Goal: Task Accomplishment & Management: Manage account settings

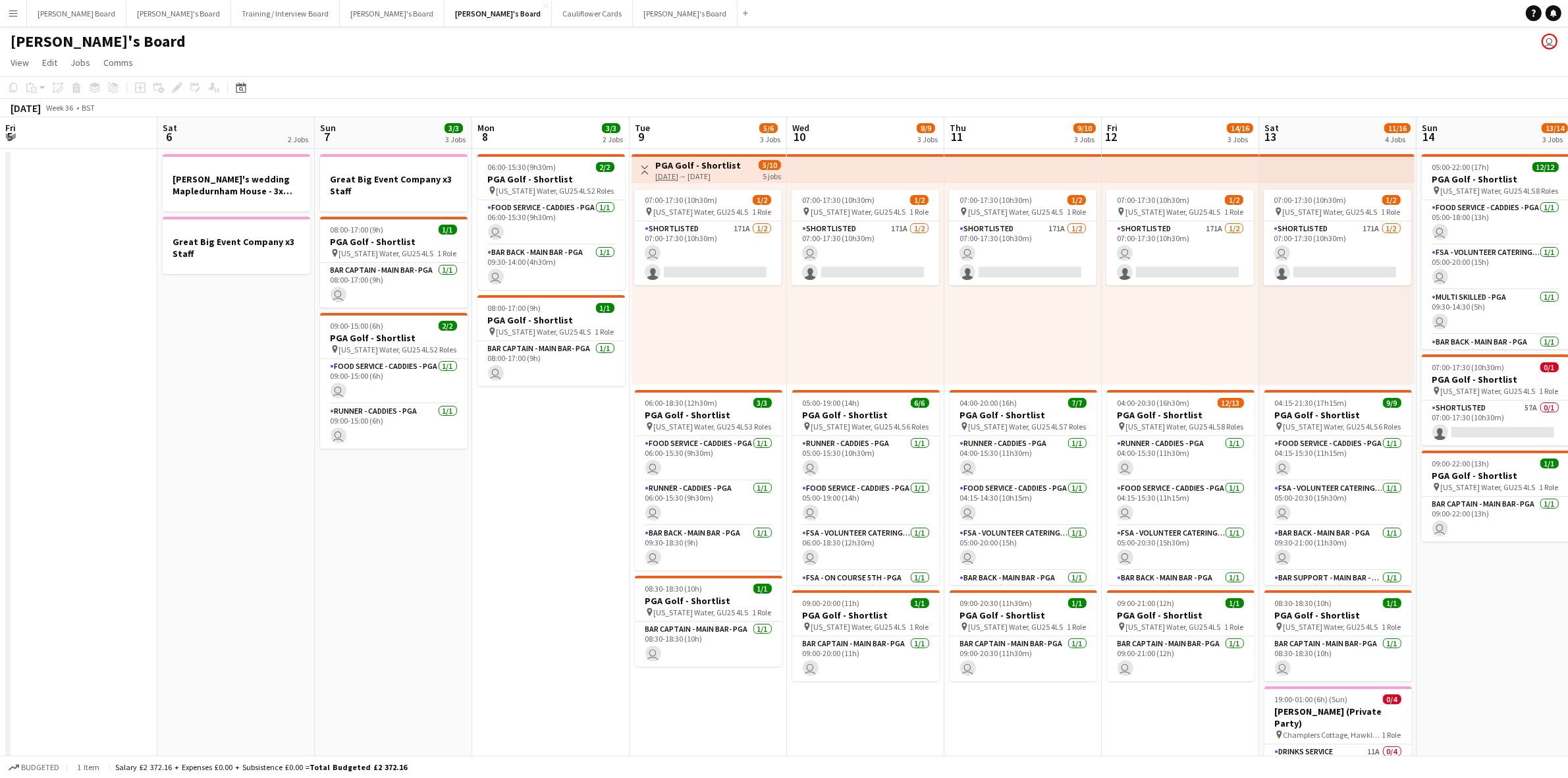
scroll to position [0, 408]
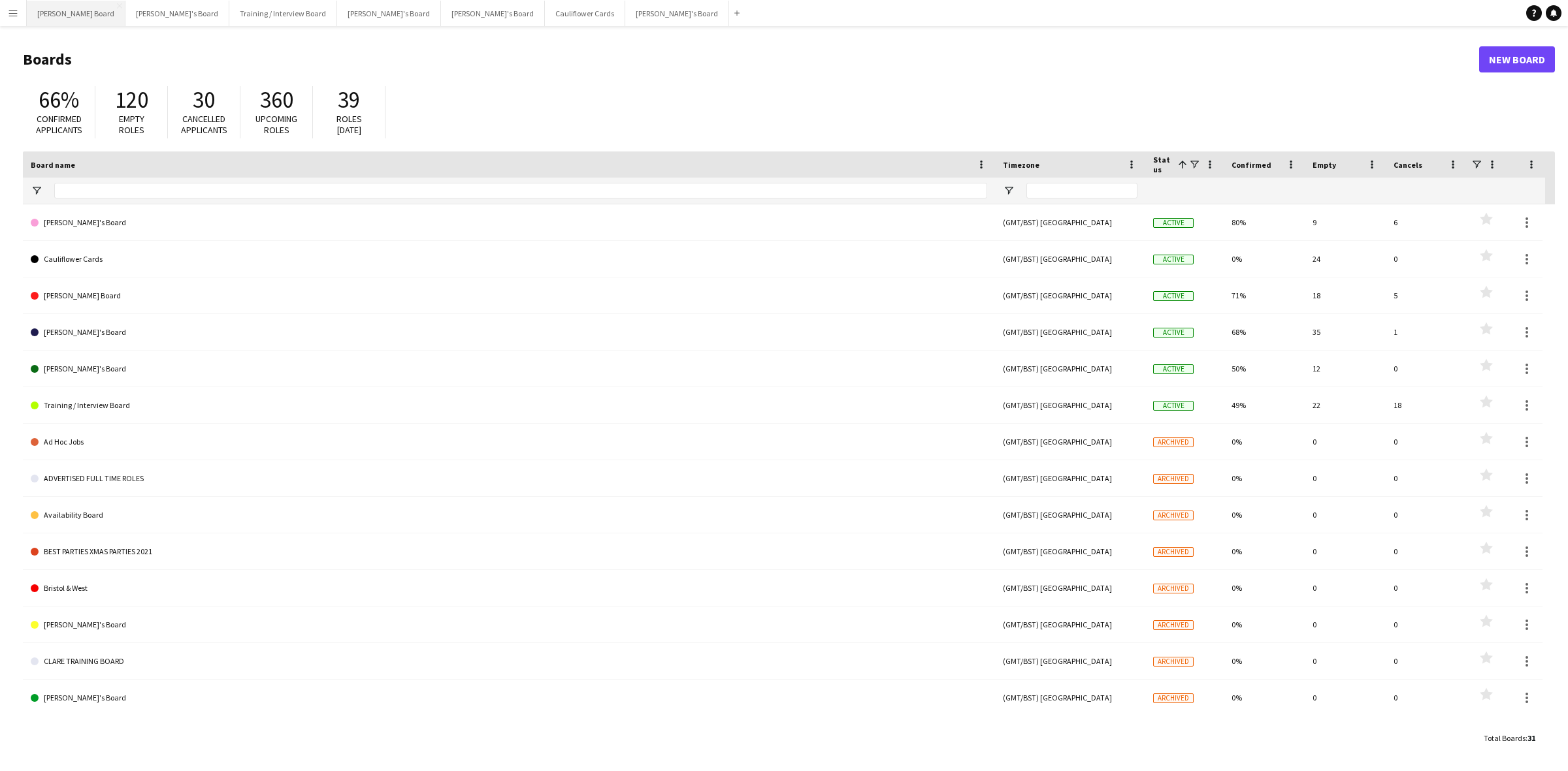
click at [46, 14] on button "Dean's Board Close" at bounding box center [77, 14] width 99 height 26
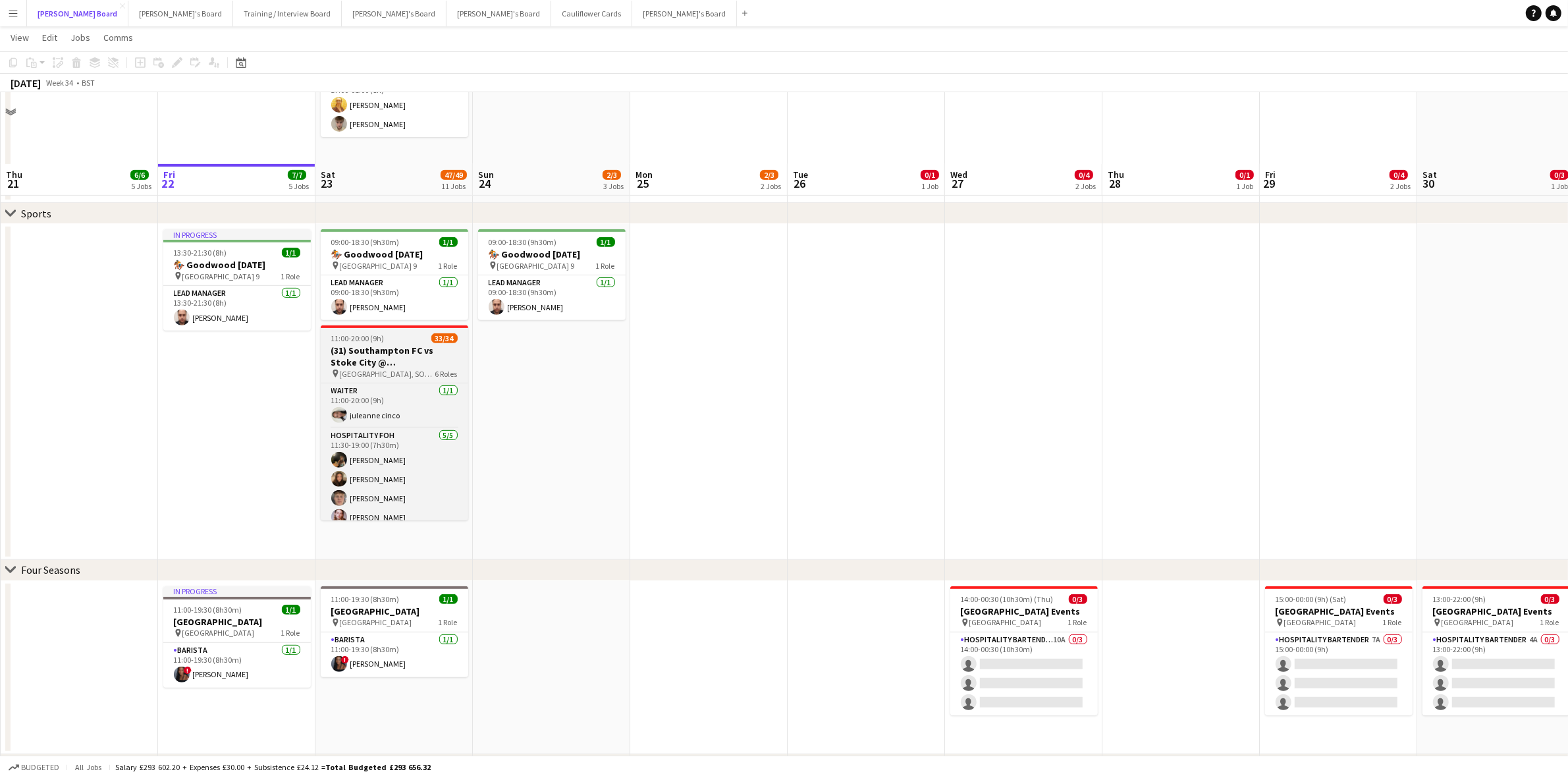
scroll to position [741, 0]
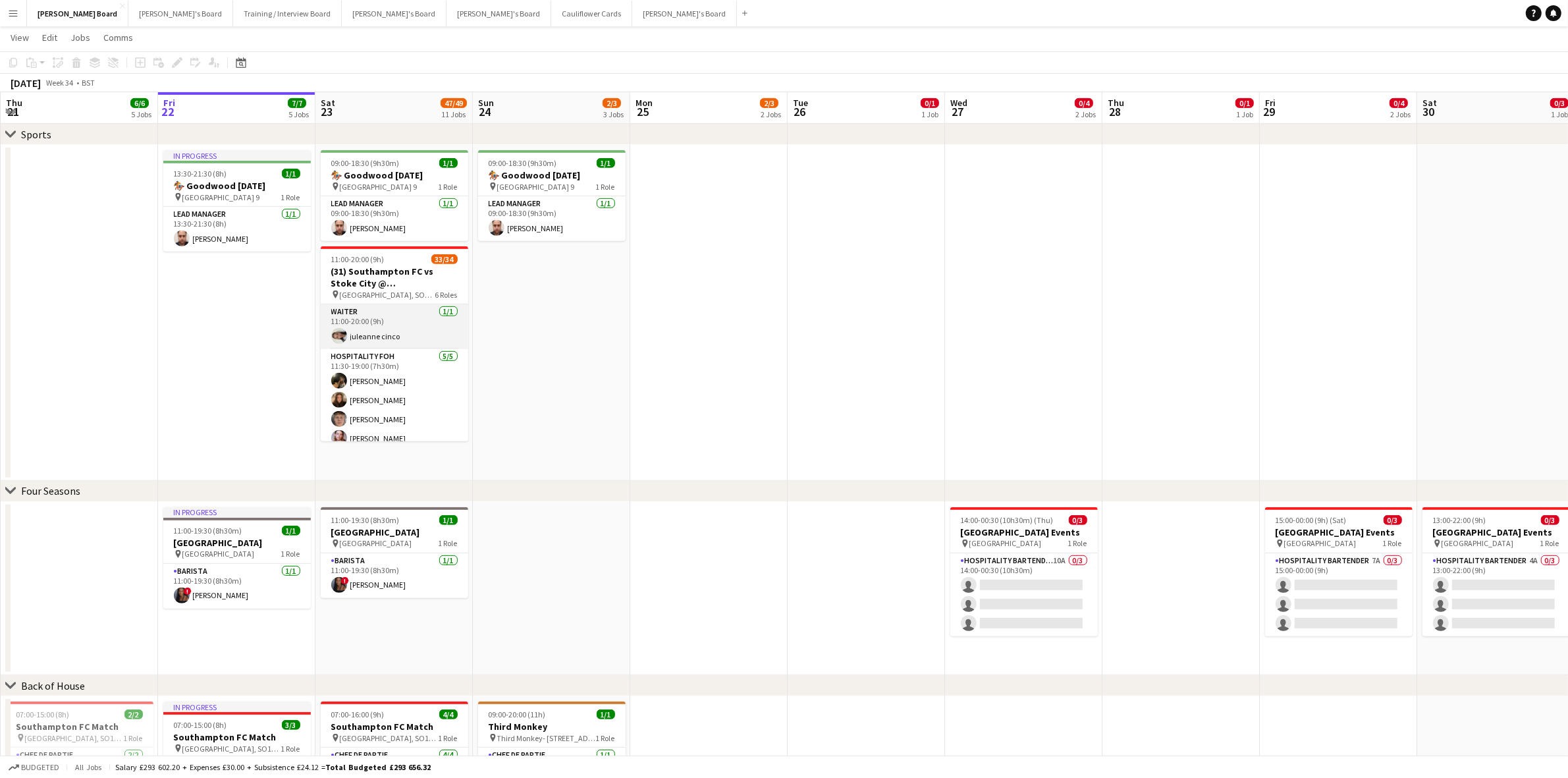
click at [410, 344] on app-card-role "Waiter 1/1 11:00-20:00 (9h) juleanne cinco" at bounding box center [395, 327] width 148 height 45
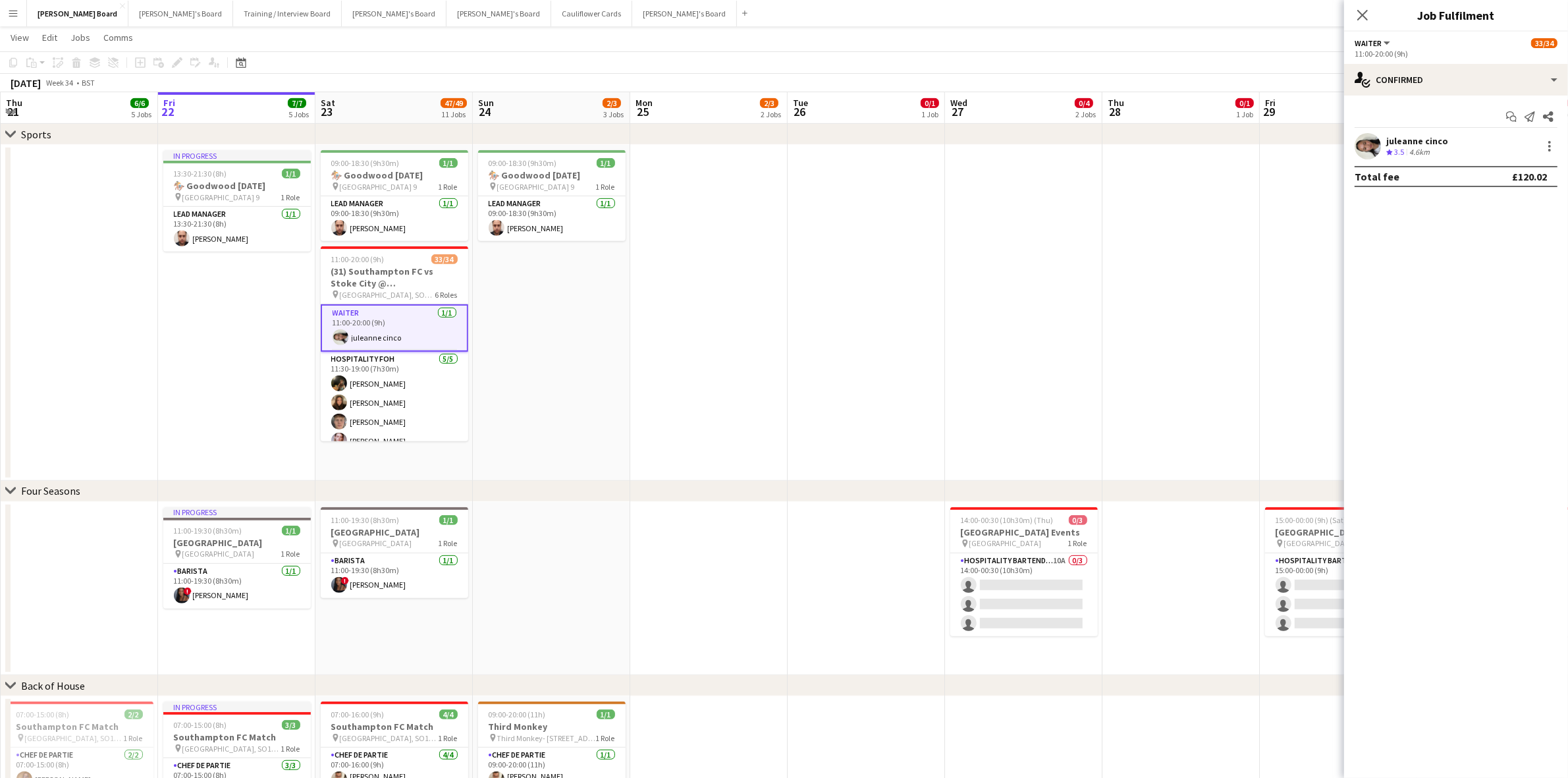
click at [1427, 143] on div "juleanne cinco" at bounding box center [1417, 141] width 62 height 12
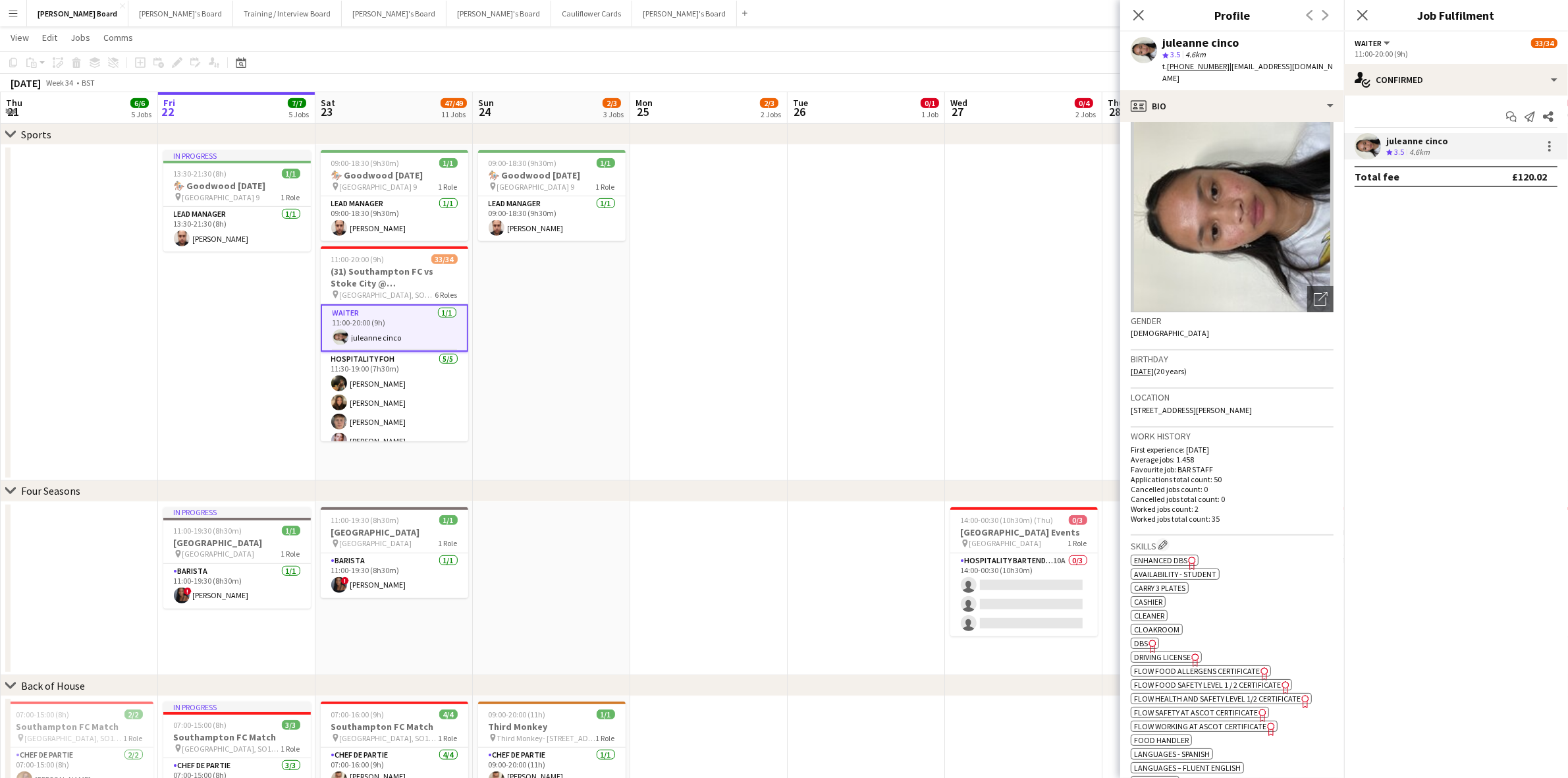
scroll to position [0, 0]
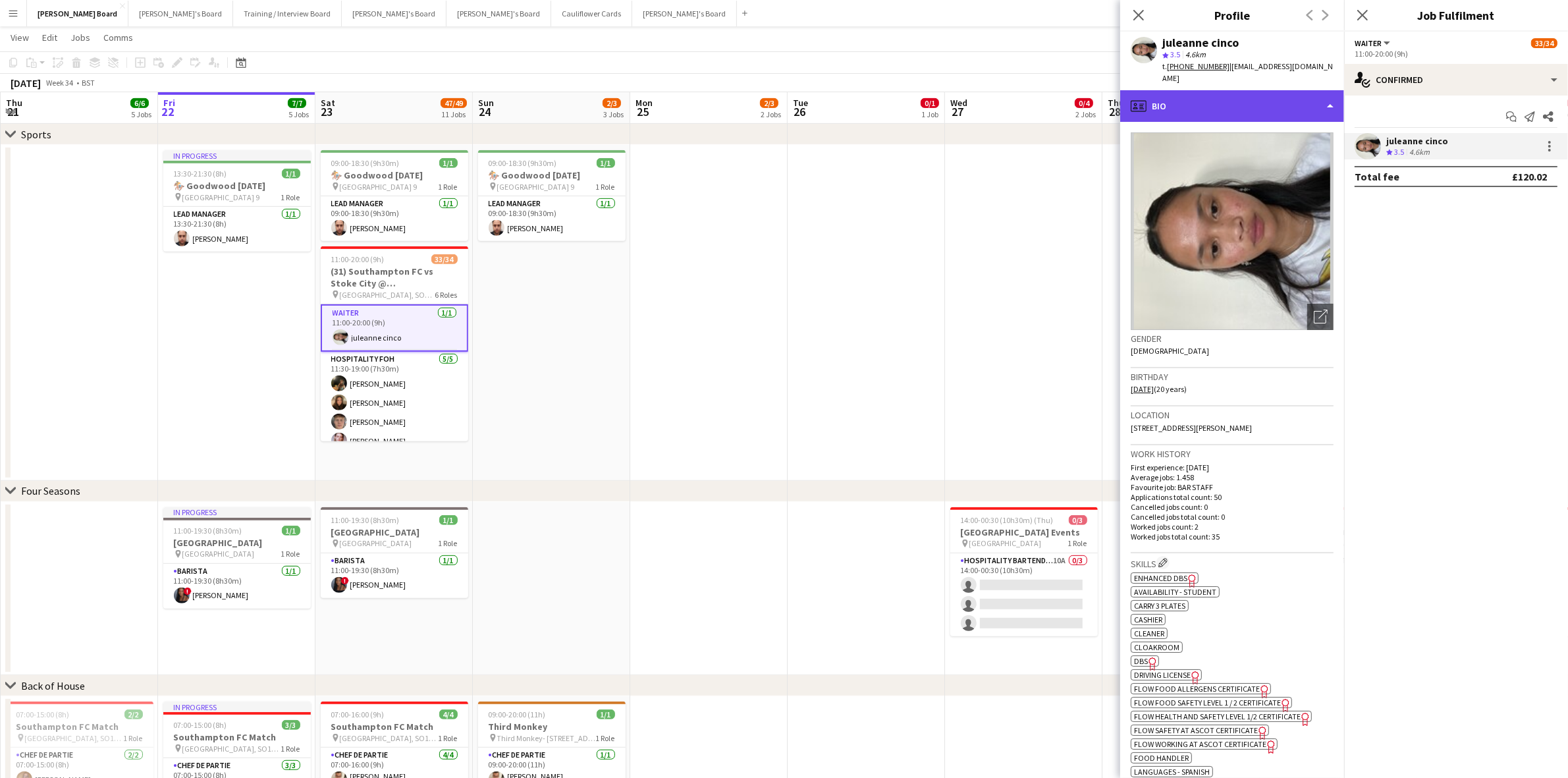
click at [1169, 90] on div "profile Bio" at bounding box center [1233, 106] width 224 height 31
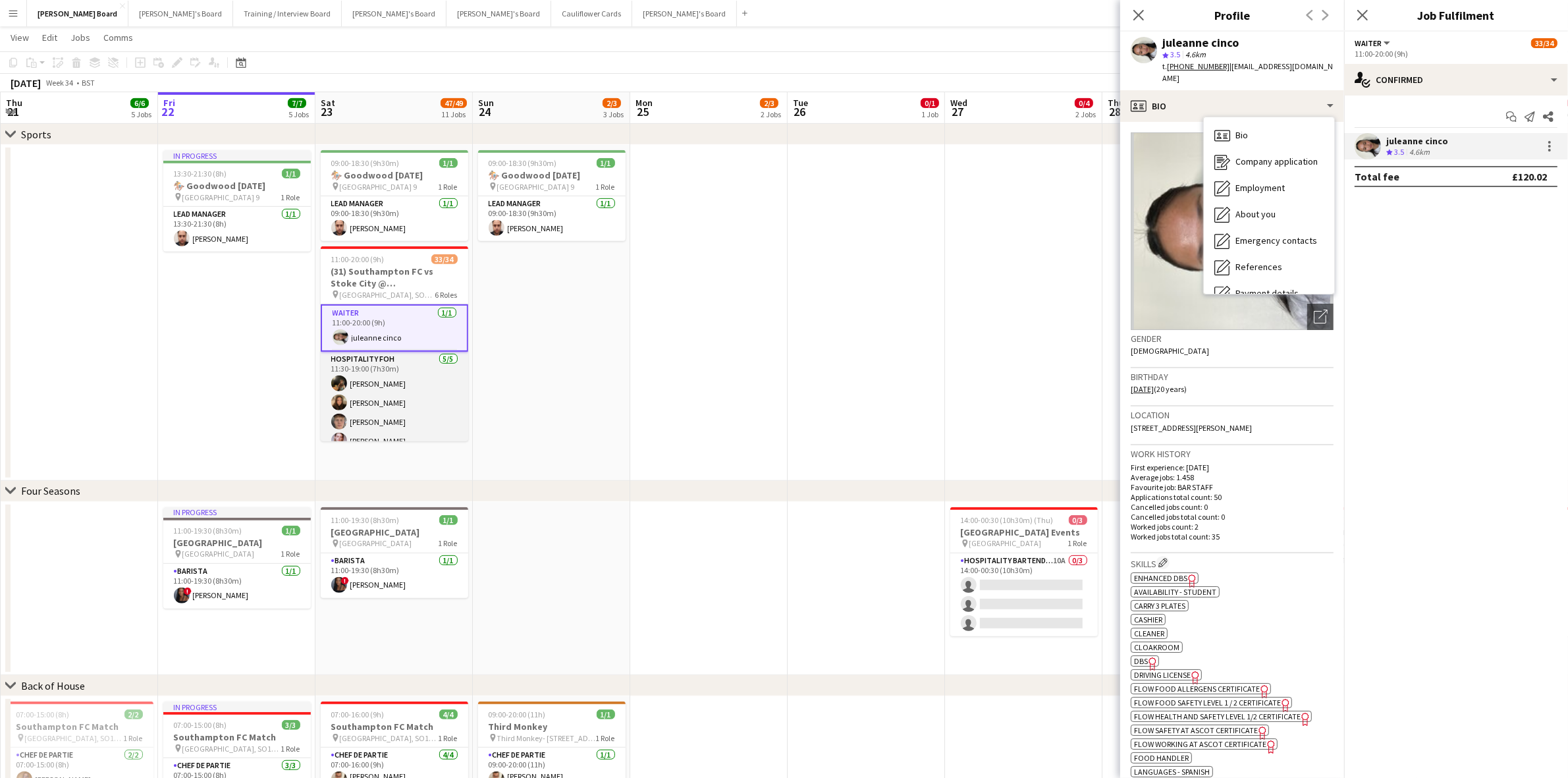
click at [373, 386] on app-card-role "Hospitality FOH 5/5 11:30-19:00 (7h30m) Emily Bonser millie bates Hugo Carroll …" at bounding box center [395, 412] width 148 height 121
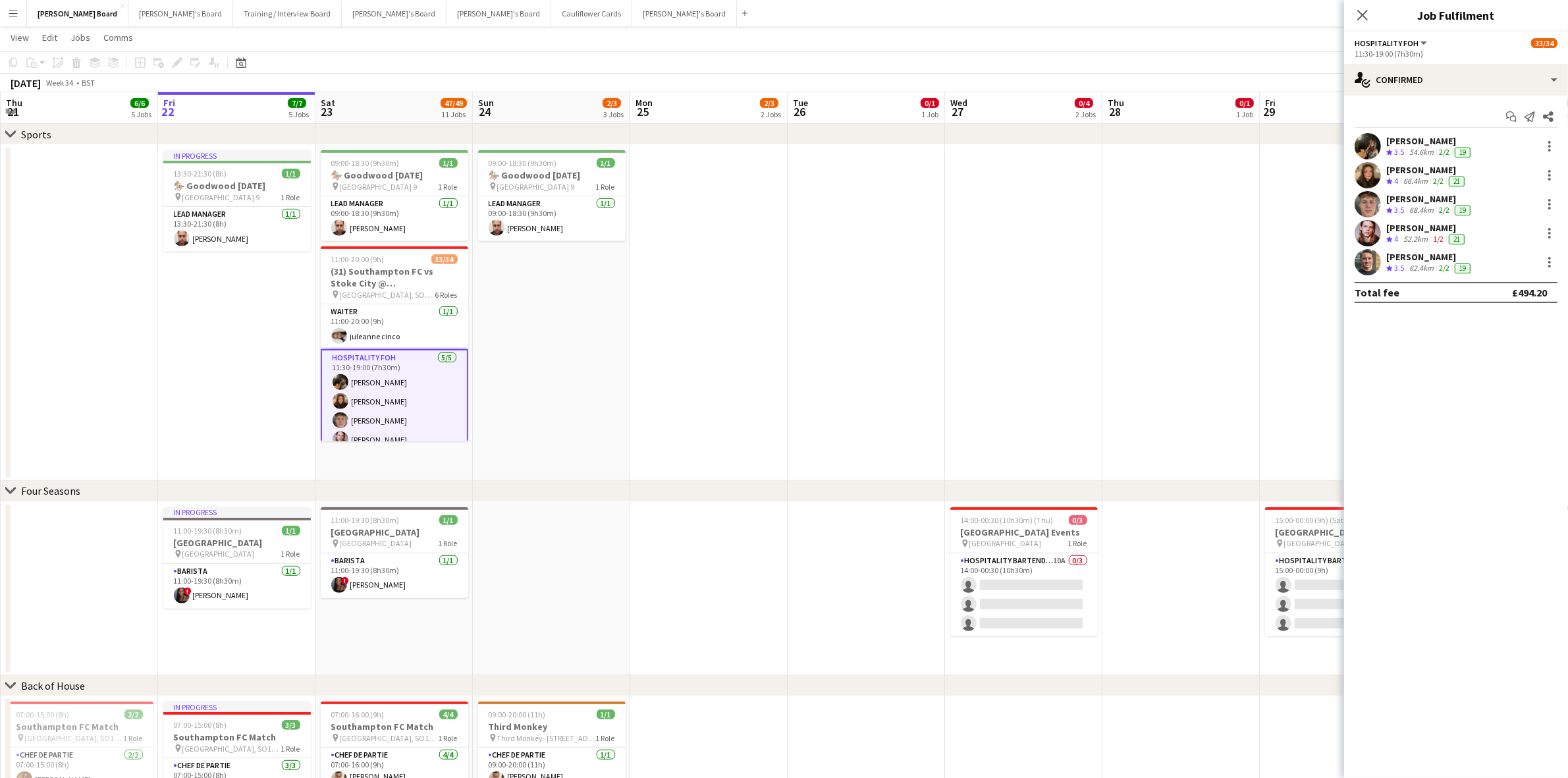
click at [1412, 136] on div "Emily Bonser" at bounding box center [1429, 141] width 87 height 12
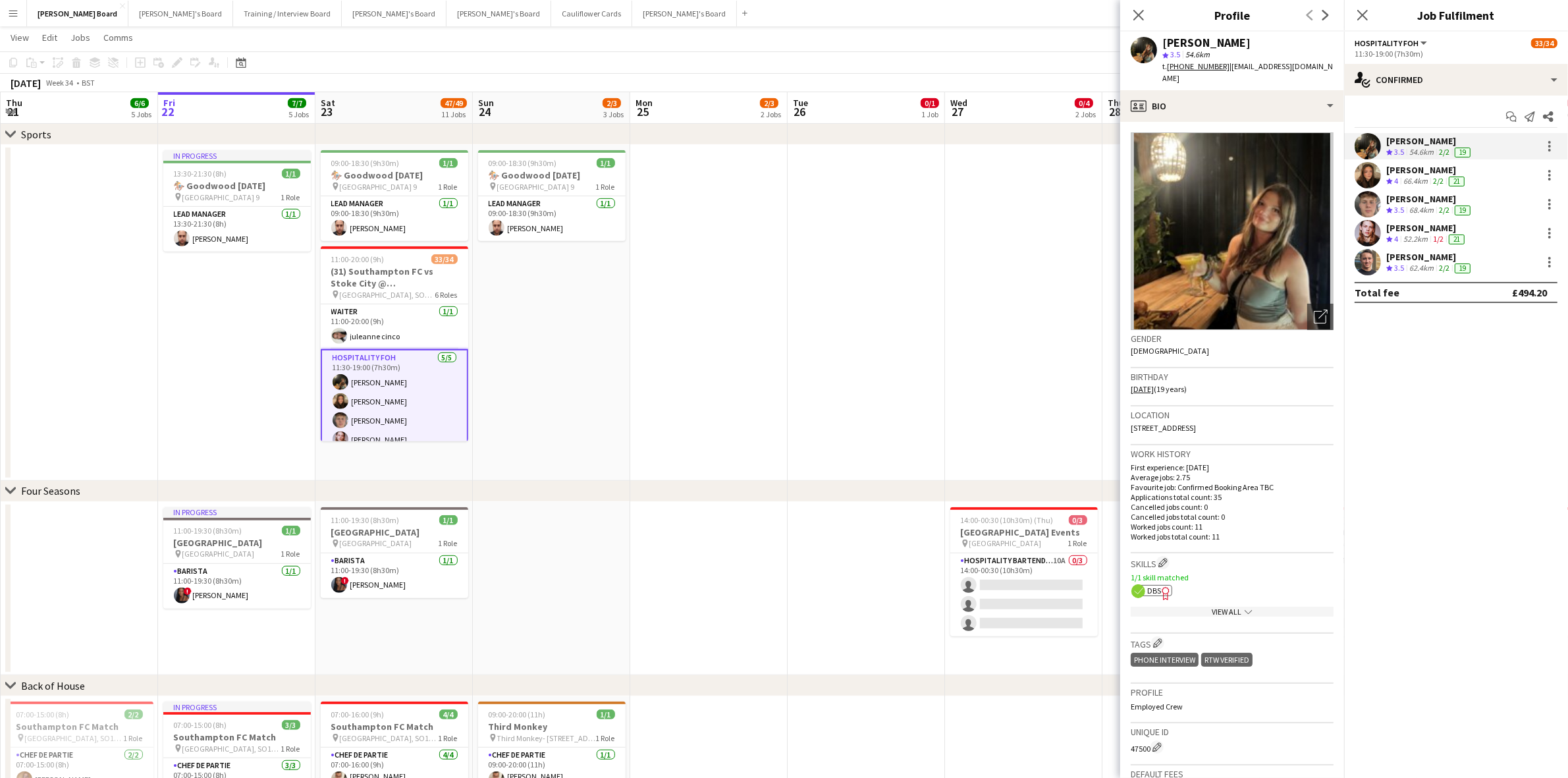
click at [1151, 585] on span "DBS" at bounding box center [1154, 590] width 14 height 10
click at [1423, 175] on div "millie bates" at bounding box center [1427, 169] width 81 height 12
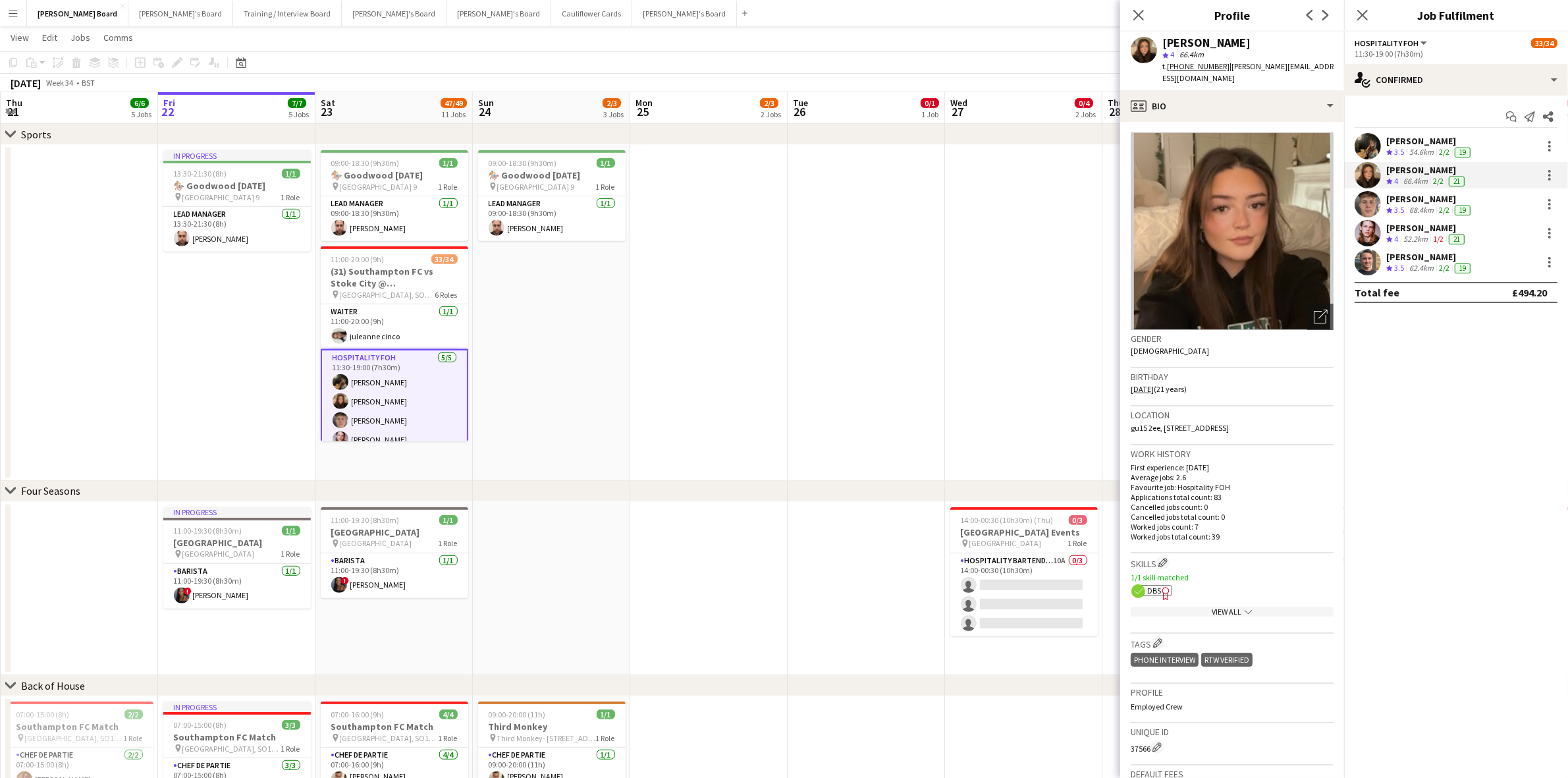
click at [1160, 586] on icon "Freelancer has uploaded a photo validation of skill. Click to see" at bounding box center [1166, 593] width 14 height 14
click at [1414, 201] on div "[PERSON_NAME]" at bounding box center [1429, 199] width 87 height 12
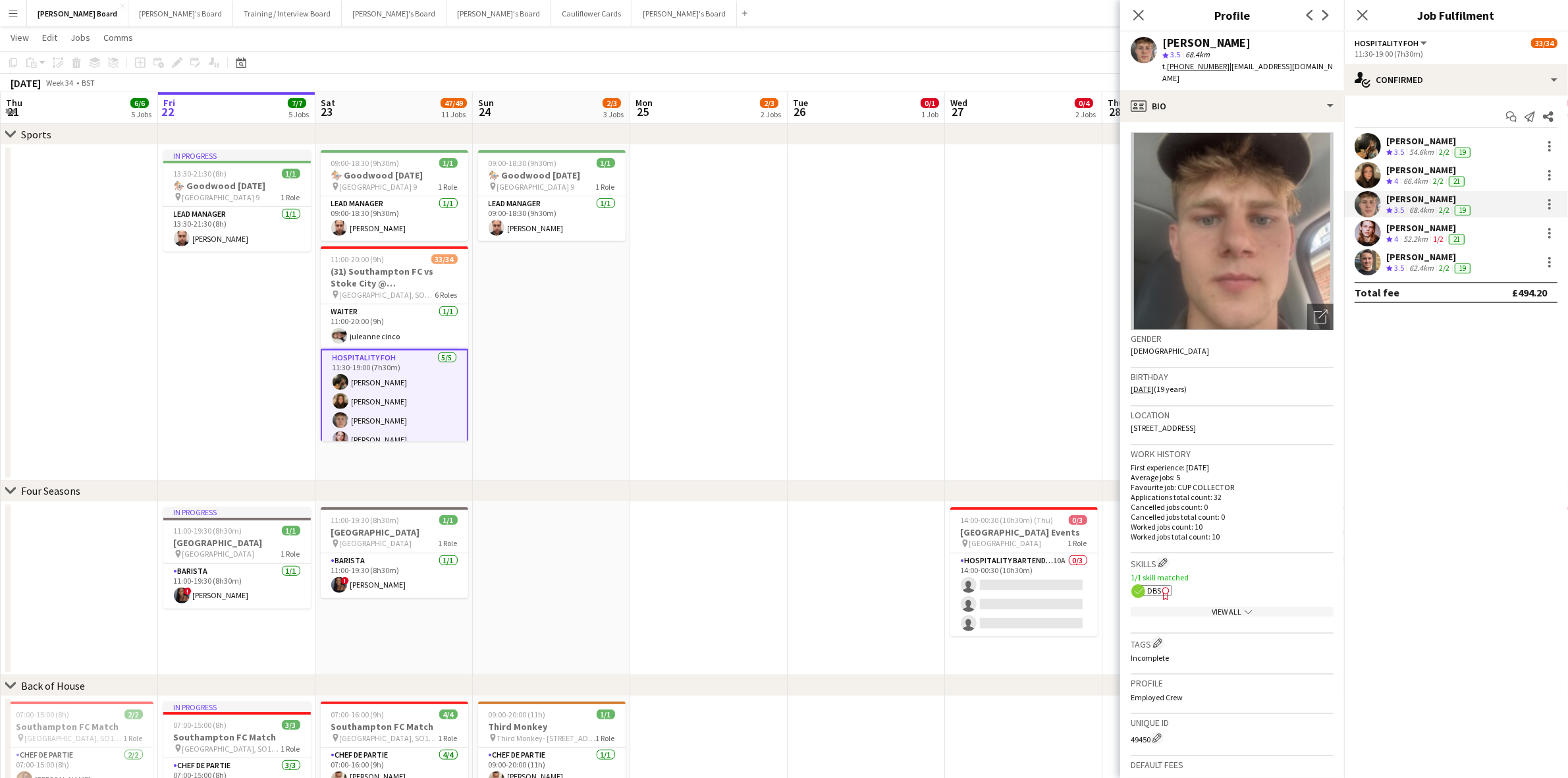
click at [1158, 585] on span "DBS" at bounding box center [1154, 590] width 14 height 10
click at [1429, 232] on div "[PERSON_NAME]" at bounding box center [1427, 227] width 81 height 12
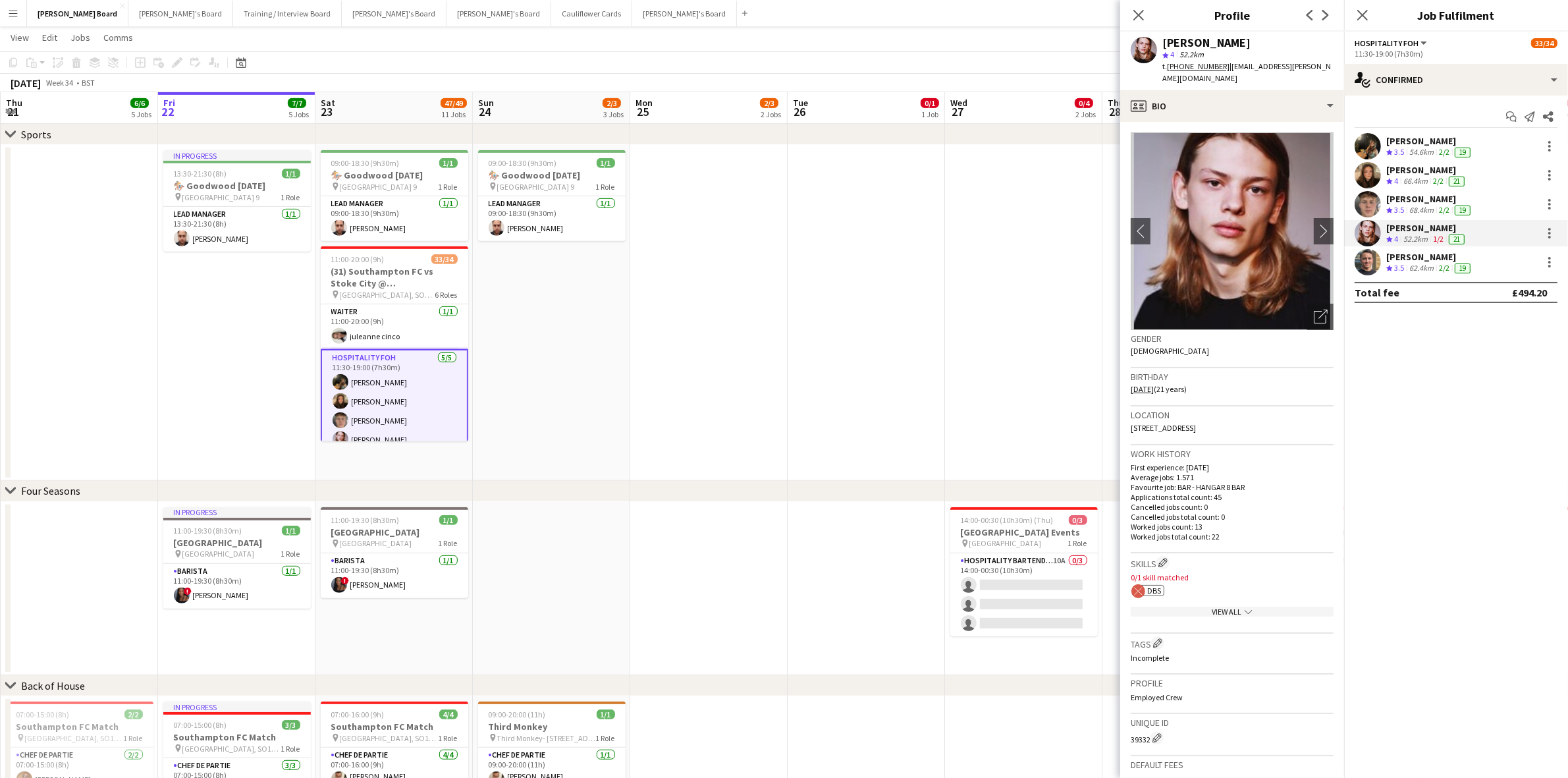
click at [1157, 594] on span "DBS" at bounding box center [1154, 590] width 14 height 10
click at [1150, 591] on span "DBS" at bounding box center [1154, 590] width 14 height 10
drag, startPoint x: 1179, startPoint y: 582, endPoint x: 1141, endPoint y: 591, distance: 39.1
click at [1179, 583] on div "ok-circled2 background Layer 1 cross-circle-red background Layer 1 DBS Freelanc…" at bounding box center [1232, 589] width 203 height 14
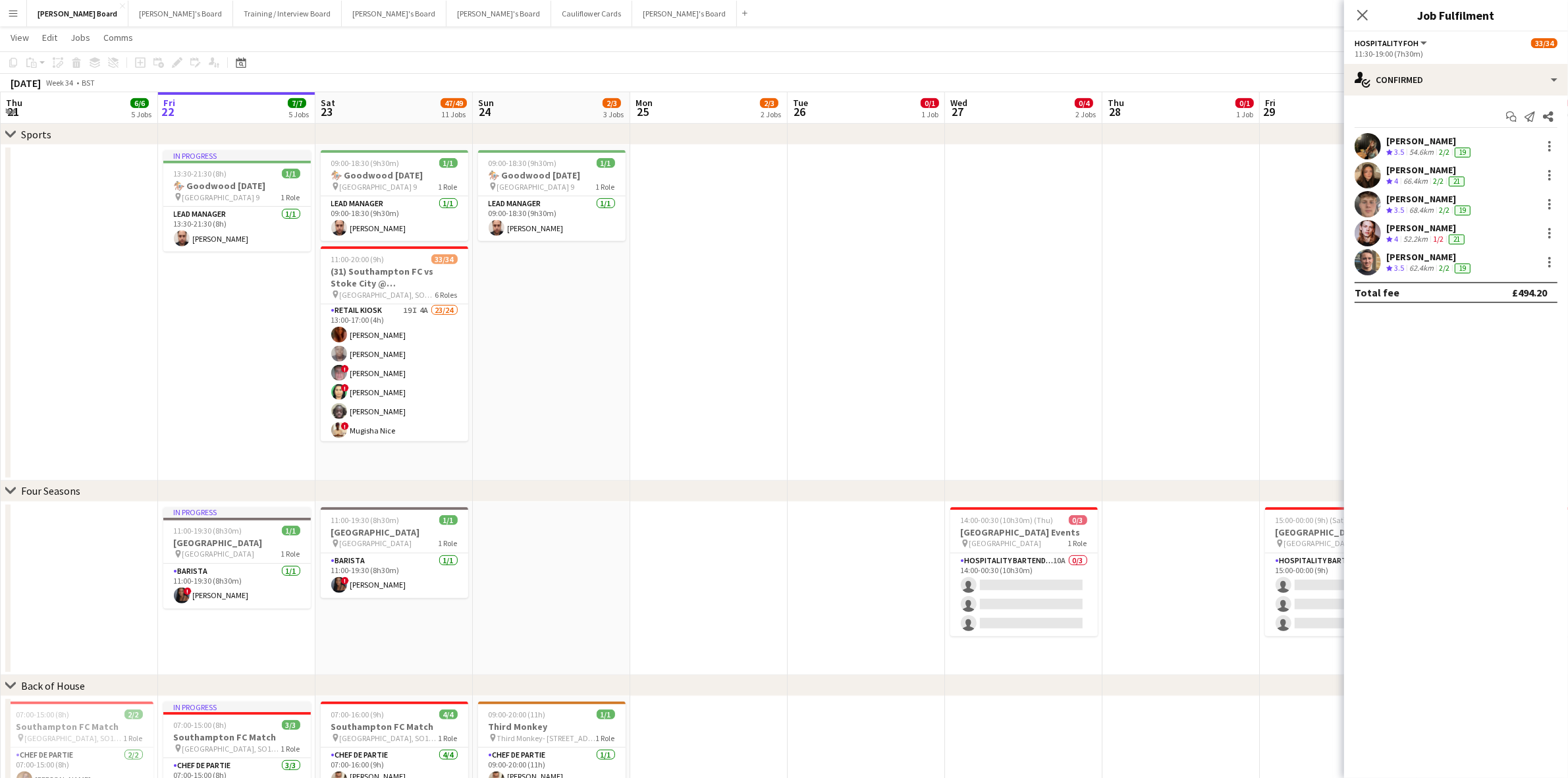
scroll to position [329, 0]
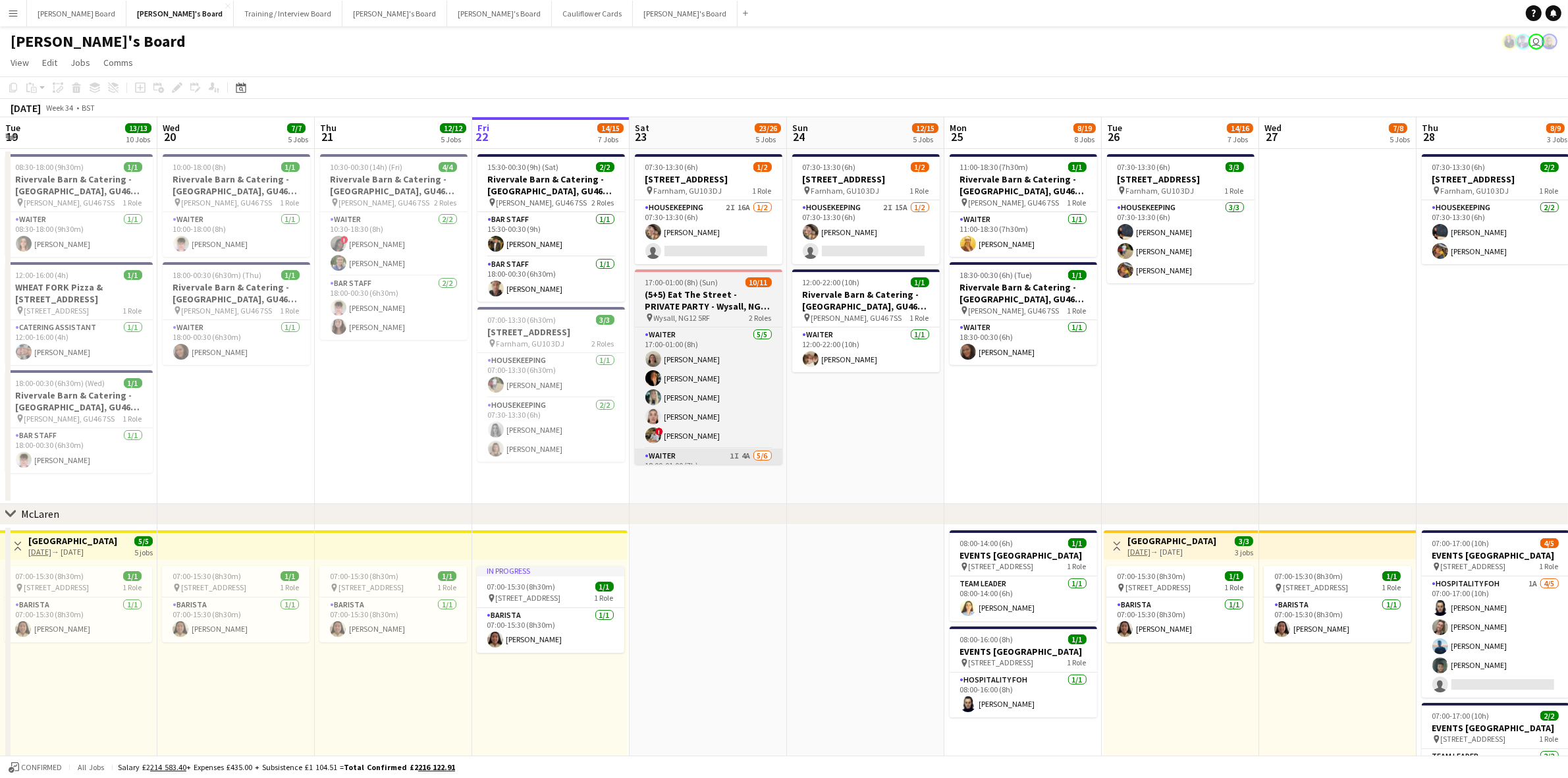
scroll to position [0, 314]
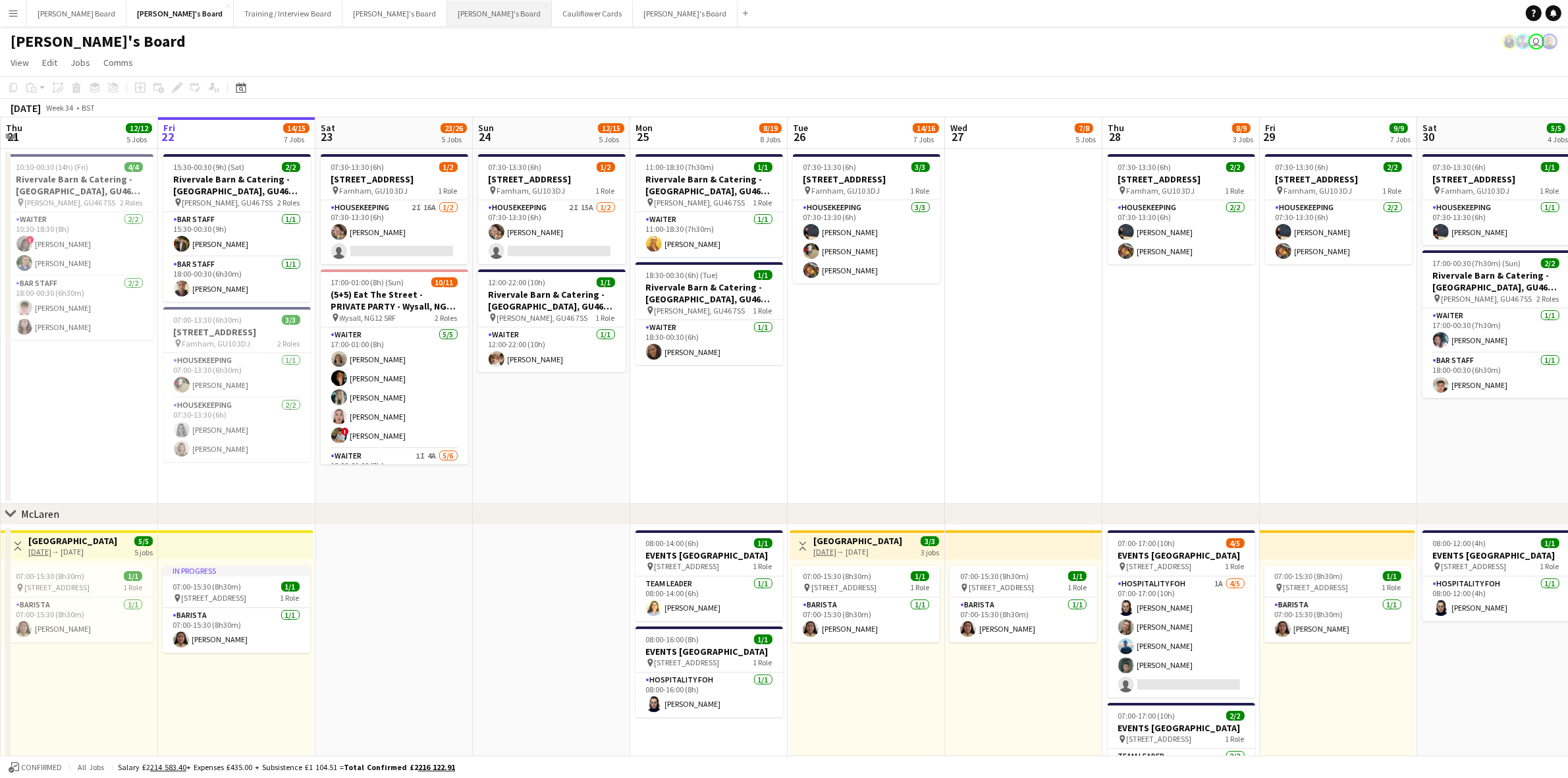
click at [447, 14] on button "[PERSON_NAME]'s Board Close" at bounding box center [499, 14] width 104 height 26
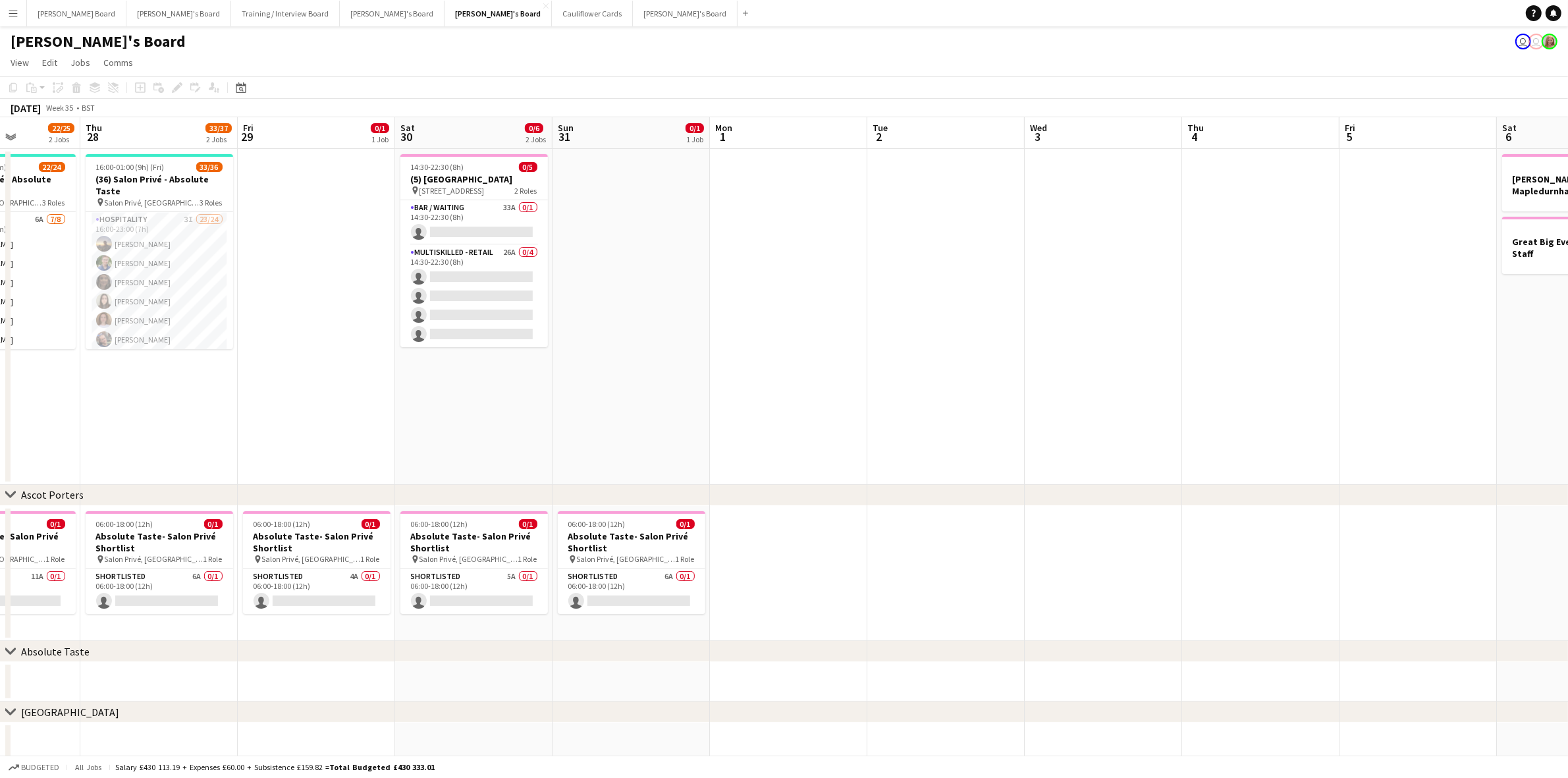
scroll to position [0, 394]
drag, startPoint x: 1104, startPoint y: 390, endPoint x: 81, endPoint y: 451, distance: 1024.8
click at [81, 451] on app-calendar-viewport "Mon 25 Tue 26 Wed 27 22/25 2 Jobs Thu 28 33/37 2 Jobs Fri 29 0/1 1 Job Sat 30 0…" at bounding box center [784, 470] width 1568 height 706
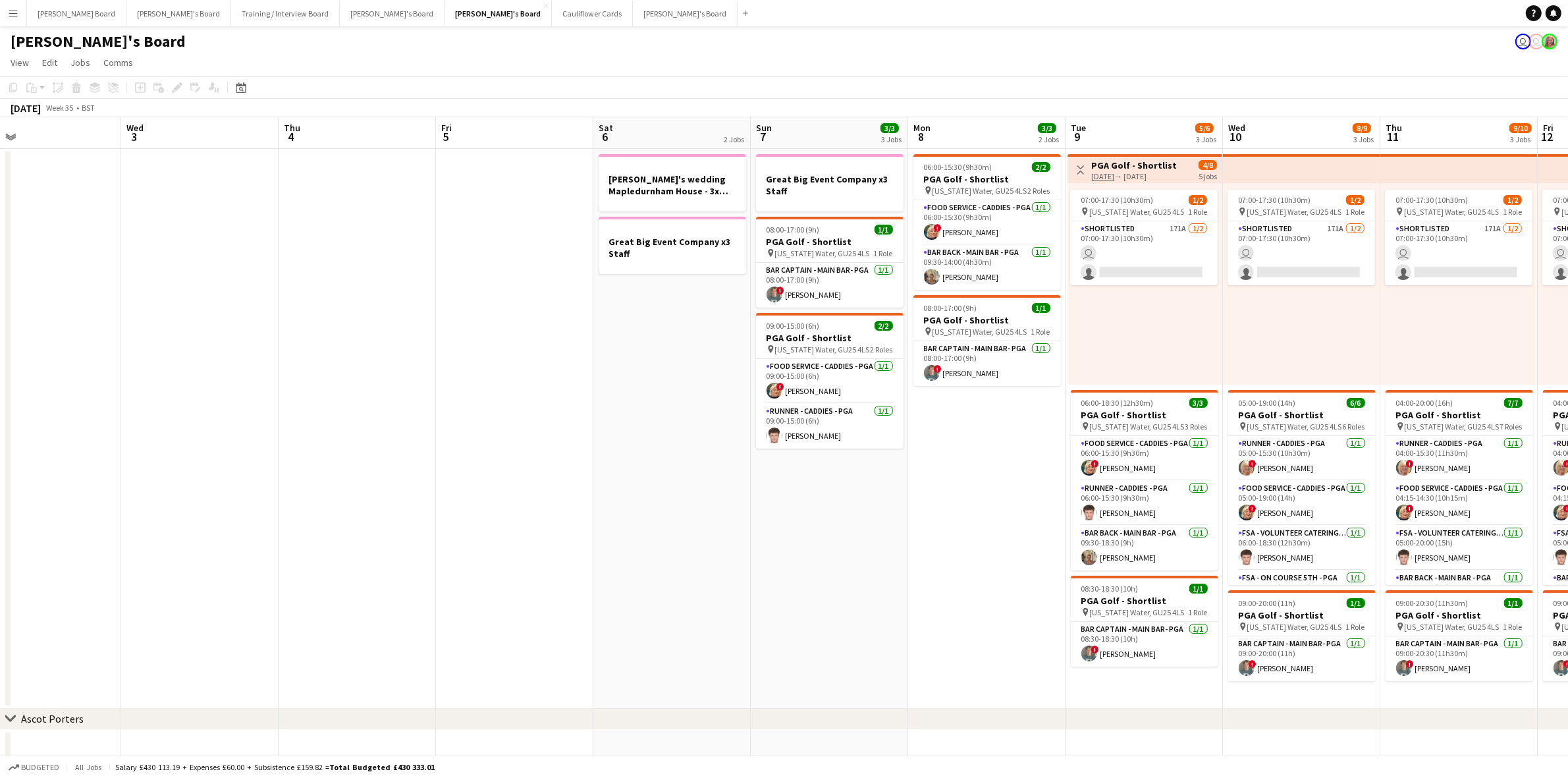
drag, startPoint x: 1171, startPoint y: 571, endPoint x: -802, endPoint y: 608, distance: 1973.3
click at [0, 608] on html "Menu Boards Boards Boards All jobs Status Workforce Workforce My Workforce Recr…" at bounding box center [784, 534] width 1568 height 1069
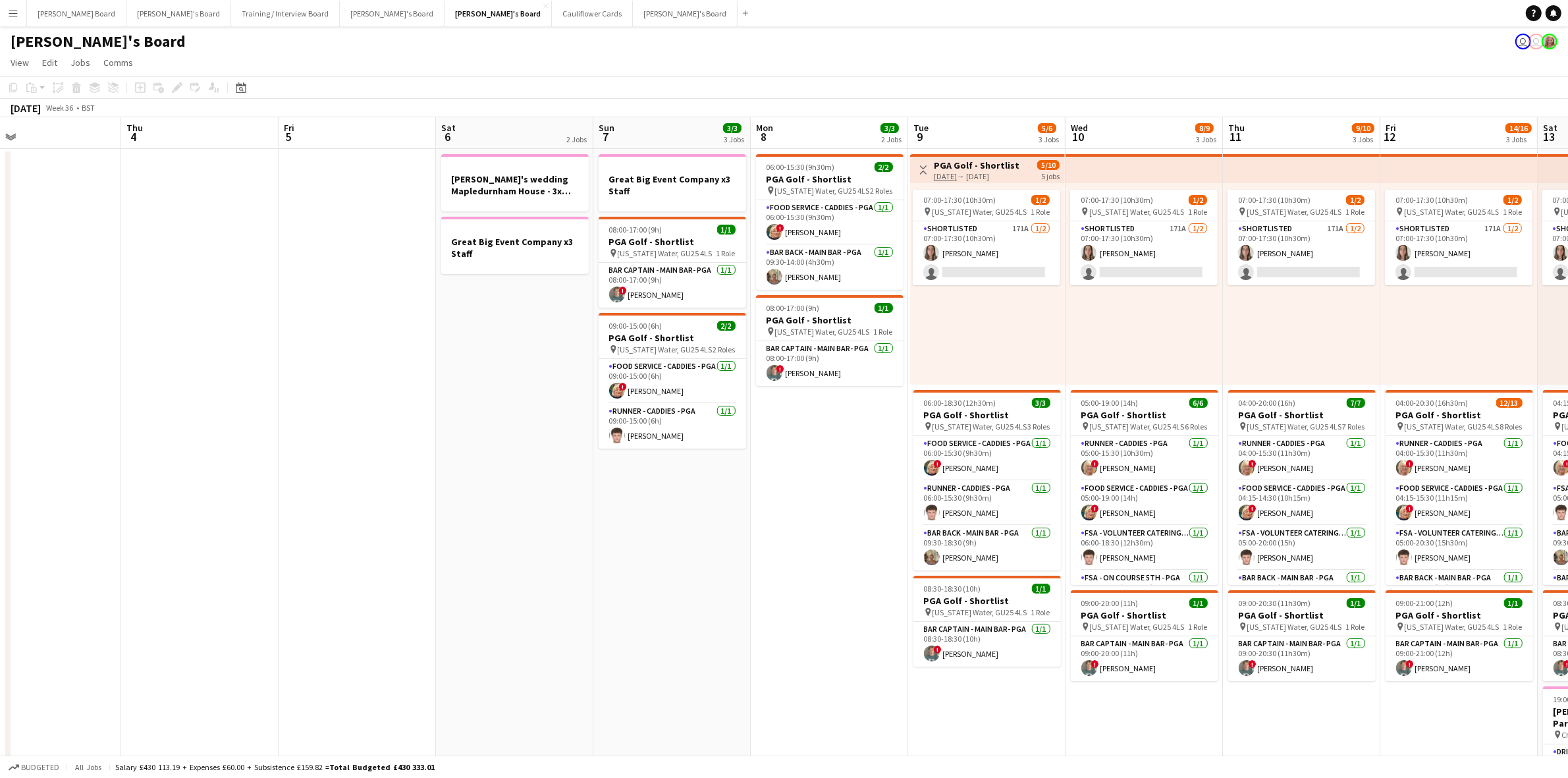
scroll to position [0, 465]
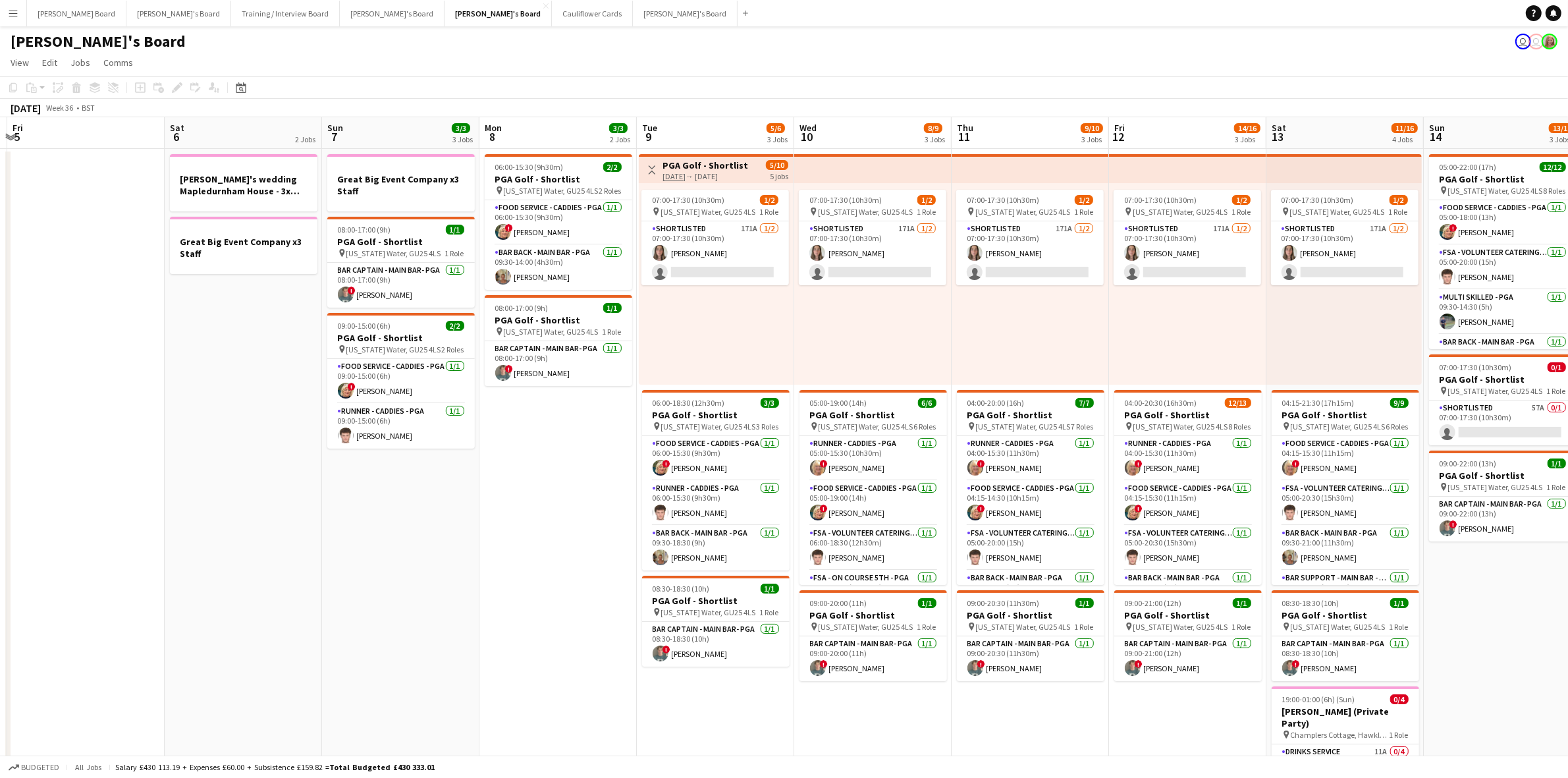
drag, startPoint x: 527, startPoint y: 469, endPoint x: 2, endPoint y: 713, distance: 578.9
click at [0, 634] on html "Menu Boards Boards Boards All jobs Status Workforce Workforce My Workforce Recr…" at bounding box center [784, 617] width 1568 height 1236
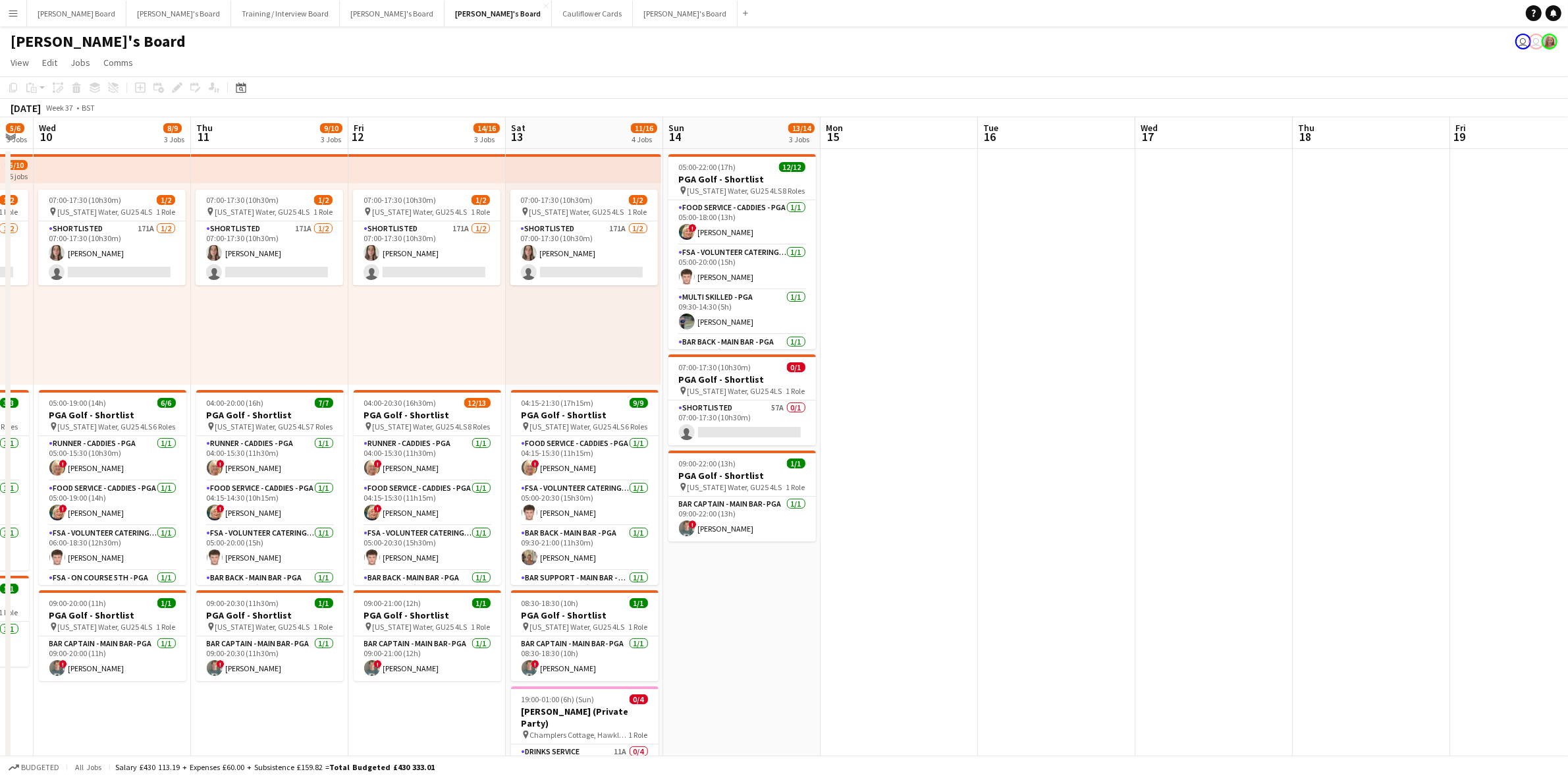
scroll to position [0, 337]
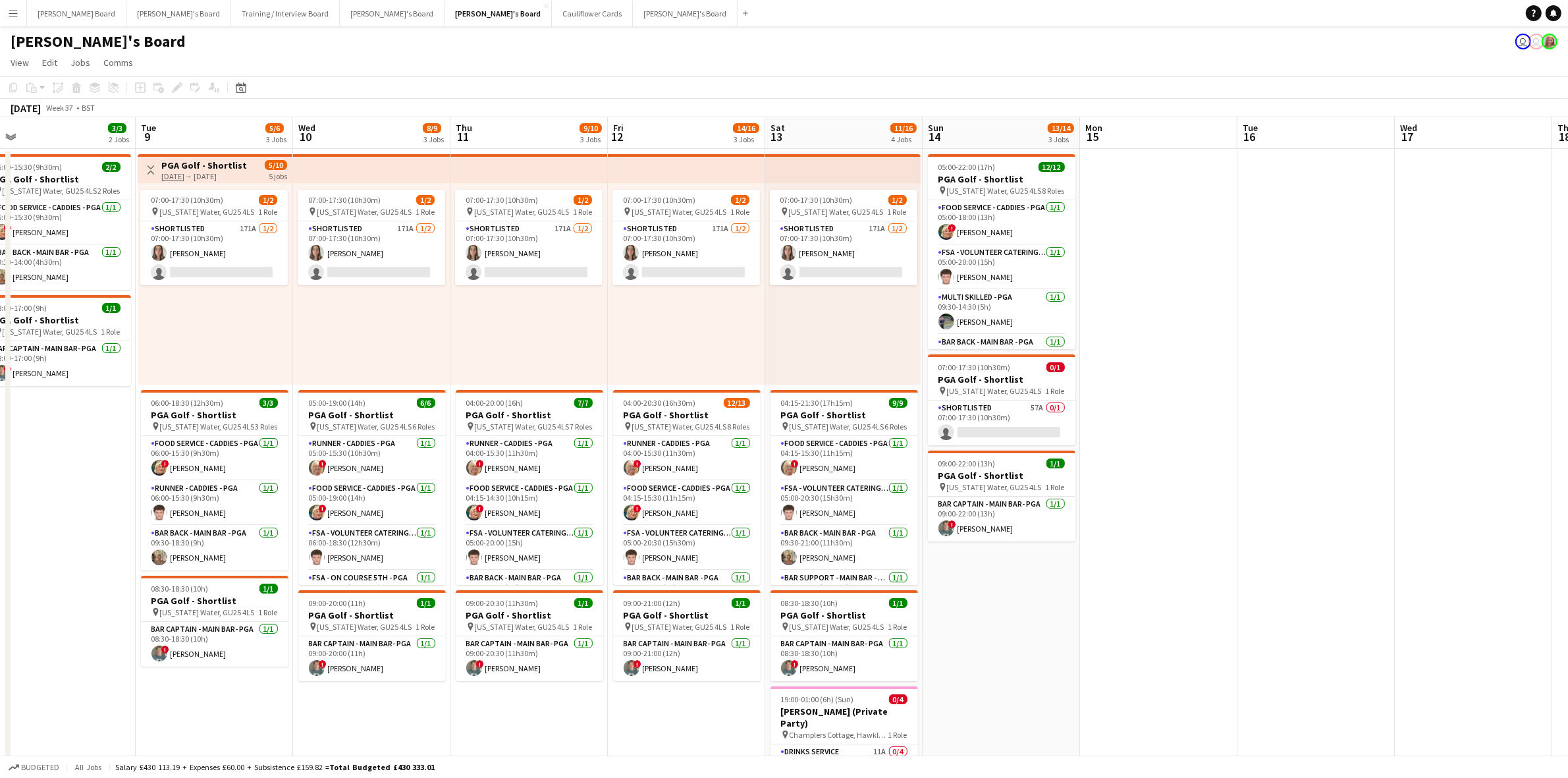
drag, startPoint x: 535, startPoint y: 536, endPoint x: -716, endPoint y: 672, distance: 1258.4
click at [0, 672] on html "Menu Boards Boards Boards All jobs Status Workforce Workforce My Workforce Recr…" at bounding box center [784, 617] width 1568 height 1236
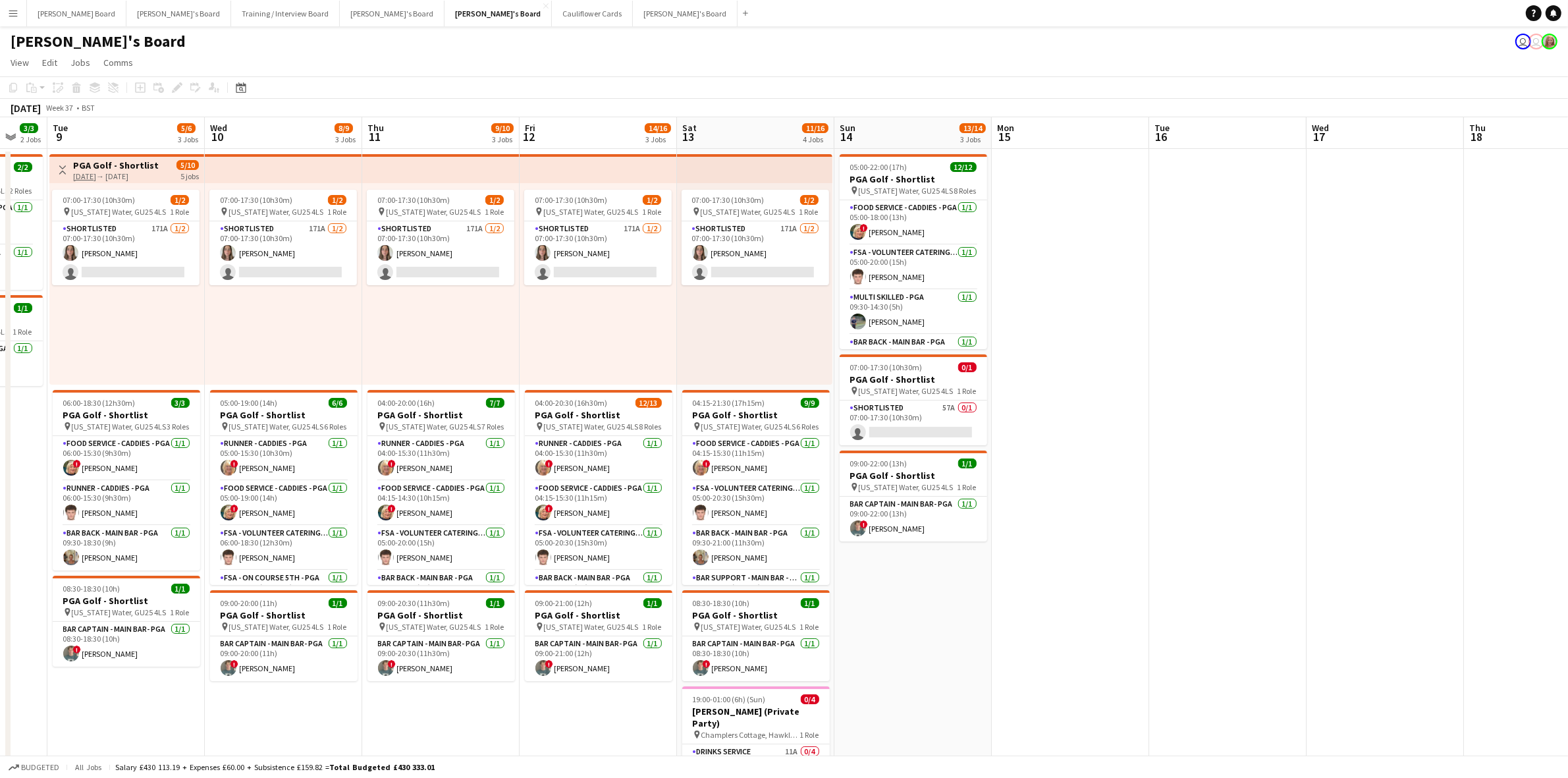
scroll to position [0, 470]
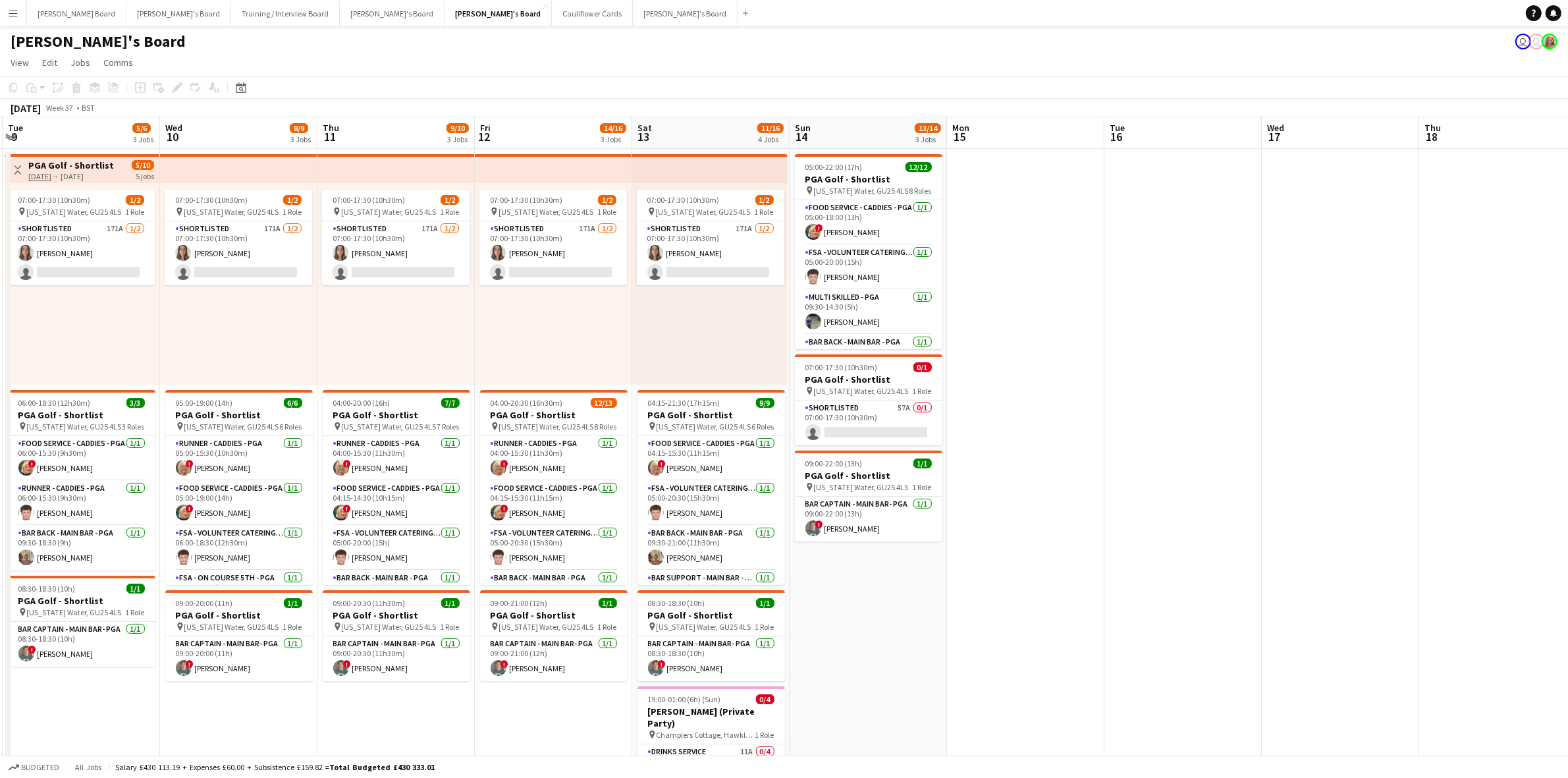
drag, startPoint x: 1076, startPoint y: 615, endPoint x: 956, endPoint y: 656, distance: 126.8
click at [956, 656] on app-calendar-viewport "Sat 6 2 Jobs Sun 7 3/3 3 Jobs Mon 8 3/3 2 Jobs Tue 9 5/6 3 Jobs Wed 10 8/9 3 Jo…" at bounding box center [784, 665] width 1568 height 1096
click at [524, 498] on app-card-role "Bar Support - Main Bar - PGA 3I 4A [DATE] 15:30-20:00 (4h30m) [PERSON_NAME] Dyl…" at bounding box center [554, 516] width 148 height 140
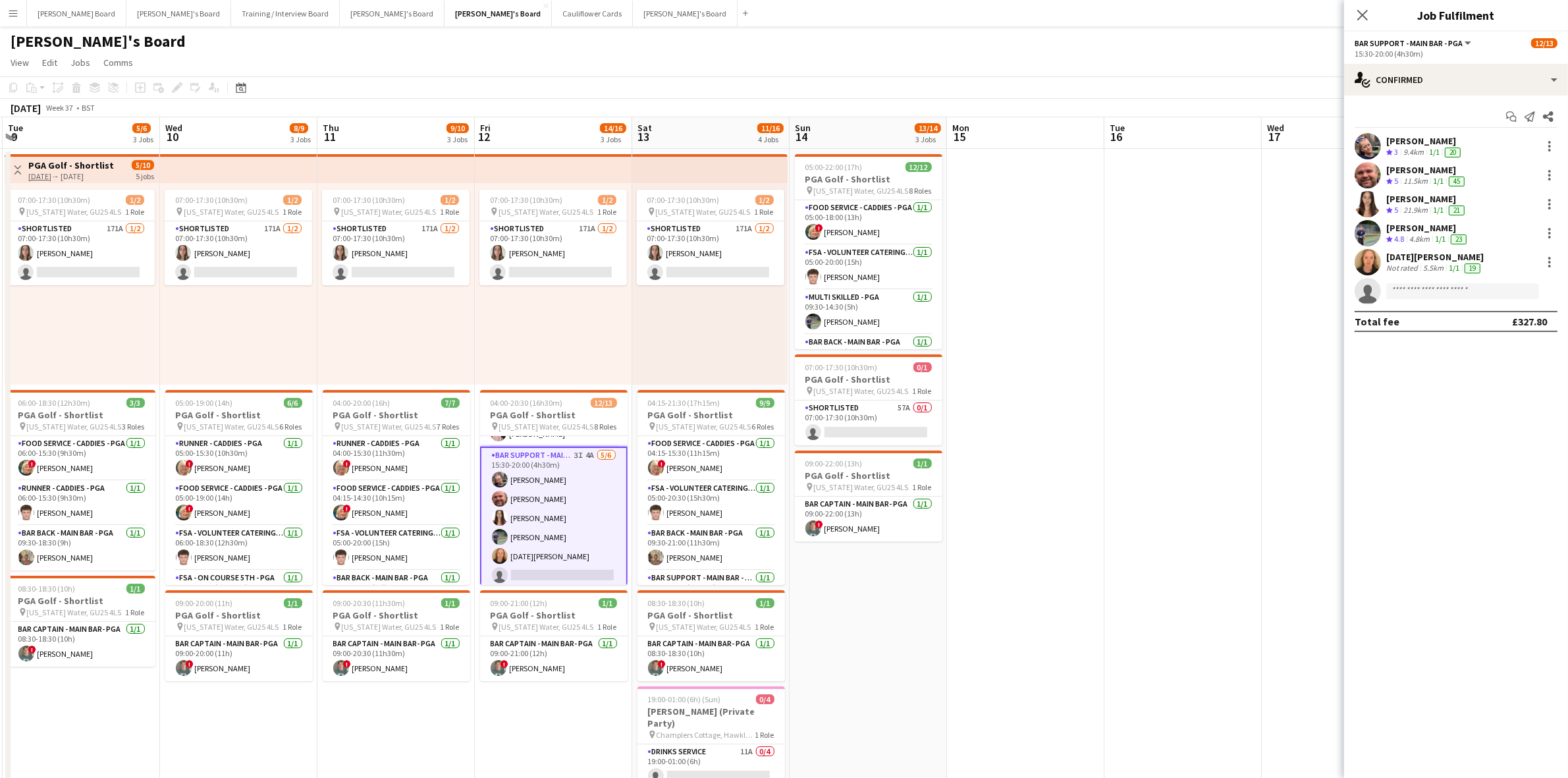
click at [1397, 170] on div "[PERSON_NAME]" at bounding box center [1427, 169] width 81 height 12
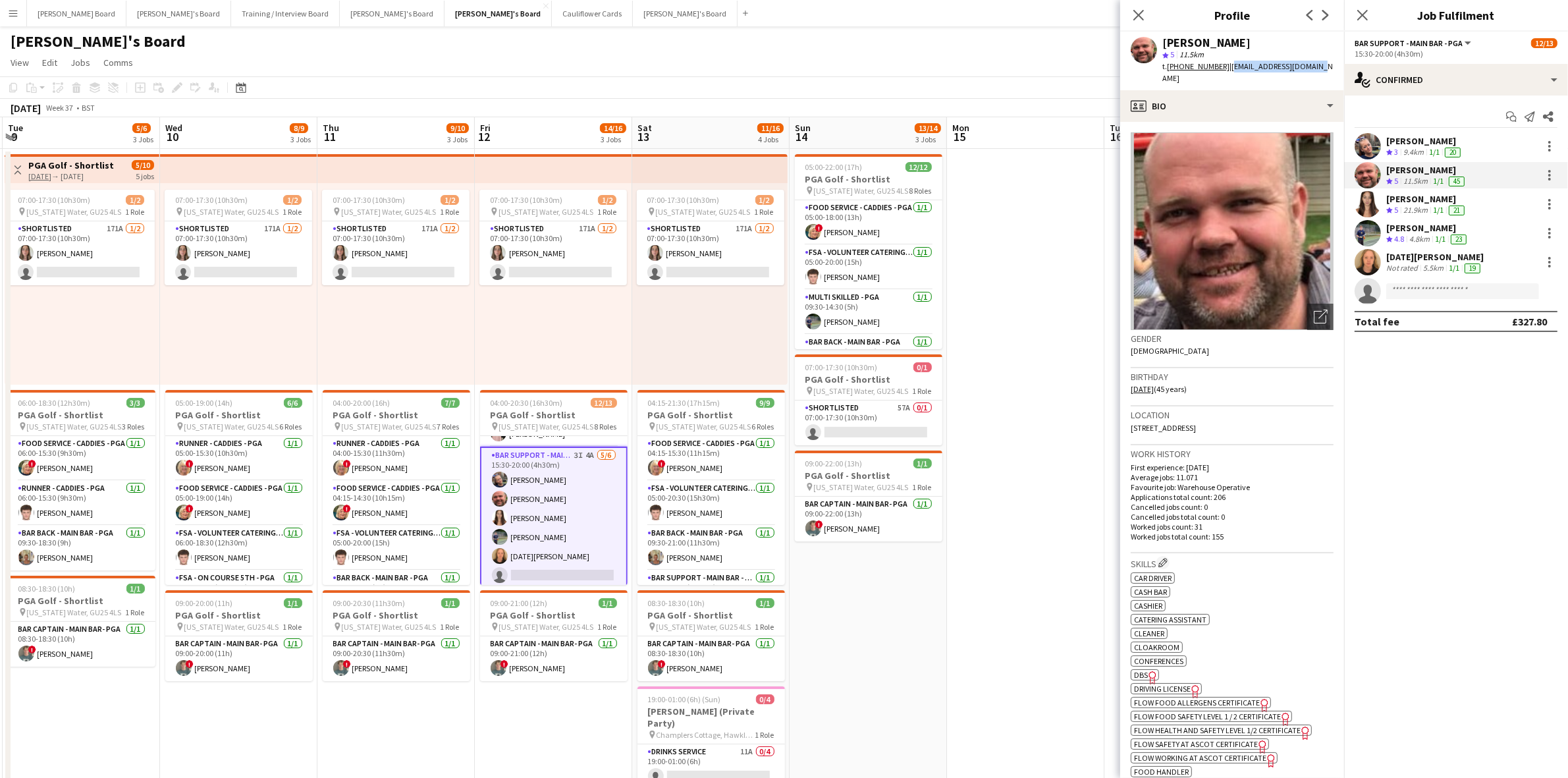
drag, startPoint x: 1313, startPoint y: 63, endPoint x: 1226, endPoint y: 66, distance: 87.1
click at [1226, 66] on span "| [EMAIL_ADDRESS][DOMAIN_NAME]" at bounding box center [1248, 72] width 171 height 22
copy span "[EMAIL_ADDRESS][DOMAIN_NAME]"
drag, startPoint x: 1418, startPoint y: 204, endPoint x: 1324, endPoint y: 165, distance: 101.8
click at [1418, 202] on div "[PERSON_NAME]" at bounding box center [1427, 199] width 81 height 12
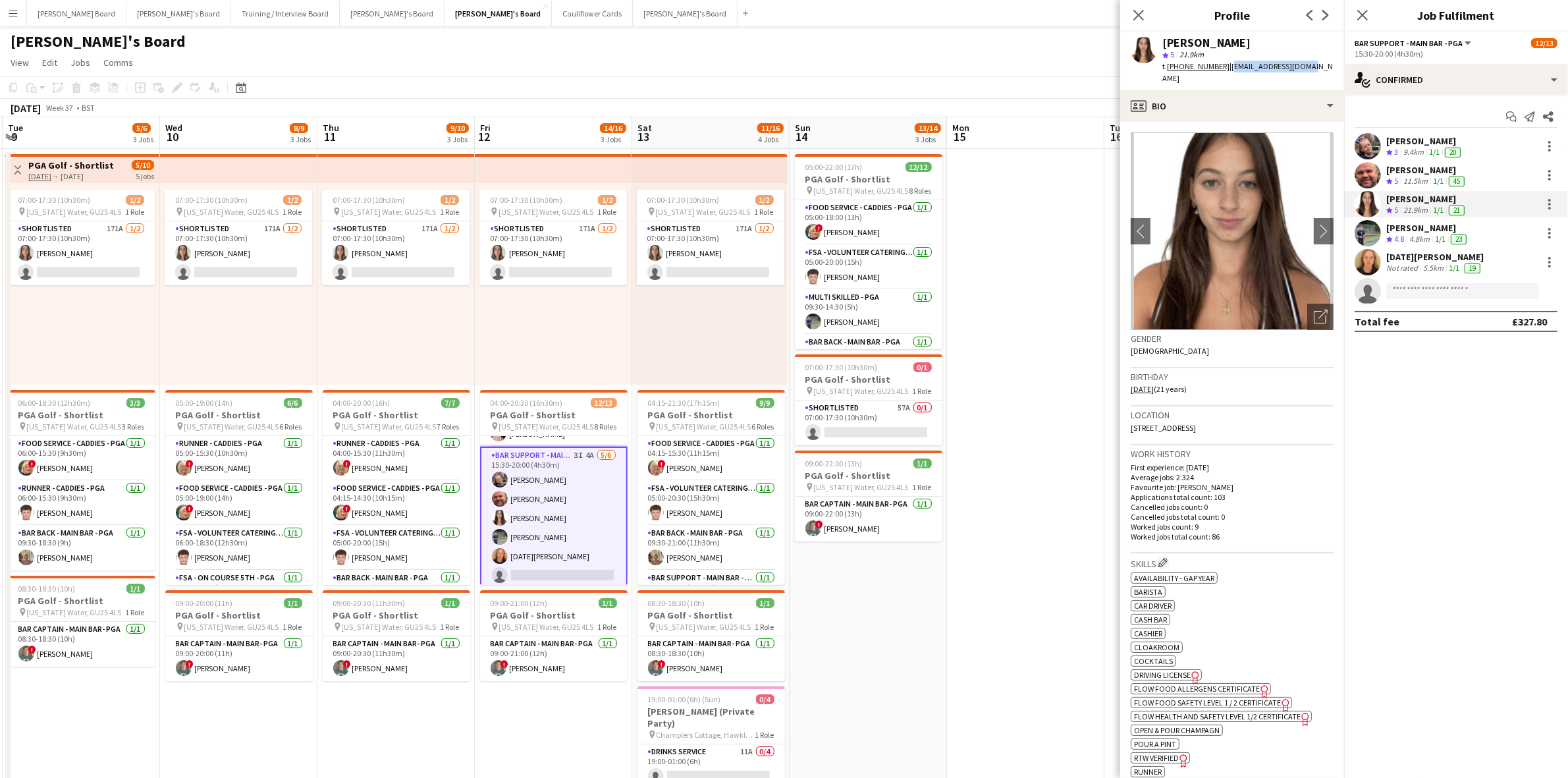
drag, startPoint x: 1299, startPoint y: 66, endPoint x: 1227, endPoint y: 65, distance: 72.0
click at [1227, 65] on div "[PERSON_NAME] star 5 21.9km t. [PHONE_NUMBER] | [EMAIL_ADDRESS][DOMAIN_NAME]" at bounding box center [1233, 61] width 224 height 59
copy span "[EMAIL_ADDRESS][DOMAIN_NAME]"
click at [1410, 222] on div "[PERSON_NAME]" at bounding box center [1428, 227] width 83 height 12
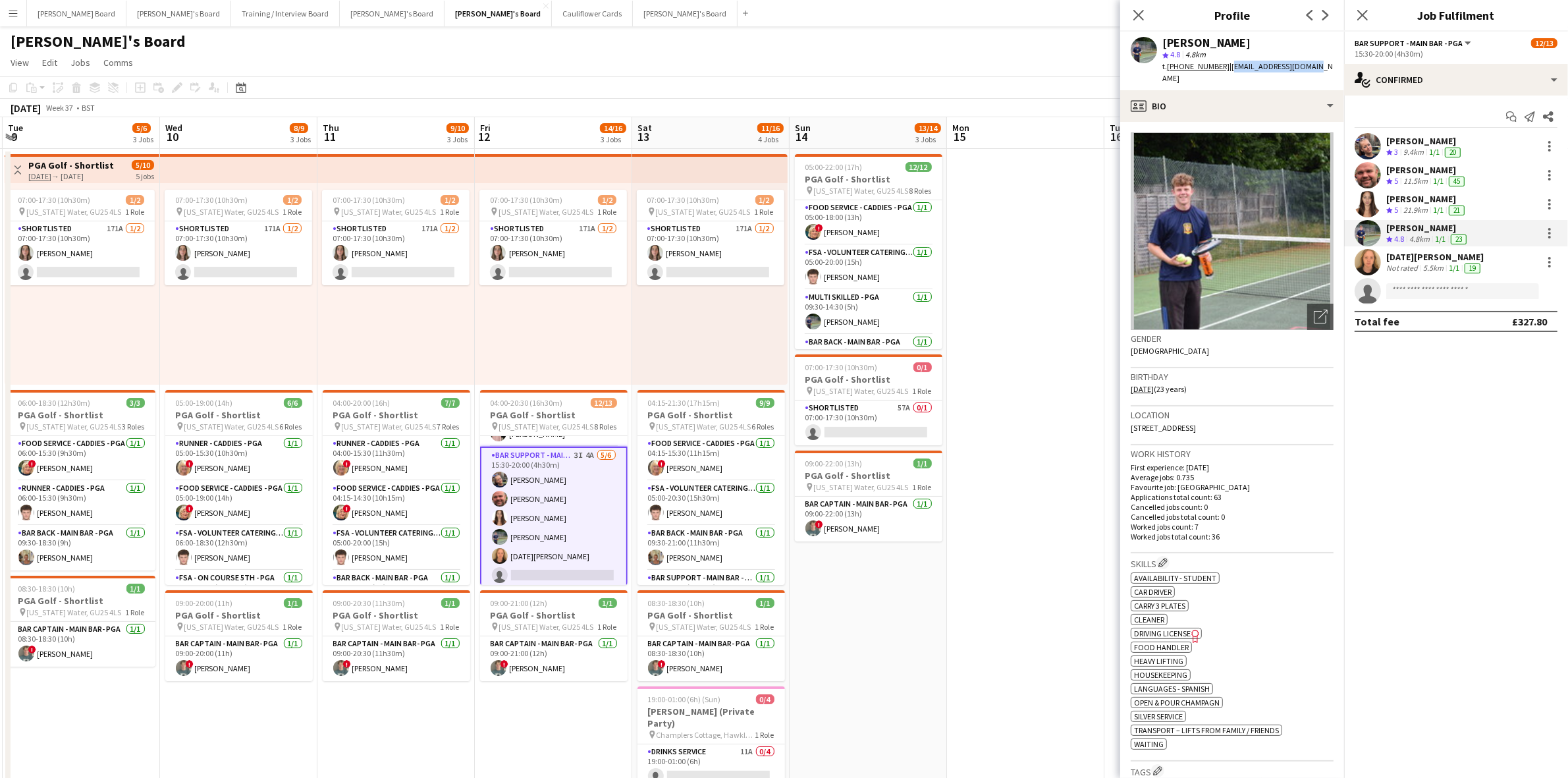
drag, startPoint x: 1226, startPoint y: 66, endPoint x: 1336, endPoint y: 64, distance: 110.0
click at [1336, 64] on app-profile-header "[PERSON_NAME] Seed star 4.8 4.8km t. [PHONE_NUMBER] | [EMAIL_ADDRESS][DOMAIN_NA…" at bounding box center [1233, 61] width 224 height 59
copy span "[EMAIL_ADDRESS][DOMAIN_NAME]"
click at [1408, 252] on div "[DATE][PERSON_NAME]" at bounding box center [1435, 256] width 98 height 12
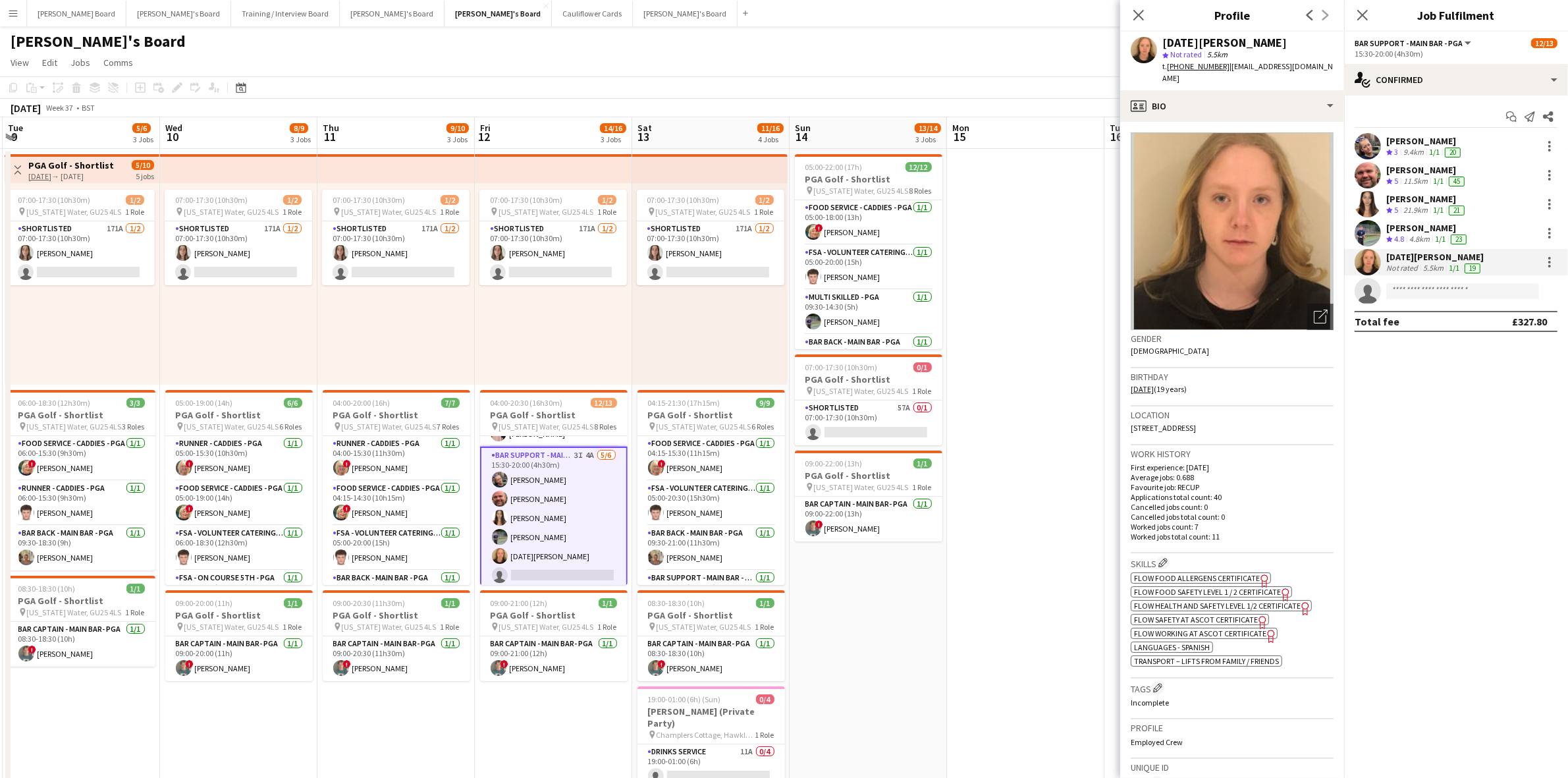
drag, startPoint x: 1224, startPoint y: 64, endPoint x: 1324, endPoint y: 67, distance: 100.0
click at [1324, 67] on app-profile-header "[PERSON_NAME] Seed star Not rated 5.5km t. [PHONE_NUMBER] | [EMAIL_ADDRESS][DOM…" at bounding box center [1233, 61] width 224 height 59
copy span "[EMAIL_ADDRESS][DOMAIN_NAME]"
click at [558, 532] on app-card-role "Bar Support - Main Bar - PGA 3I 4A [DATE] 15:30-20:00 (4h30m) [PERSON_NAME] Dyl…" at bounding box center [554, 518] width 148 height 143
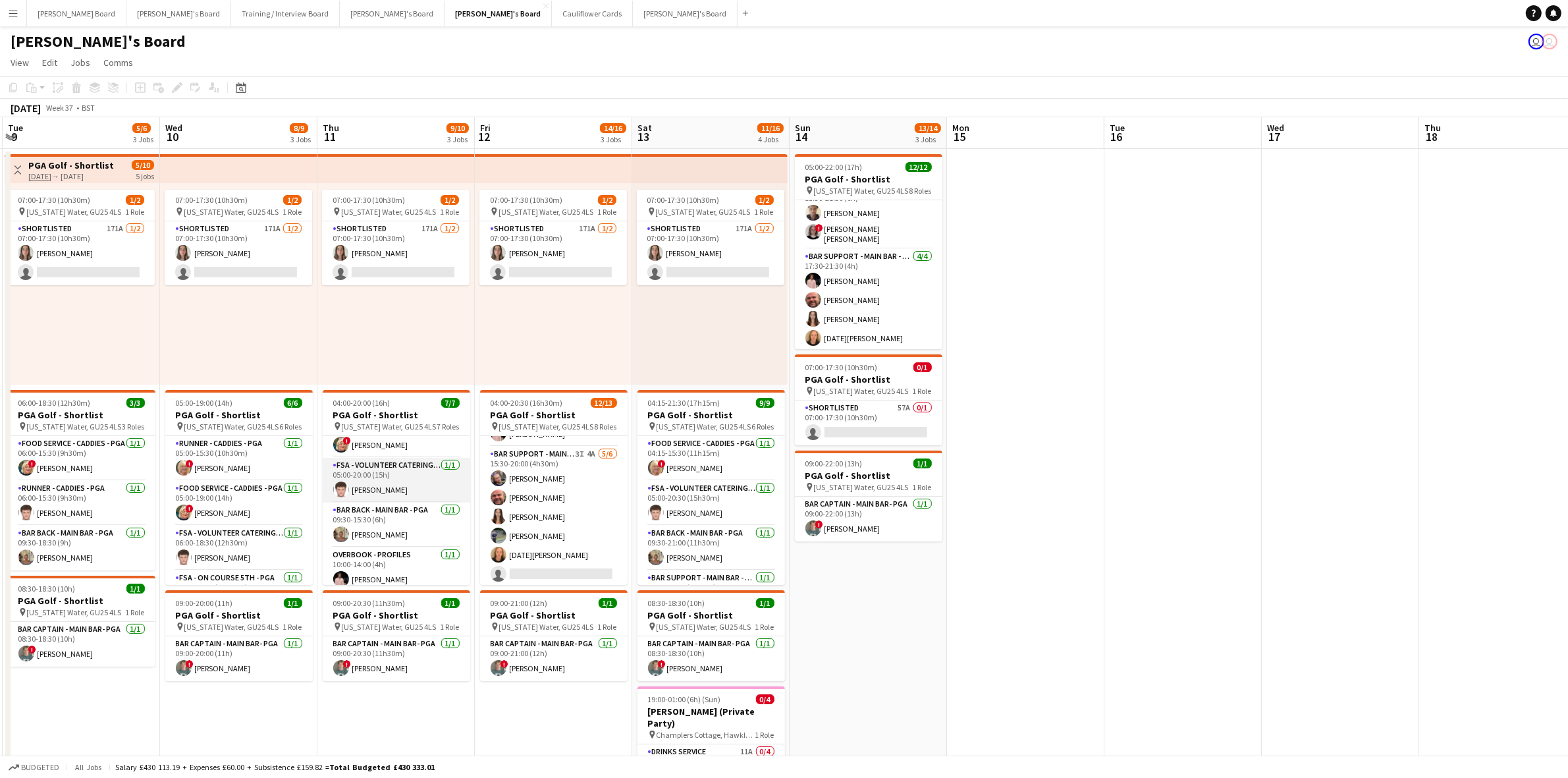
scroll to position [165, 0]
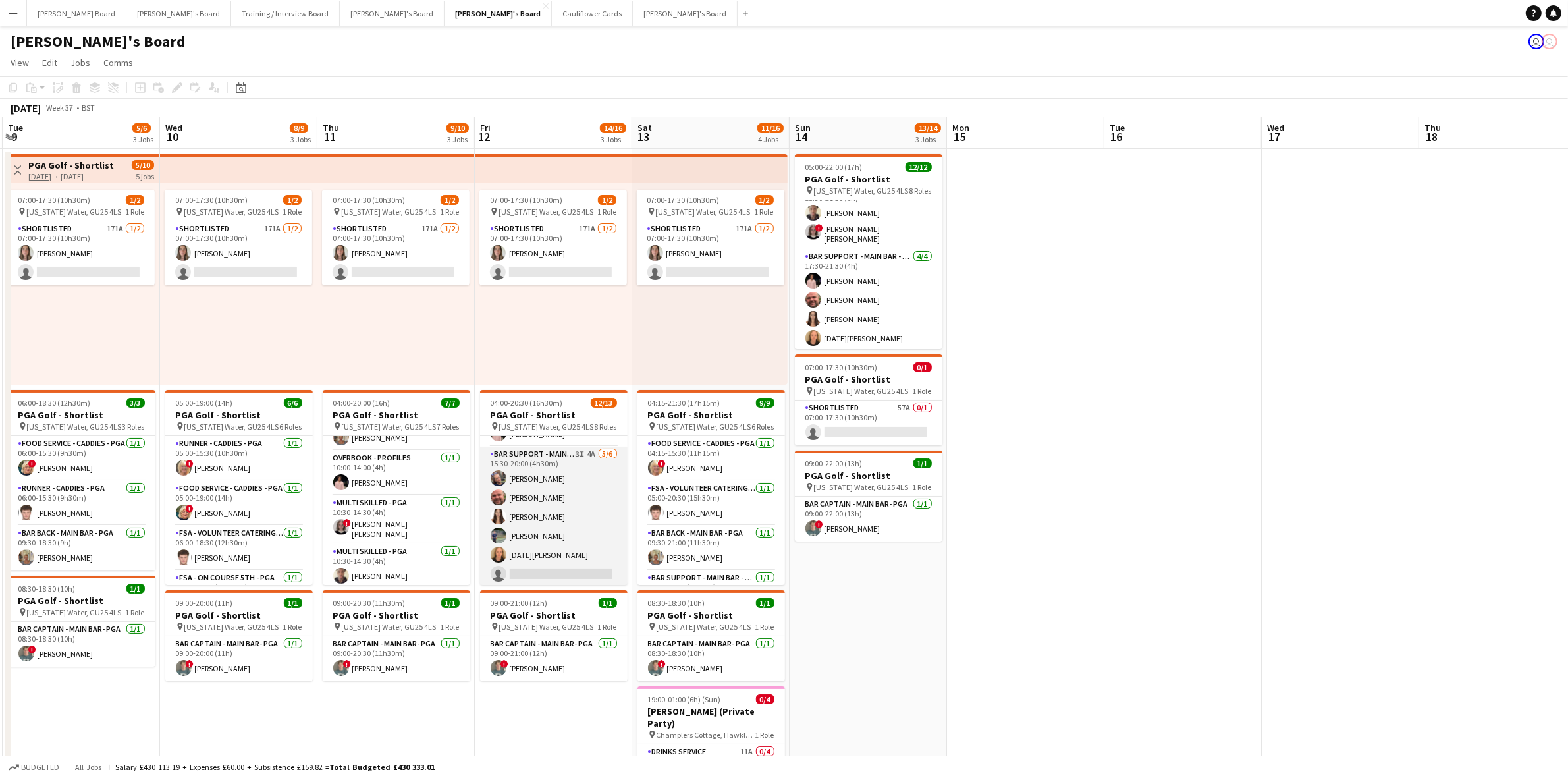
click at [534, 538] on app-card-role "Bar Support - Main Bar - PGA 3I 4A [DATE] 15:30-20:00 (4h30m) [PERSON_NAME] Dyl…" at bounding box center [554, 516] width 148 height 140
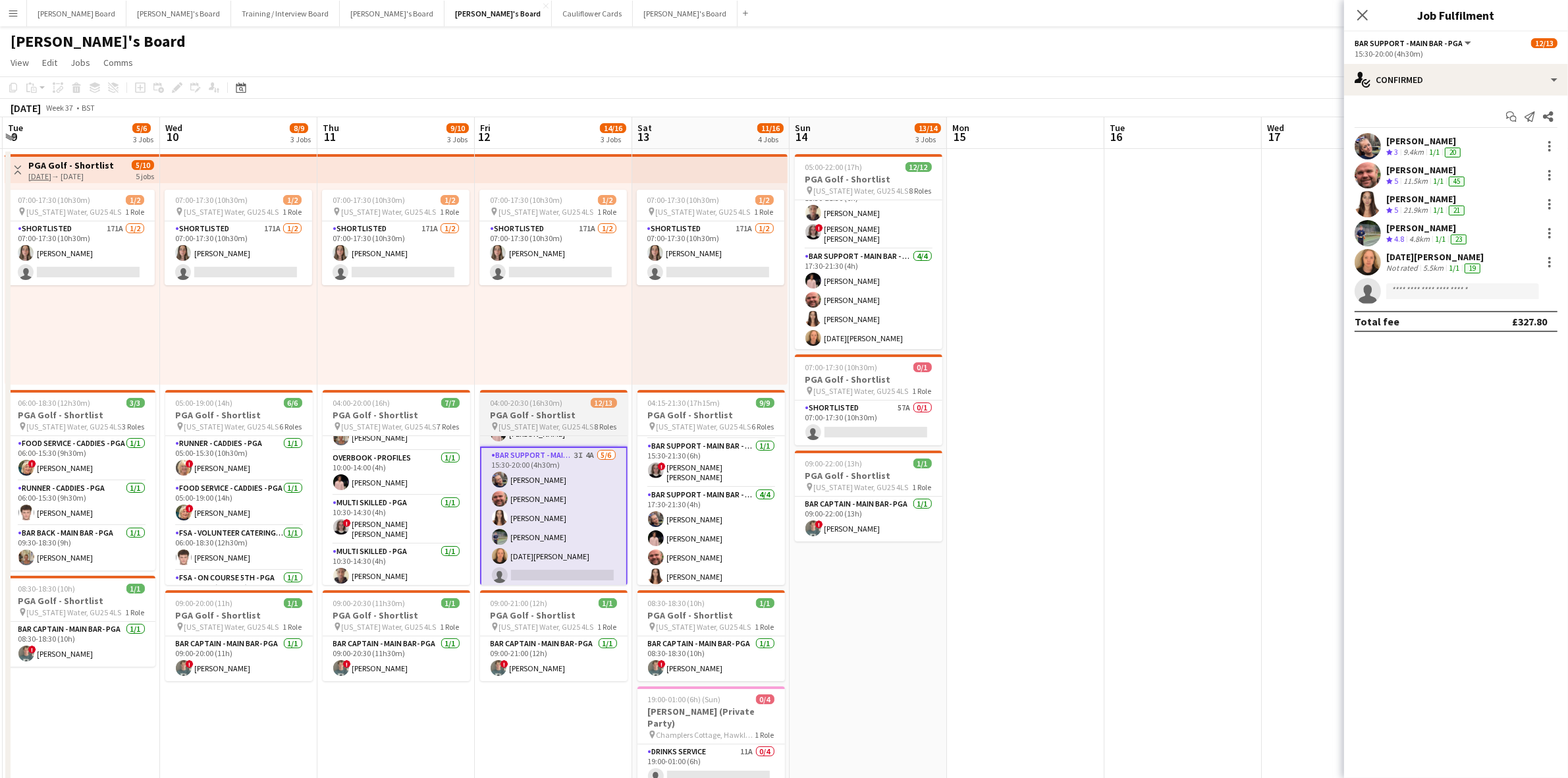
scroll to position [178, 0]
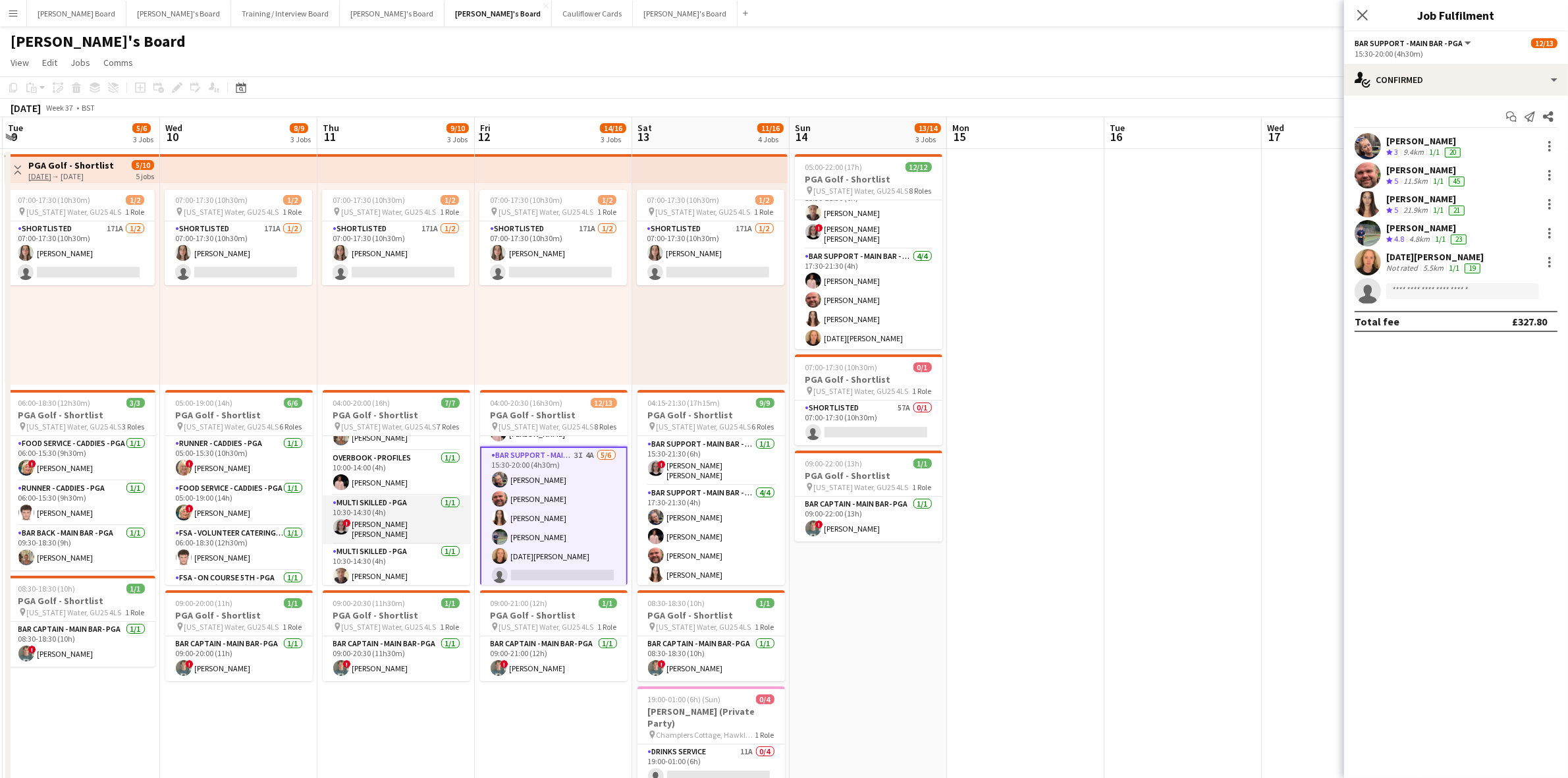
click at [397, 517] on app-card-role "Multi Skilled - PGA [DATE] 10:30-14:30 (4h) ! [PERSON_NAME] [PERSON_NAME]" at bounding box center [397, 519] width 148 height 48
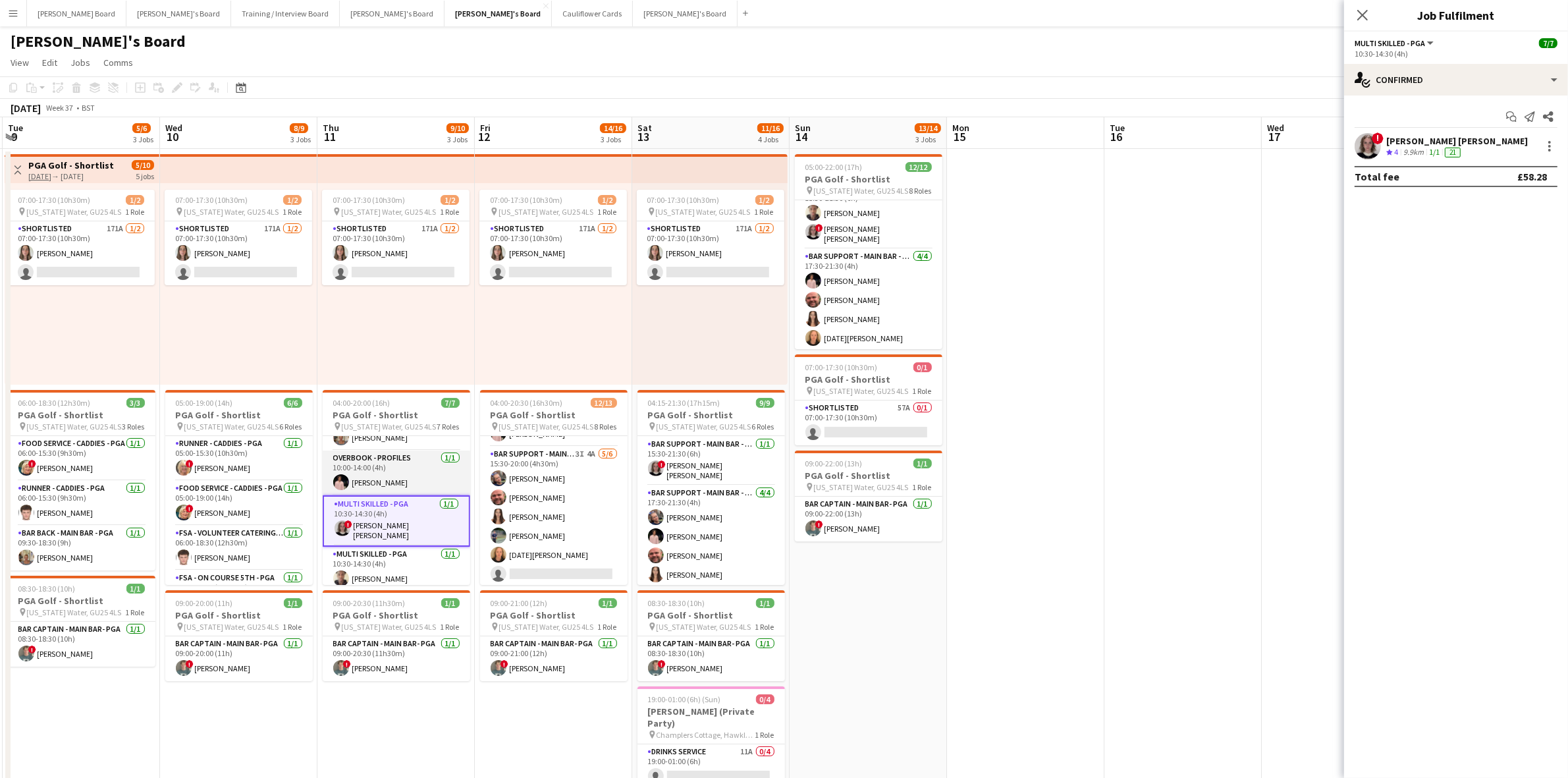
click at [379, 460] on app-card-role "Overbook - Profiles [DATE] 10:00-14:00 (4h) [PERSON_NAME]" at bounding box center [397, 473] width 148 height 45
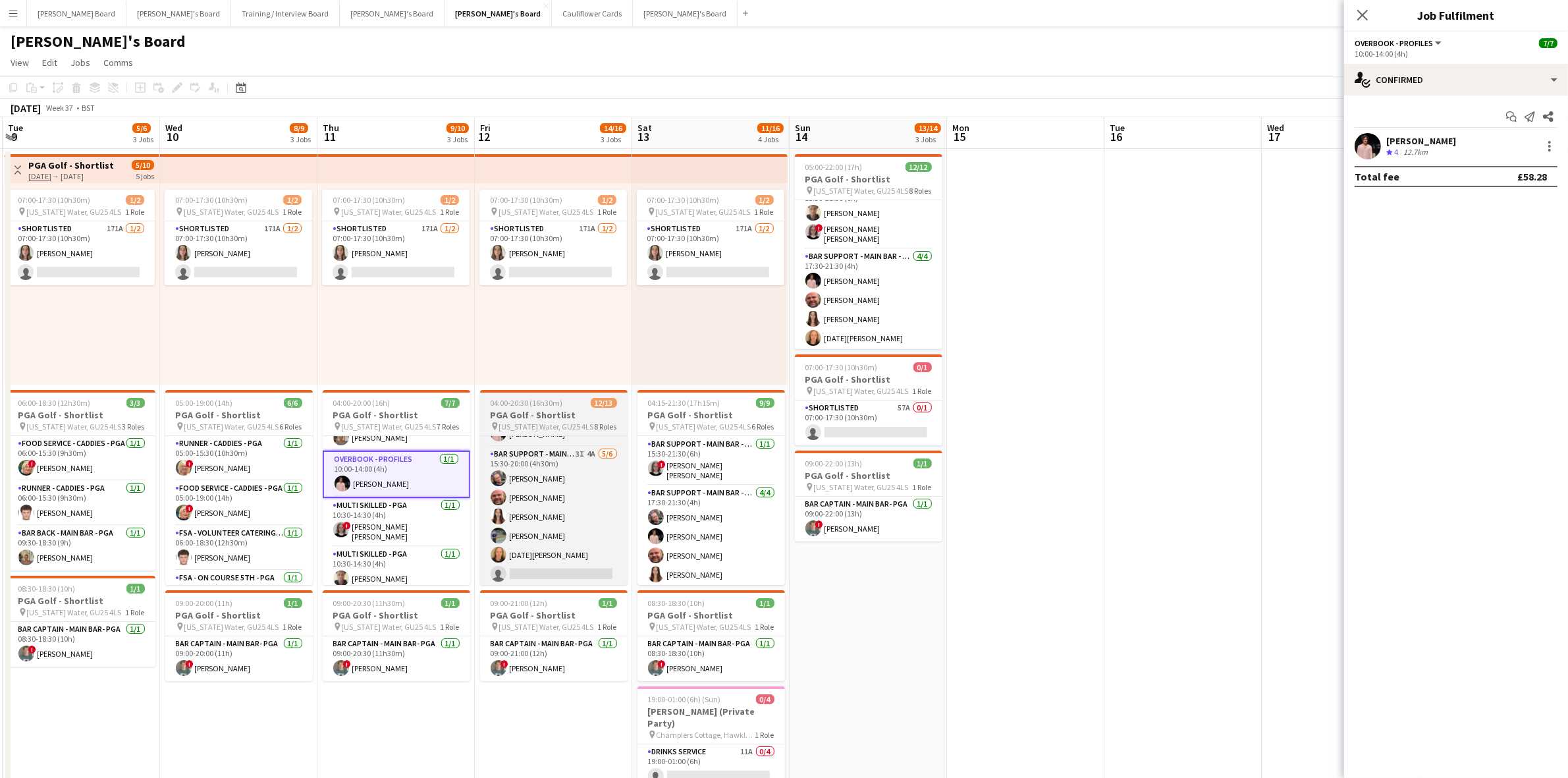
click at [509, 413] on h3 "PGA Golf - Shortlist" at bounding box center [554, 415] width 148 height 12
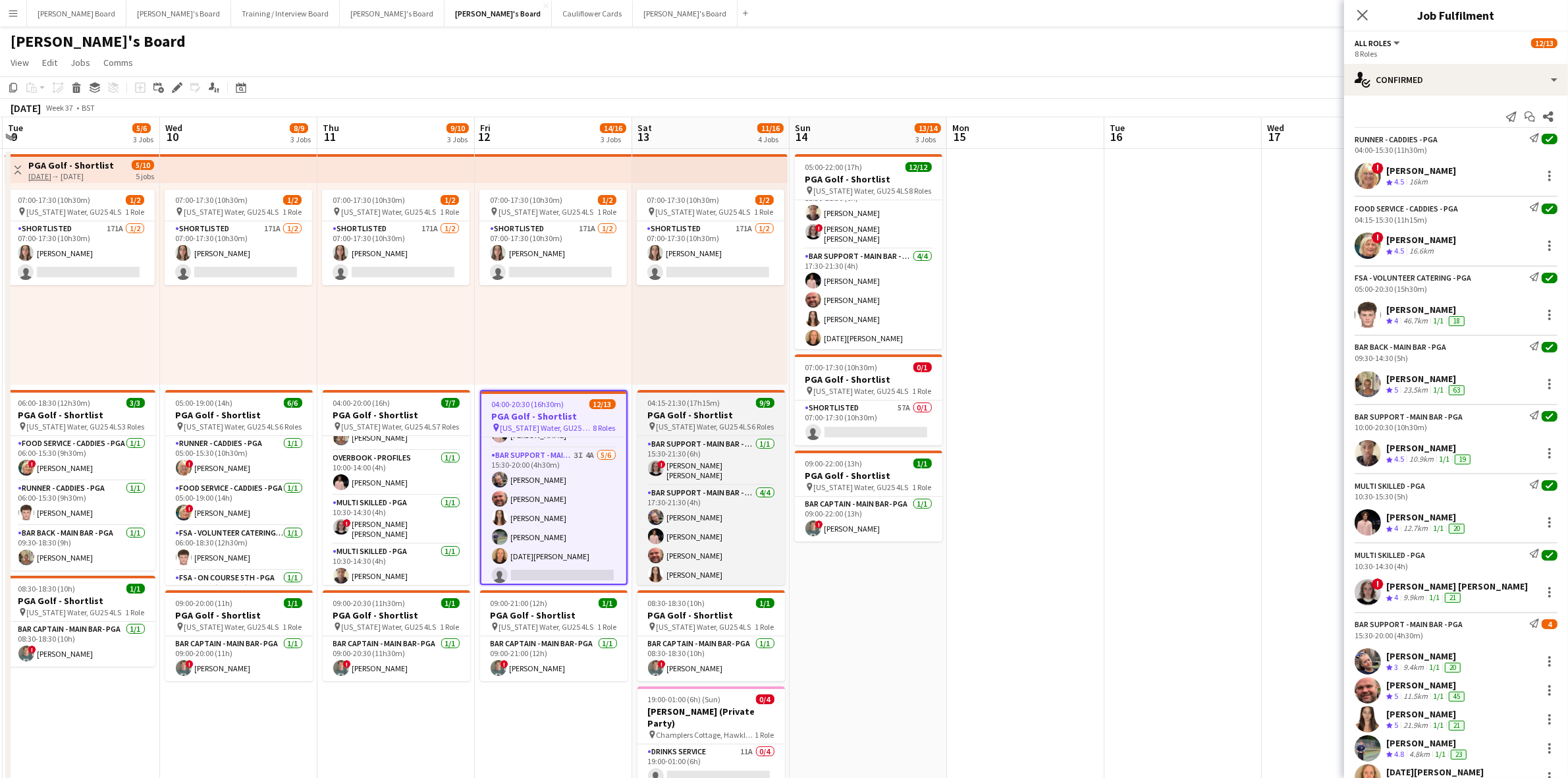
click at [692, 404] on span "04:15-21:30 (17h15m)" at bounding box center [684, 403] width 72 height 10
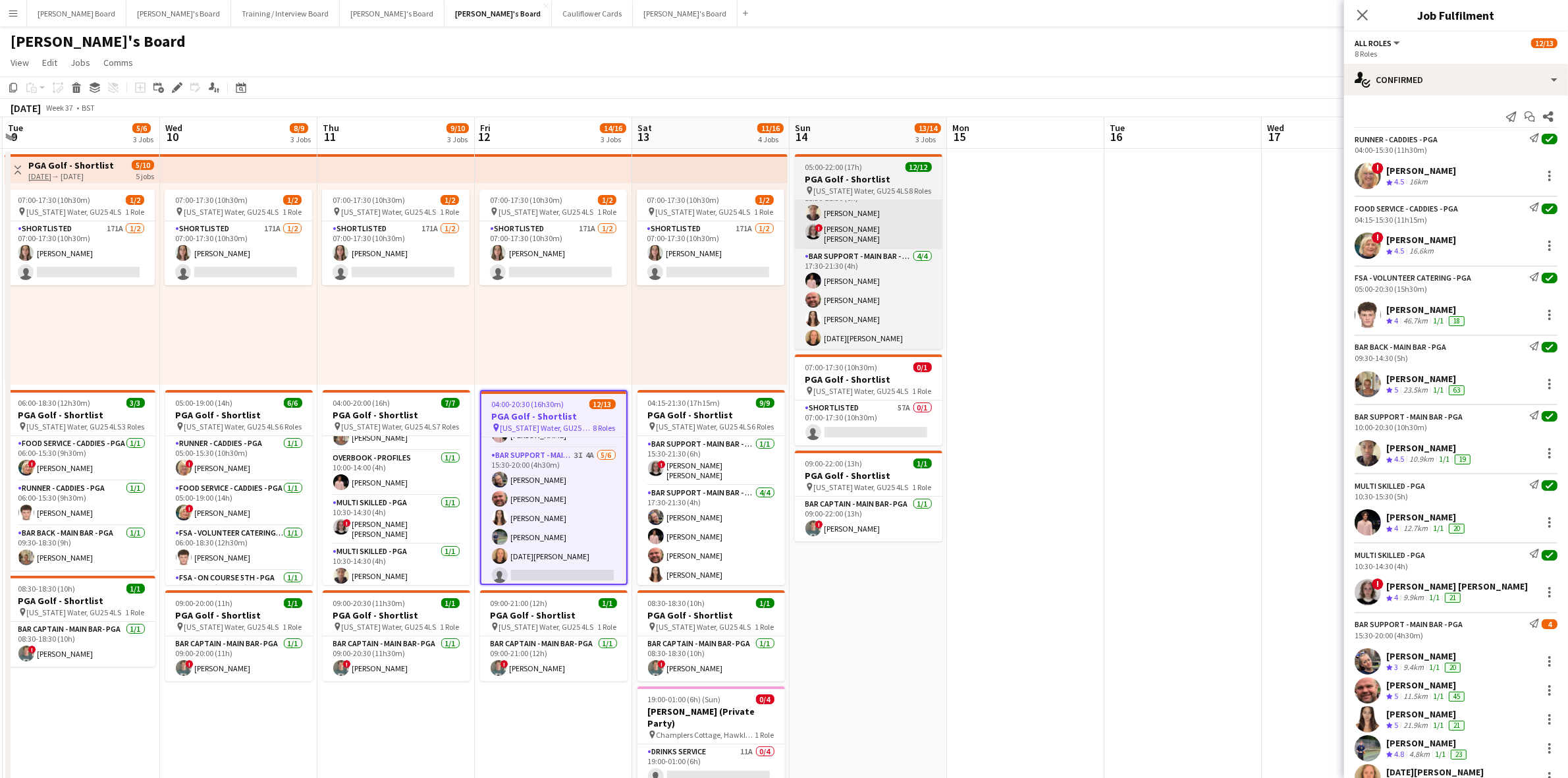
scroll to position [0, 468]
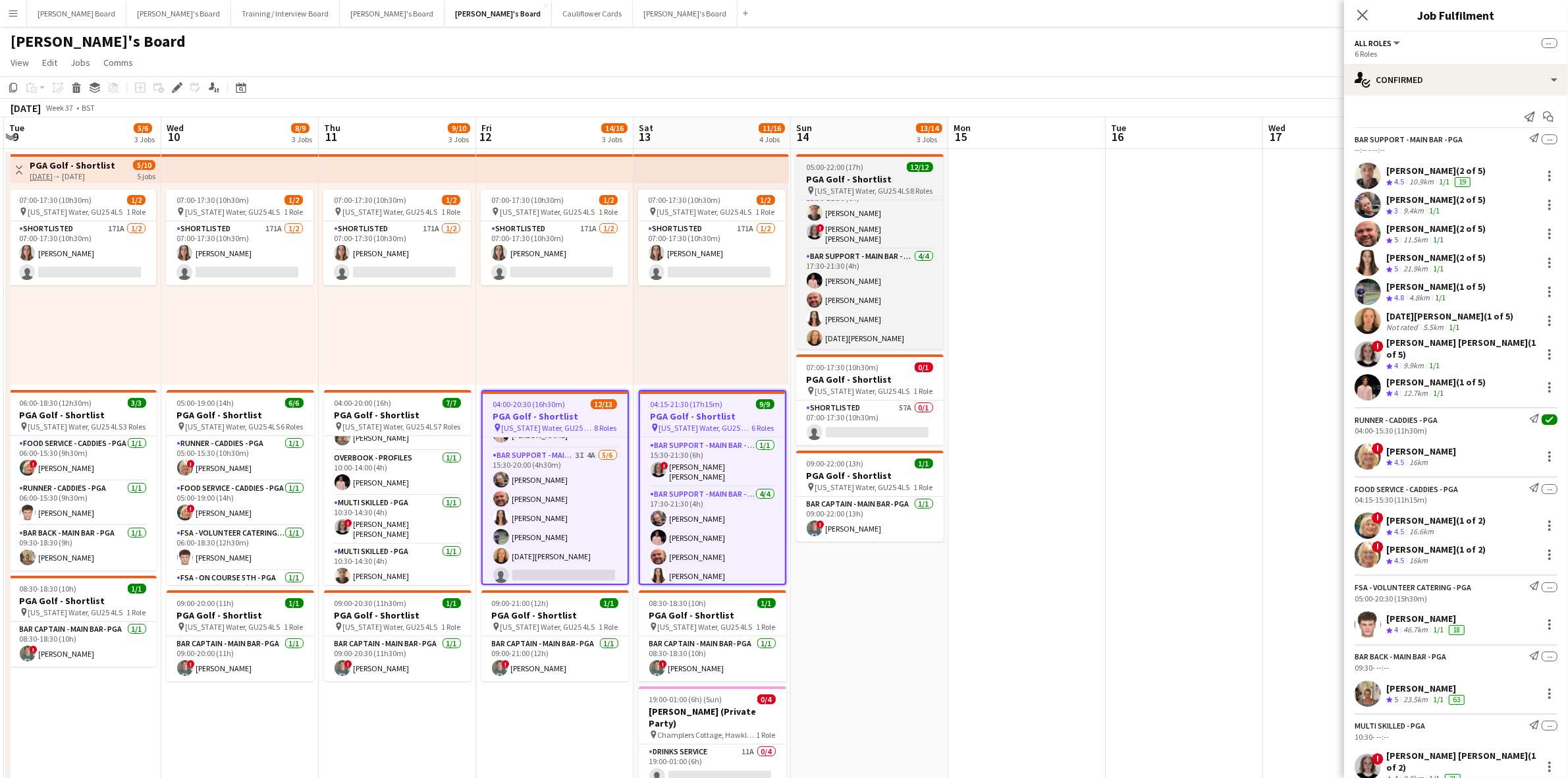
click at [893, 176] on h3 "PGA Golf - Shortlist" at bounding box center [870, 179] width 148 height 12
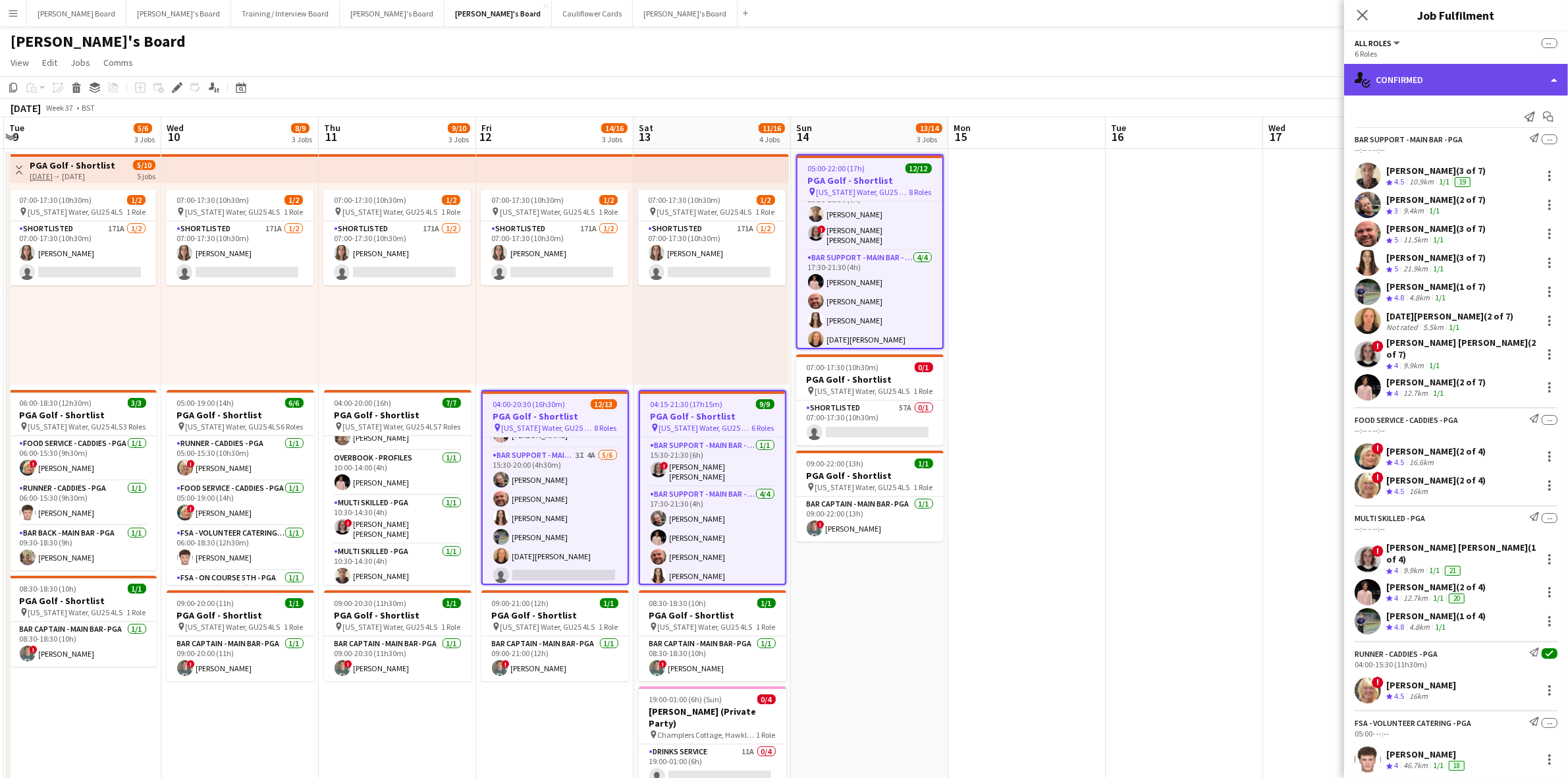
drag, startPoint x: 1459, startPoint y: 77, endPoint x: 1460, endPoint y: 89, distance: 12.0
click at [1460, 81] on div "single-neutral-actions-check-2 Confirmed" at bounding box center [1457, 80] width 224 height 31
drag, startPoint x: 1491, startPoint y: 139, endPoint x: 1484, endPoint y: 124, distance: 16.6
click at [1492, 139] on div "pen-write Job Details" at bounding box center [1500, 137] width 130 height 27
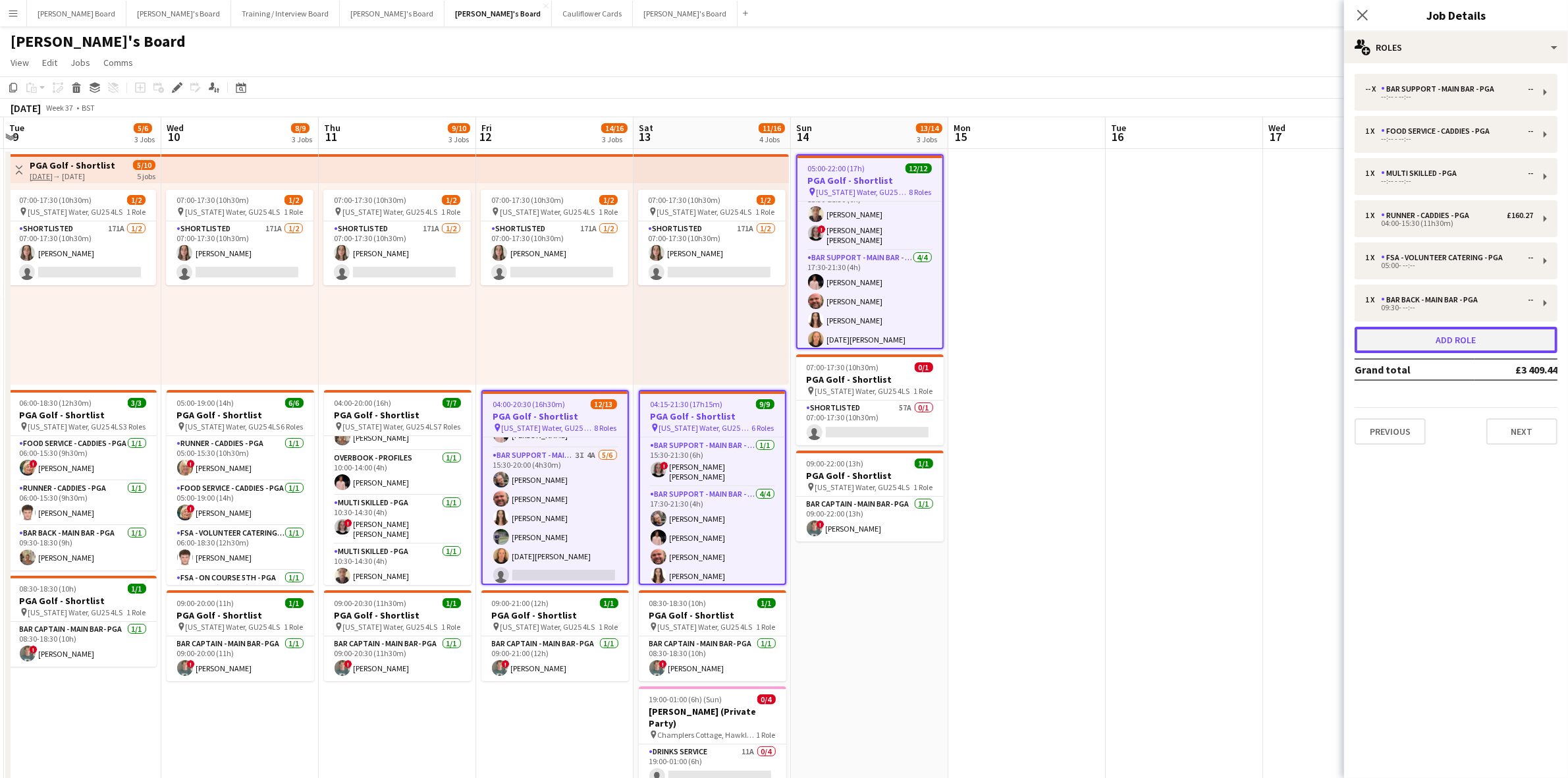
click at [1450, 334] on button "Add role" at bounding box center [1456, 339] width 203 height 27
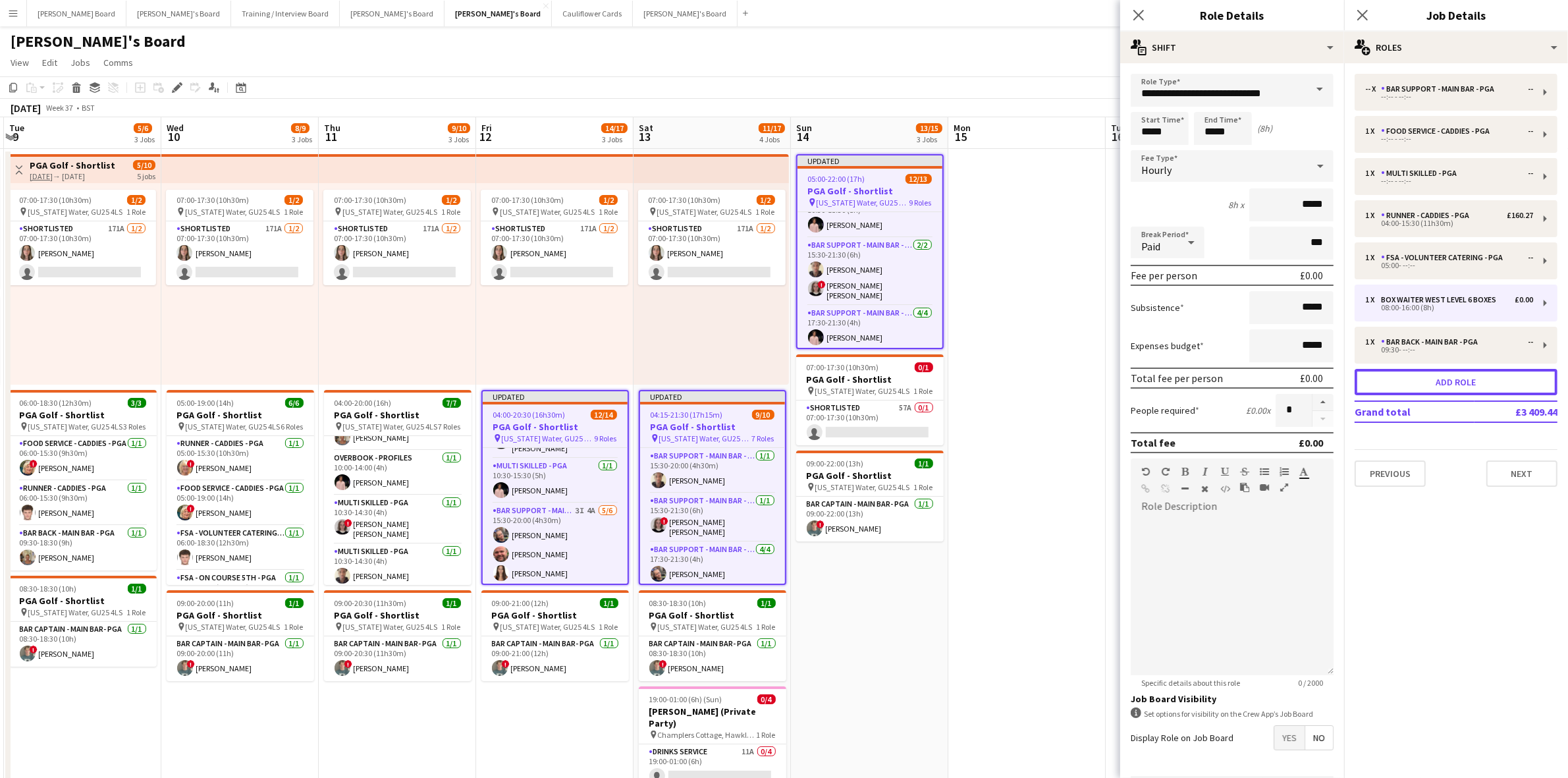
scroll to position [333, 0]
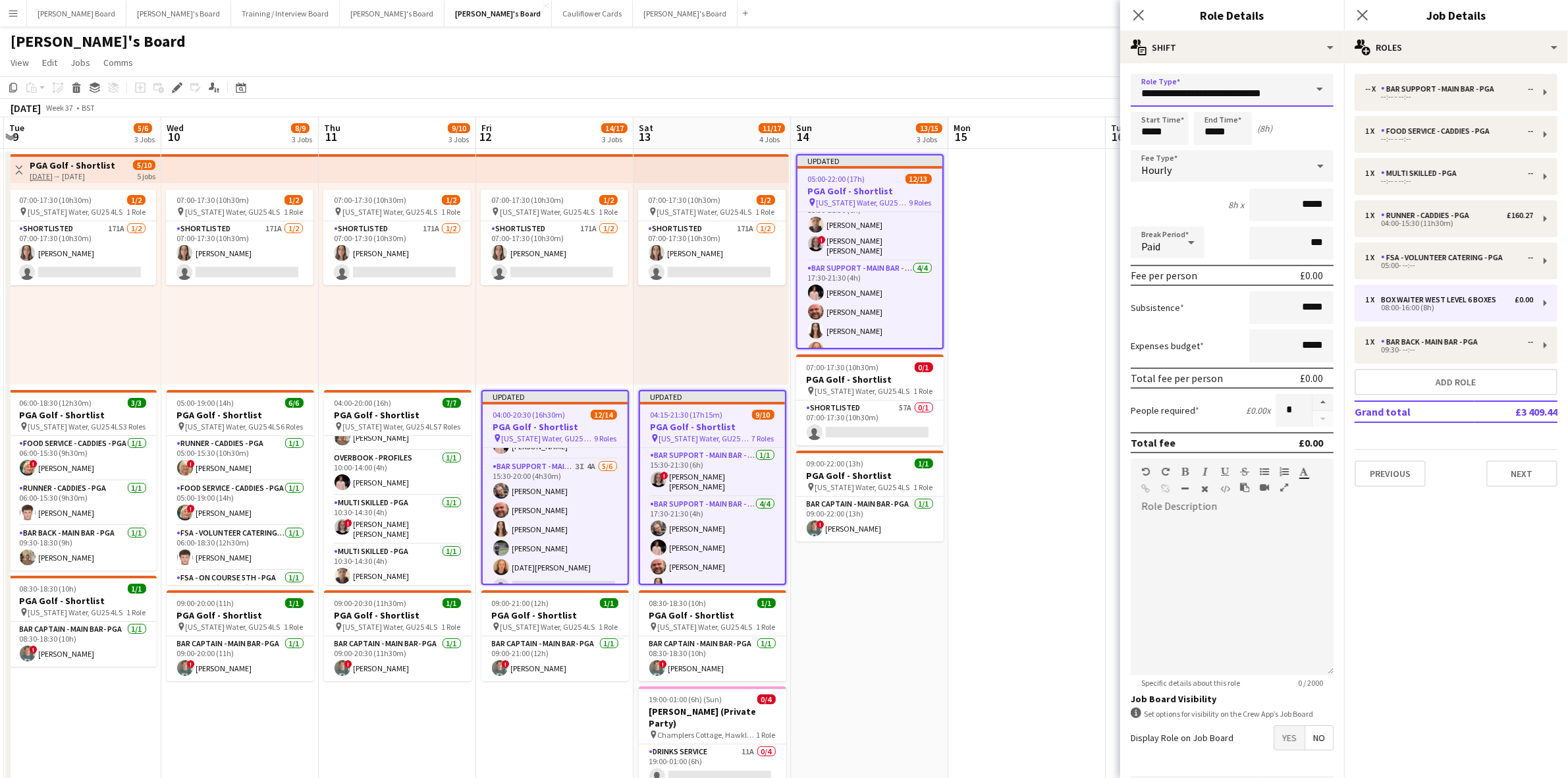
drag, startPoint x: 1145, startPoint y: 94, endPoint x: 1306, endPoint y: 94, distance: 161.0
click at [1306, 94] on div "**********" at bounding box center [1232, 90] width 203 height 33
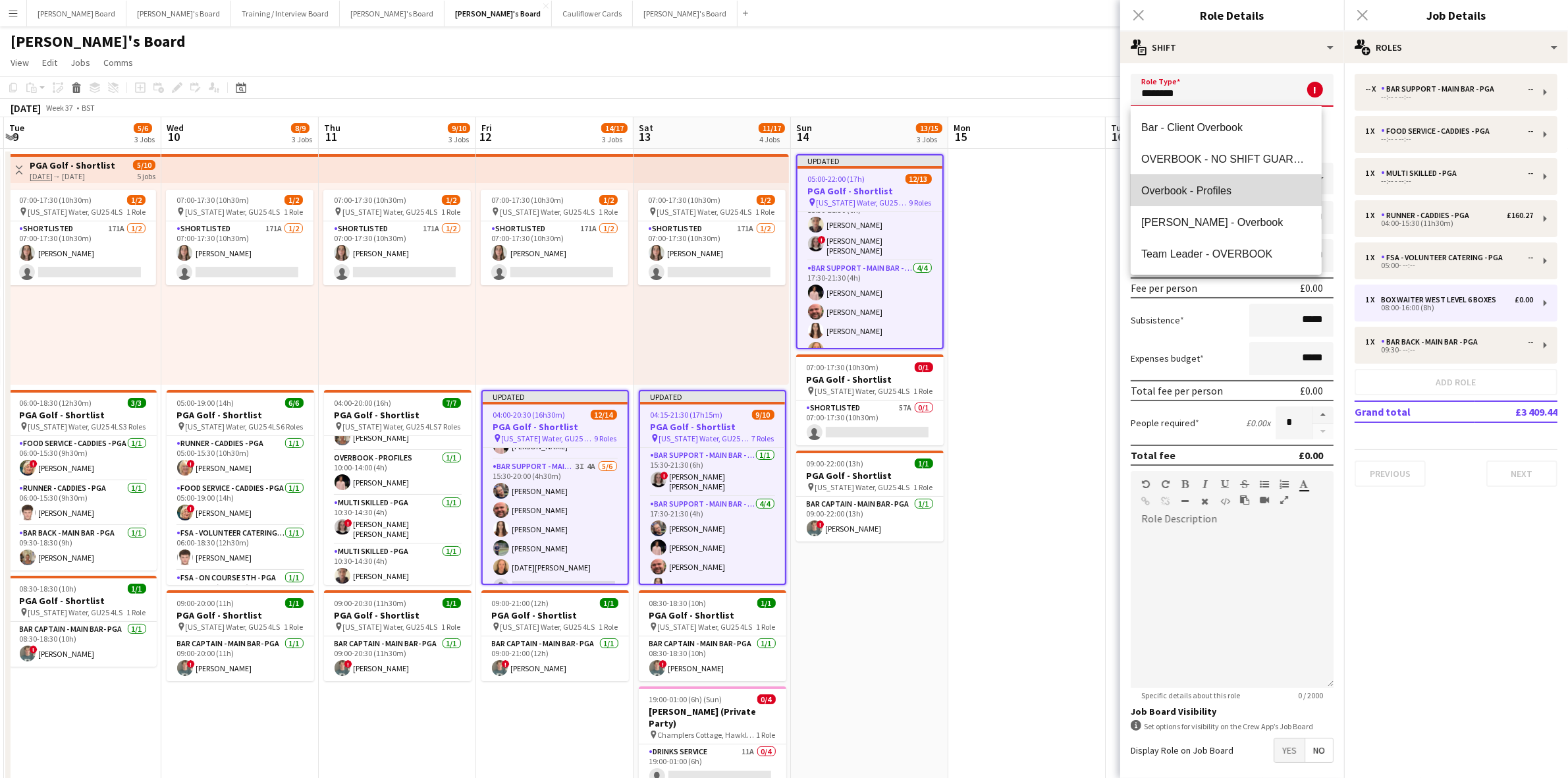
click at [1217, 195] on span "Overbook - Profiles" at bounding box center [1226, 191] width 169 height 12
type input "**********"
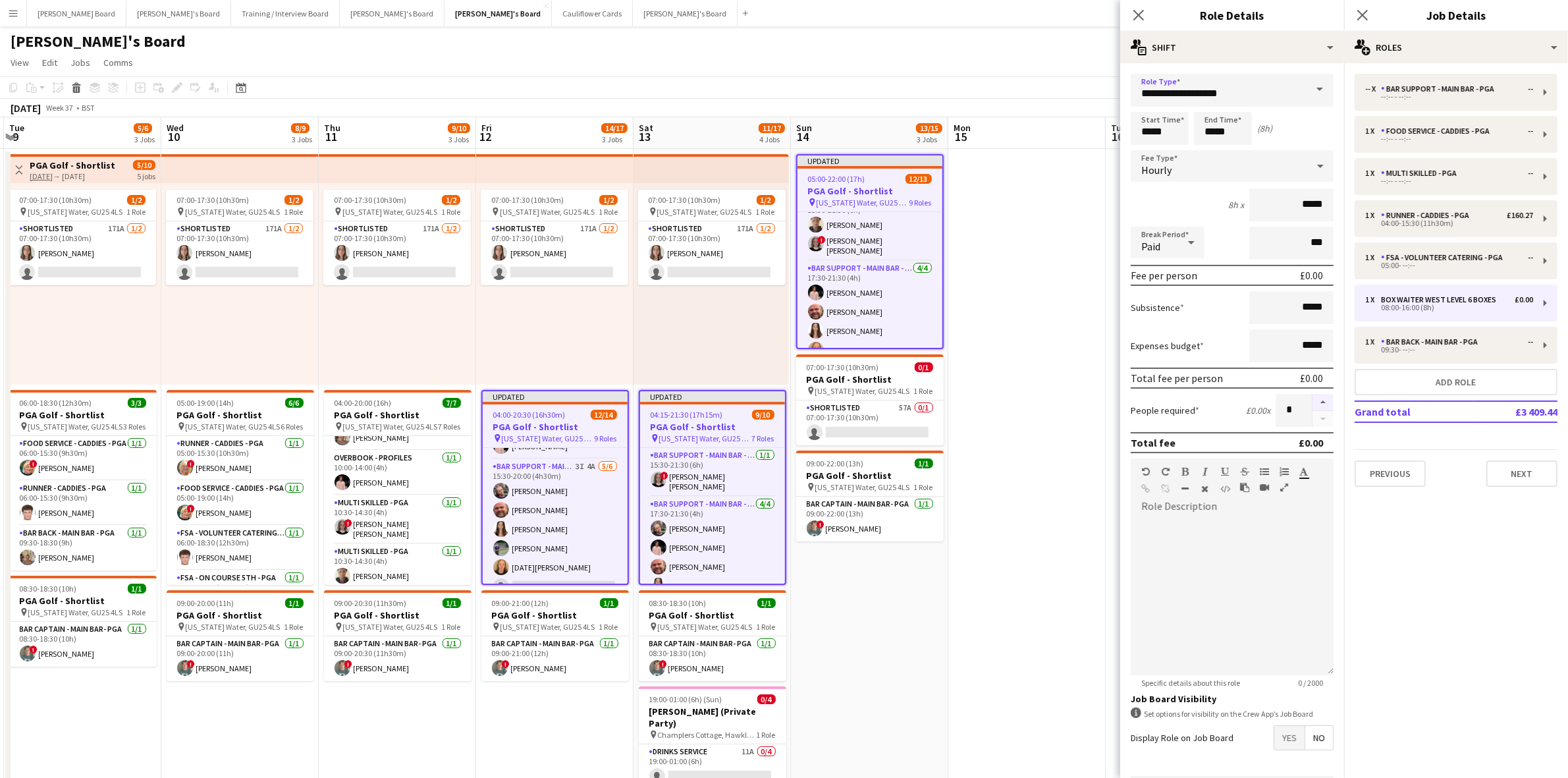
click at [1313, 397] on button "button" at bounding box center [1323, 402] width 21 height 17
type input "*"
click at [1055, 386] on app-date-cell at bounding box center [1028, 512] width 158 height 726
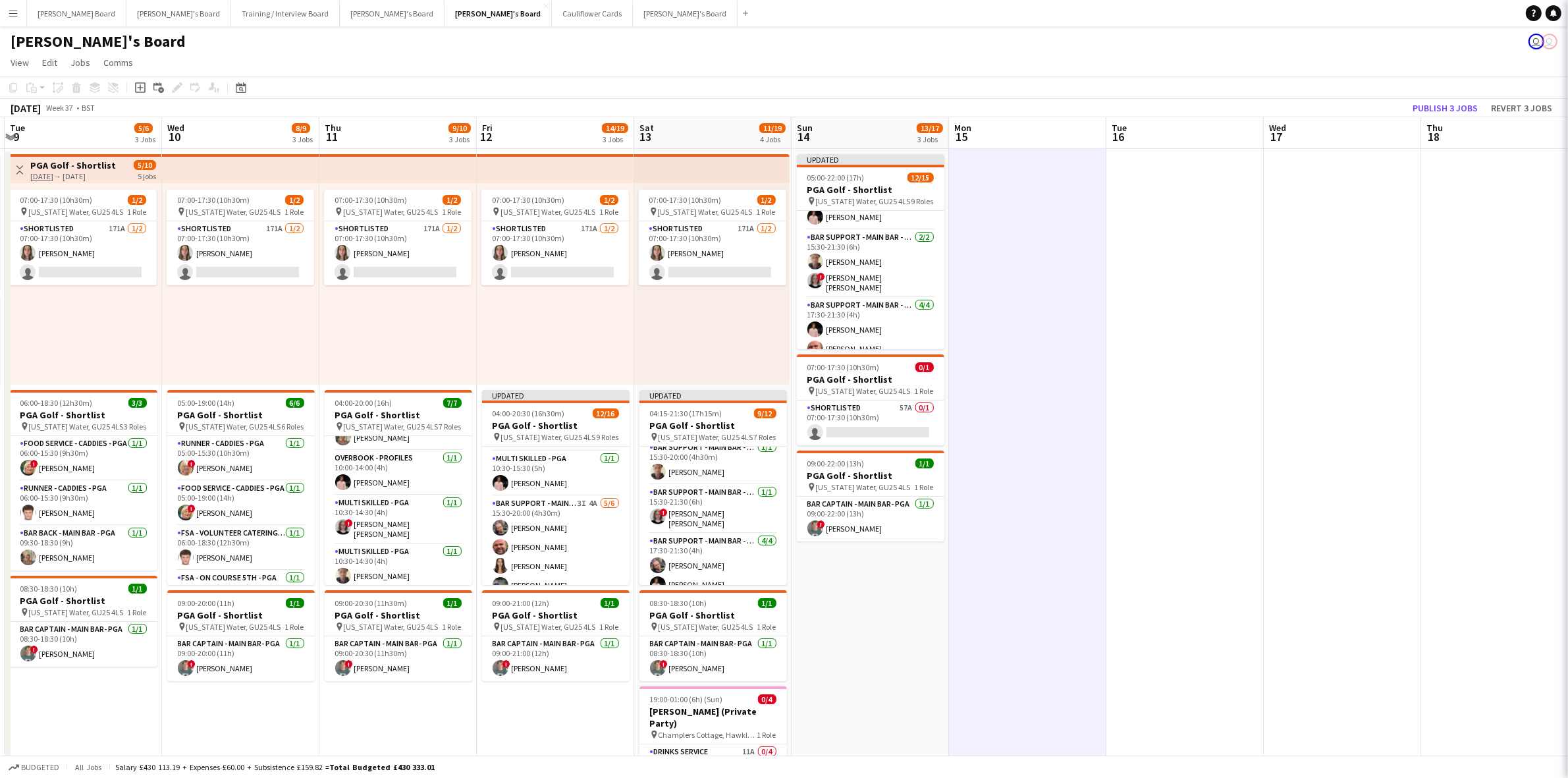
scroll to position [371, 0]
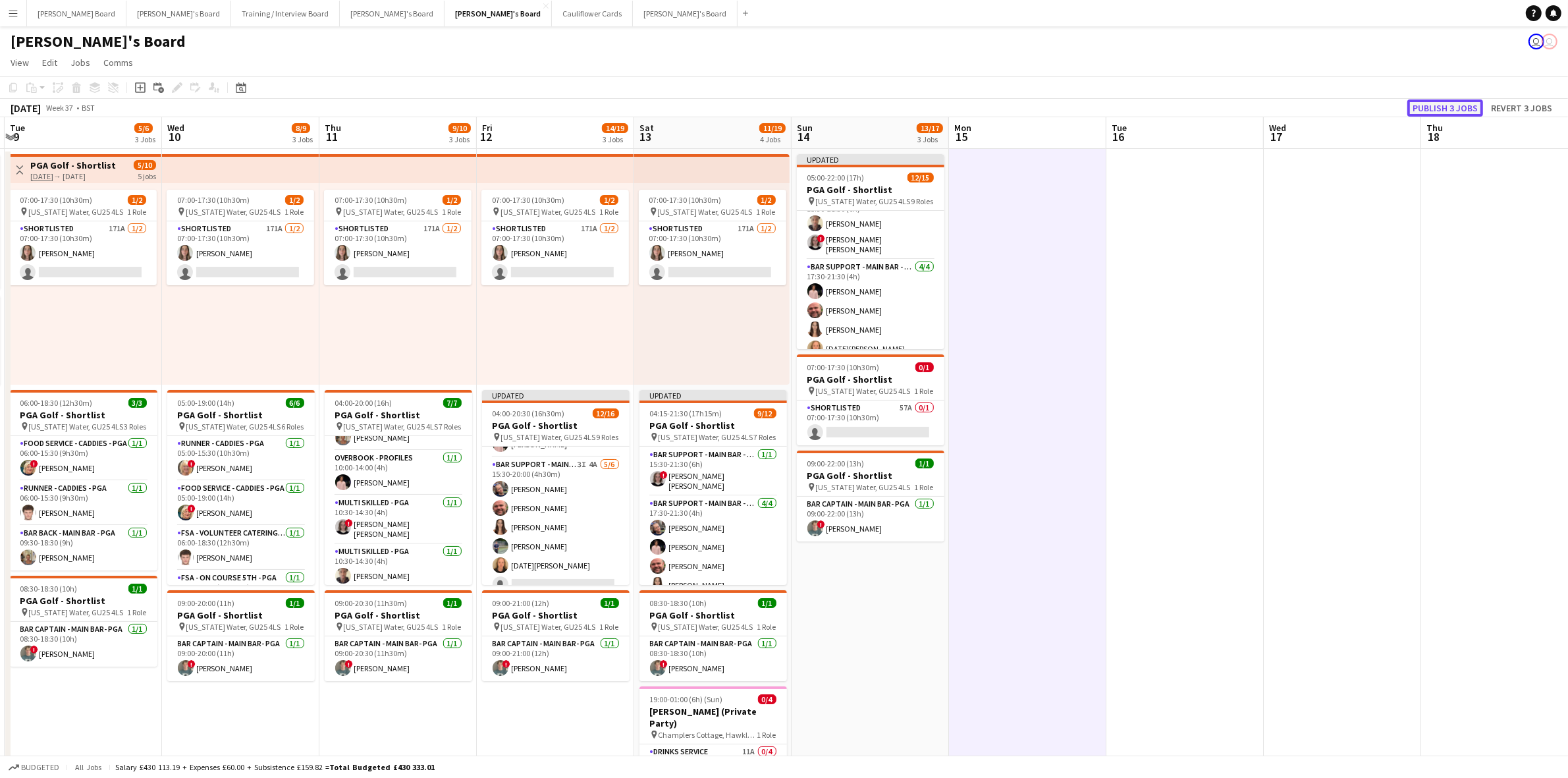
click at [1435, 111] on button "Publish 3 jobs" at bounding box center [1445, 108] width 76 height 17
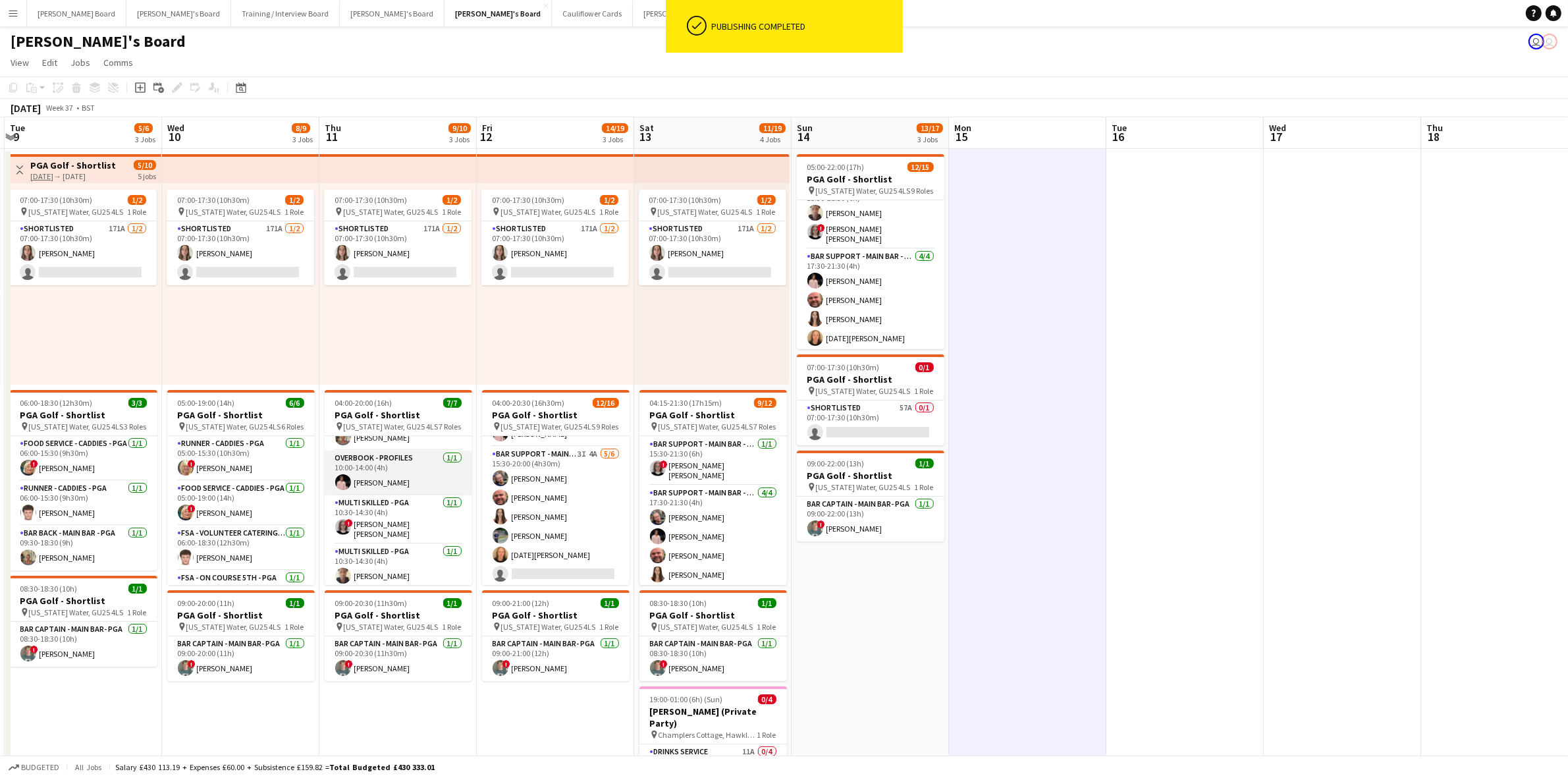
click at [382, 479] on app-card-role "Overbook - Profiles [DATE] 10:00-14:00 (4h) [PERSON_NAME]" at bounding box center [398, 473] width 148 height 45
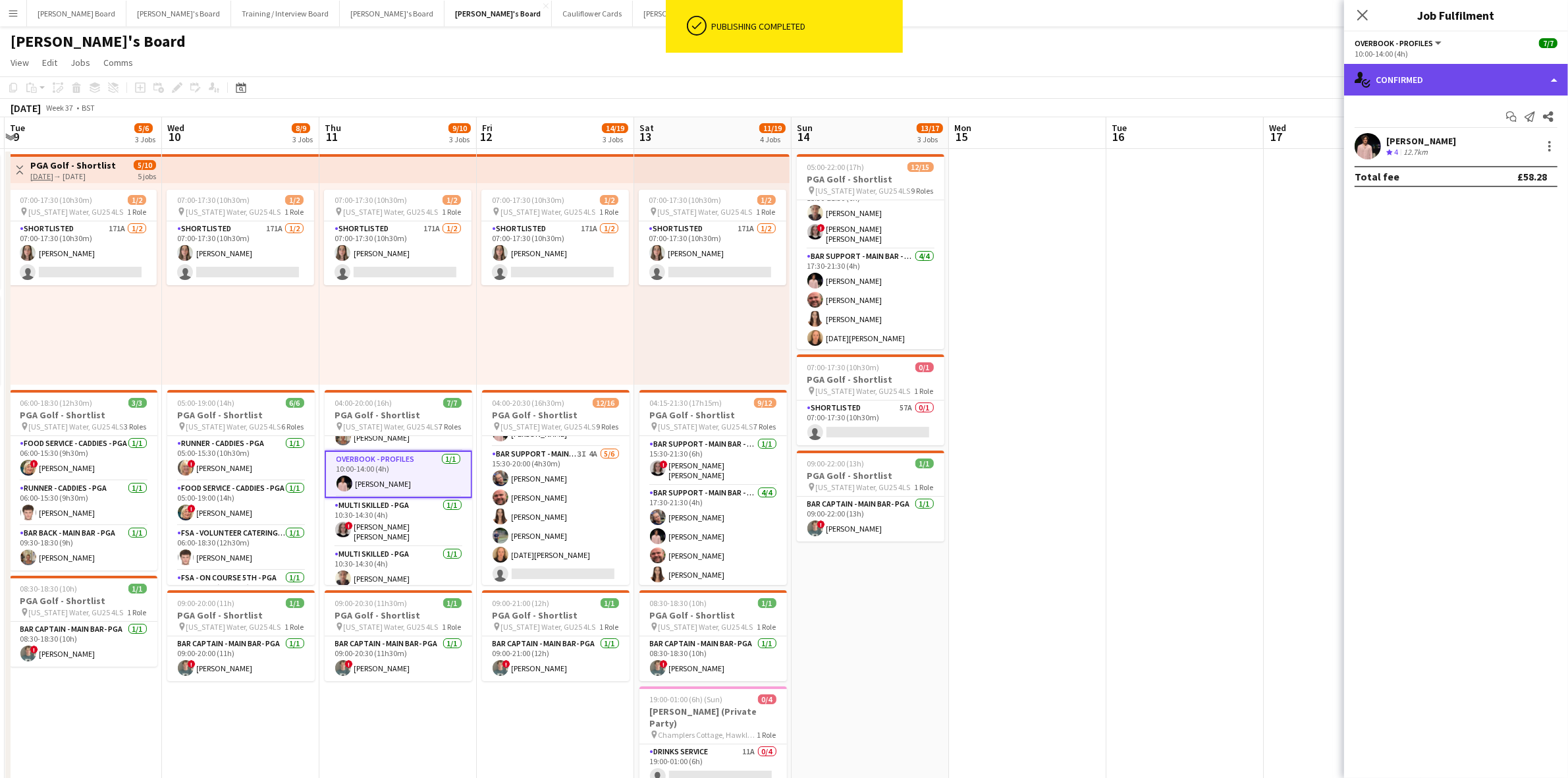
click at [1420, 77] on div "single-neutral-actions-check-2 Confirmed" at bounding box center [1457, 80] width 224 height 31
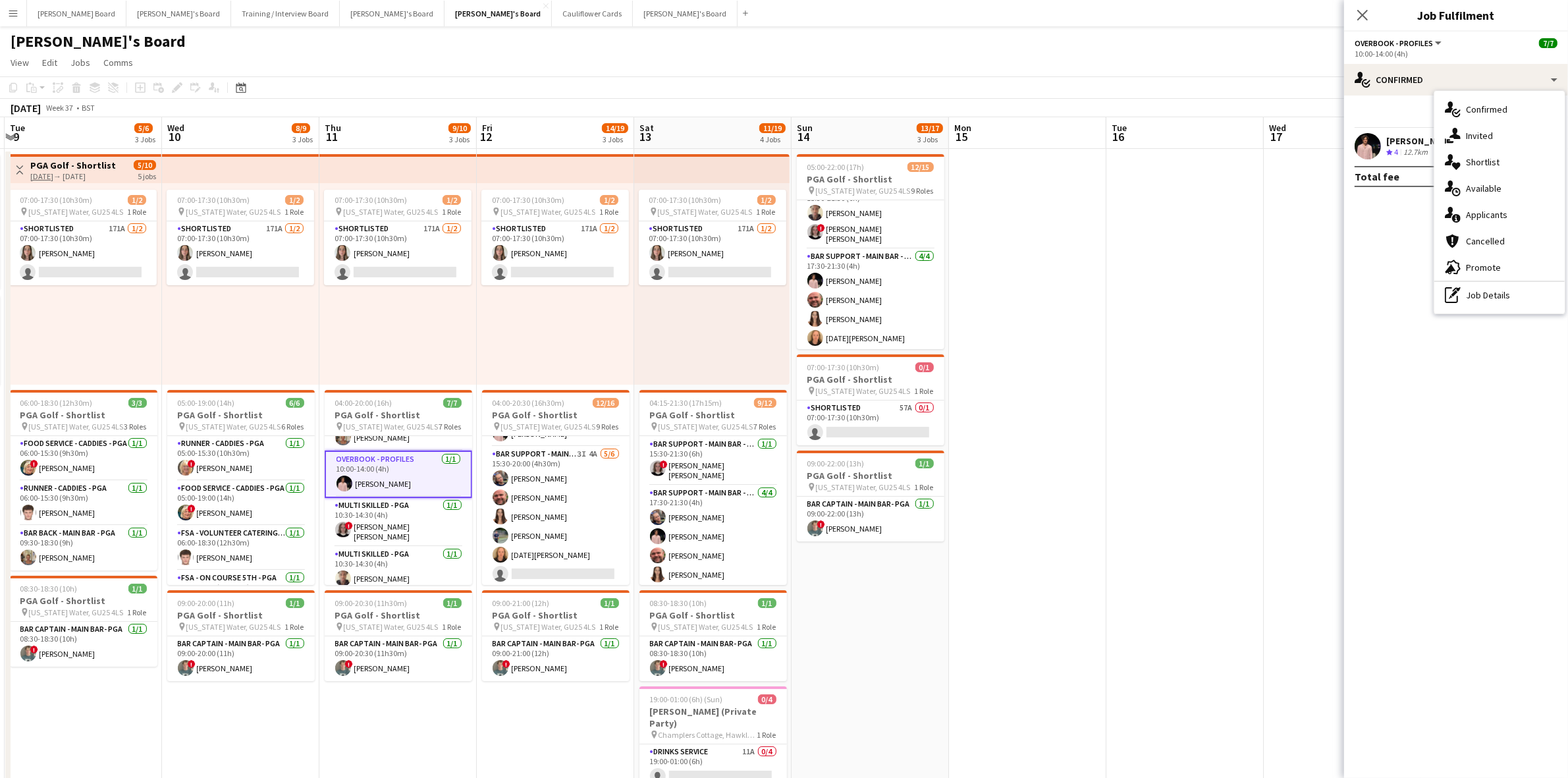
click at [1512, 306] on div "pen-write Job Details" at bounding box center [1500, 295] width 130 height 27
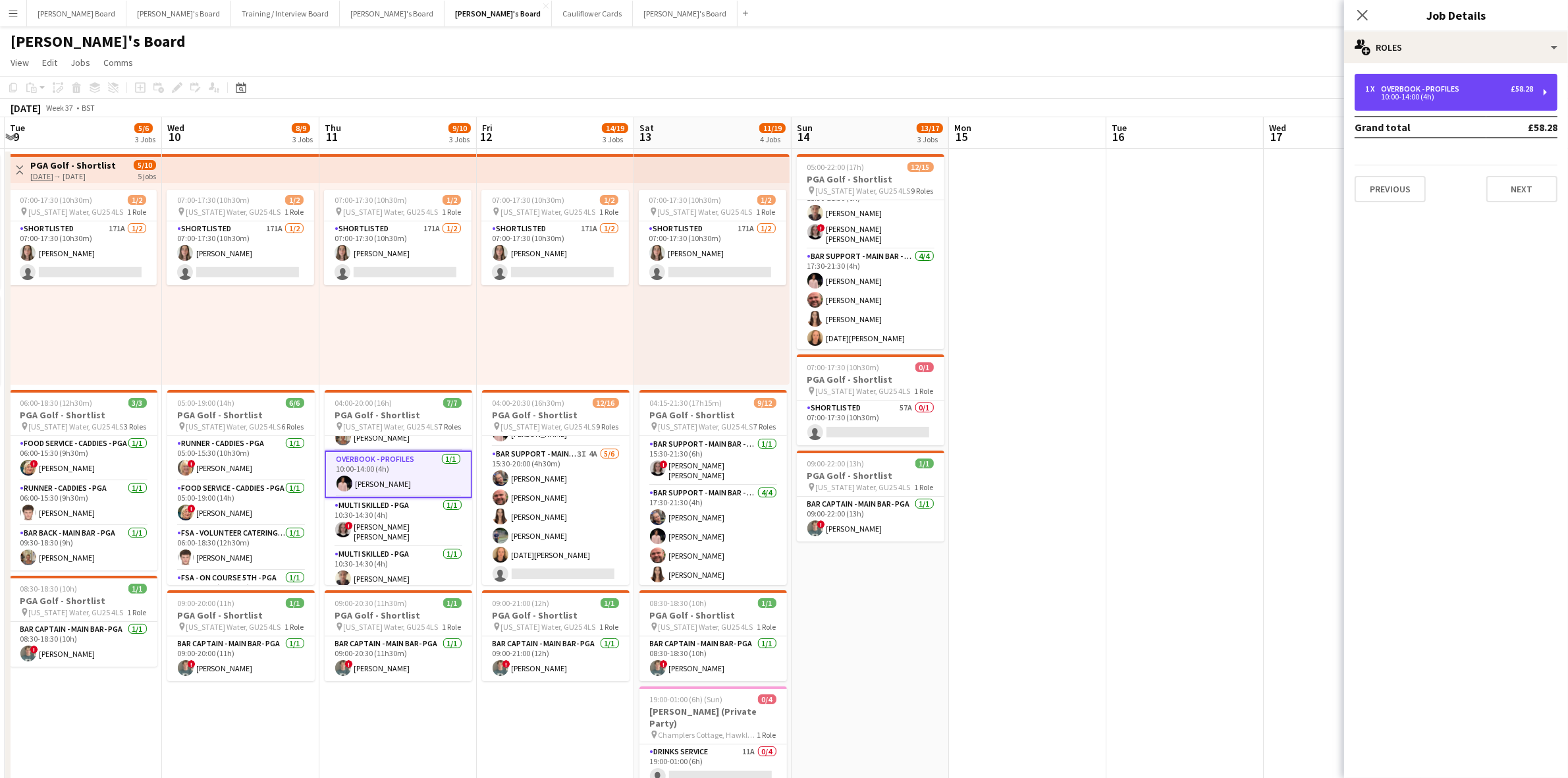
drag, startPoint x: 1392, startPoint y: 89, endPoint x: 1385, endPoint y: 134, distance: 45.5
click at [1392, 90] on div "Overbook - Profiles" at bounding box center [1423, 89] width 83 height 10
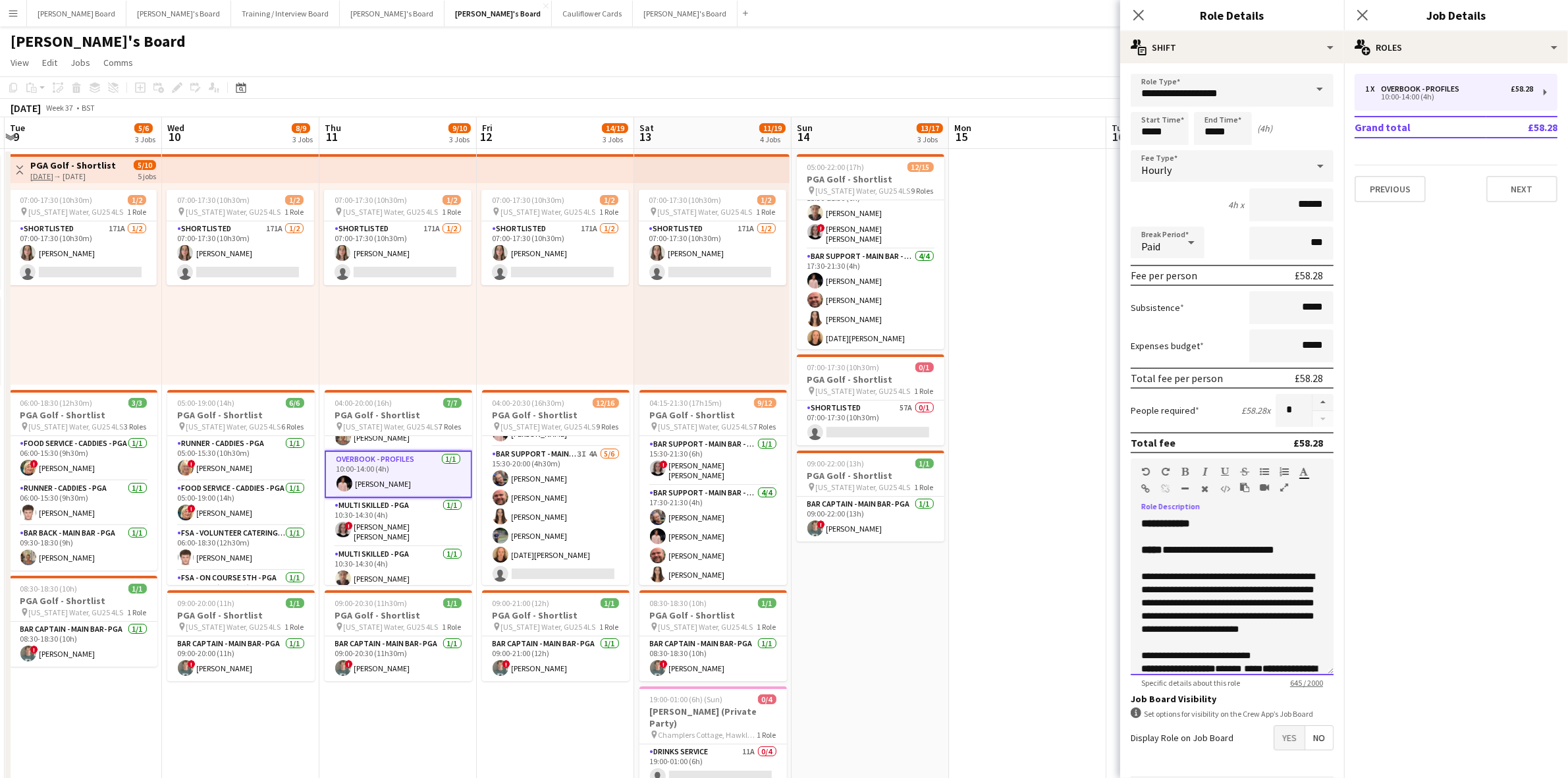
scroll to position [184, 0]
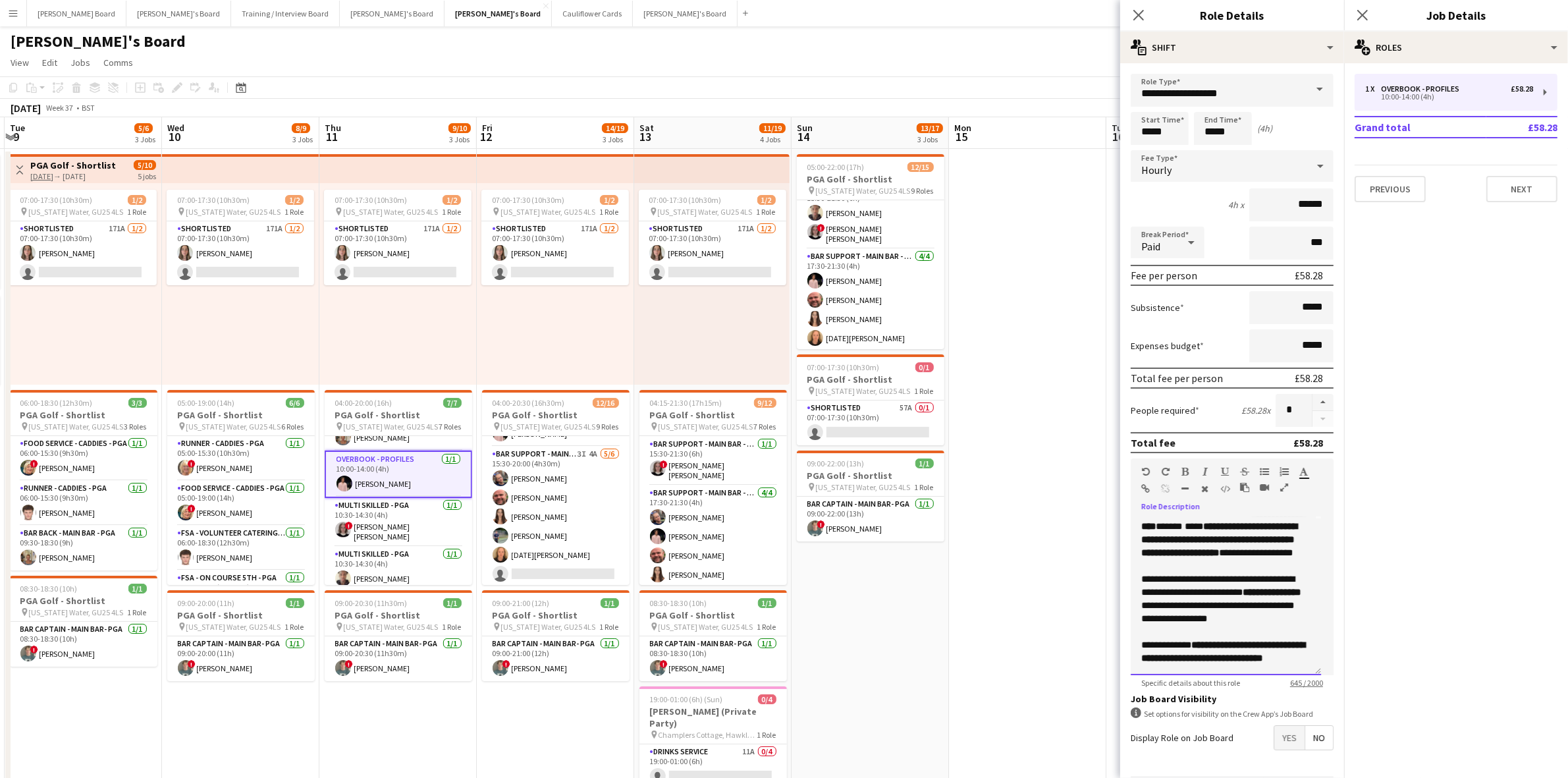
drag, startPoint x: 1138, startPoint y: 521, endPoint x: 1291, endPoint y: 662, distance: 208.1
click at [1303, 673] on app-form-group "**********" at bounding box center [1232, 573] width 203 height 230
copy div "**********"
click at [580, 521] on app-card-role "Overbook - Profiles 0/3 08:00-16:00 (8h) single-neutral-actions single-neutral-…" at bounding box center [556, 530] width 148 height 83
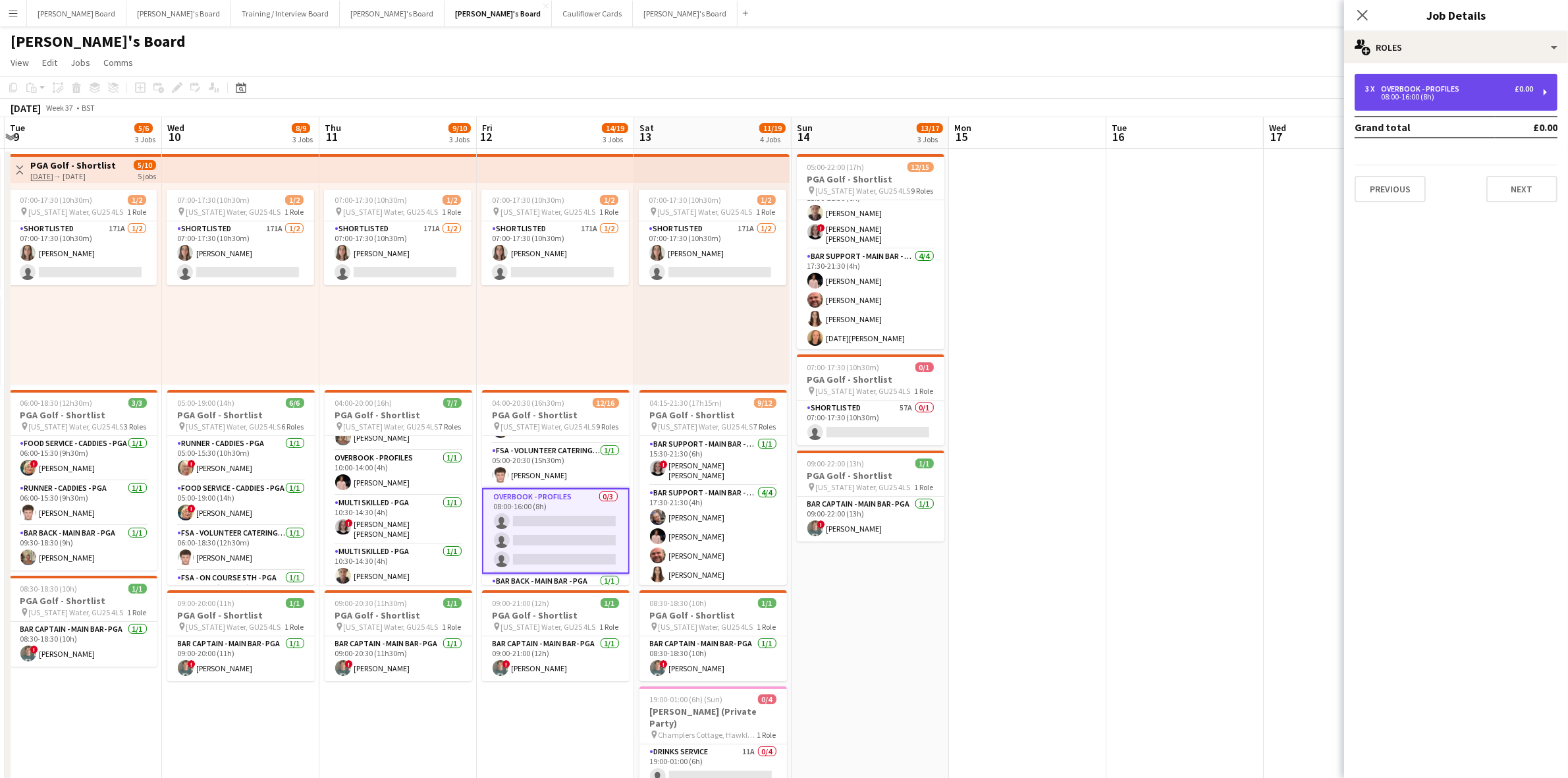
click at [1438, 96] on div "08:00-16:00 (8h)" at bounding box center [1449, 97] width 168 height 7
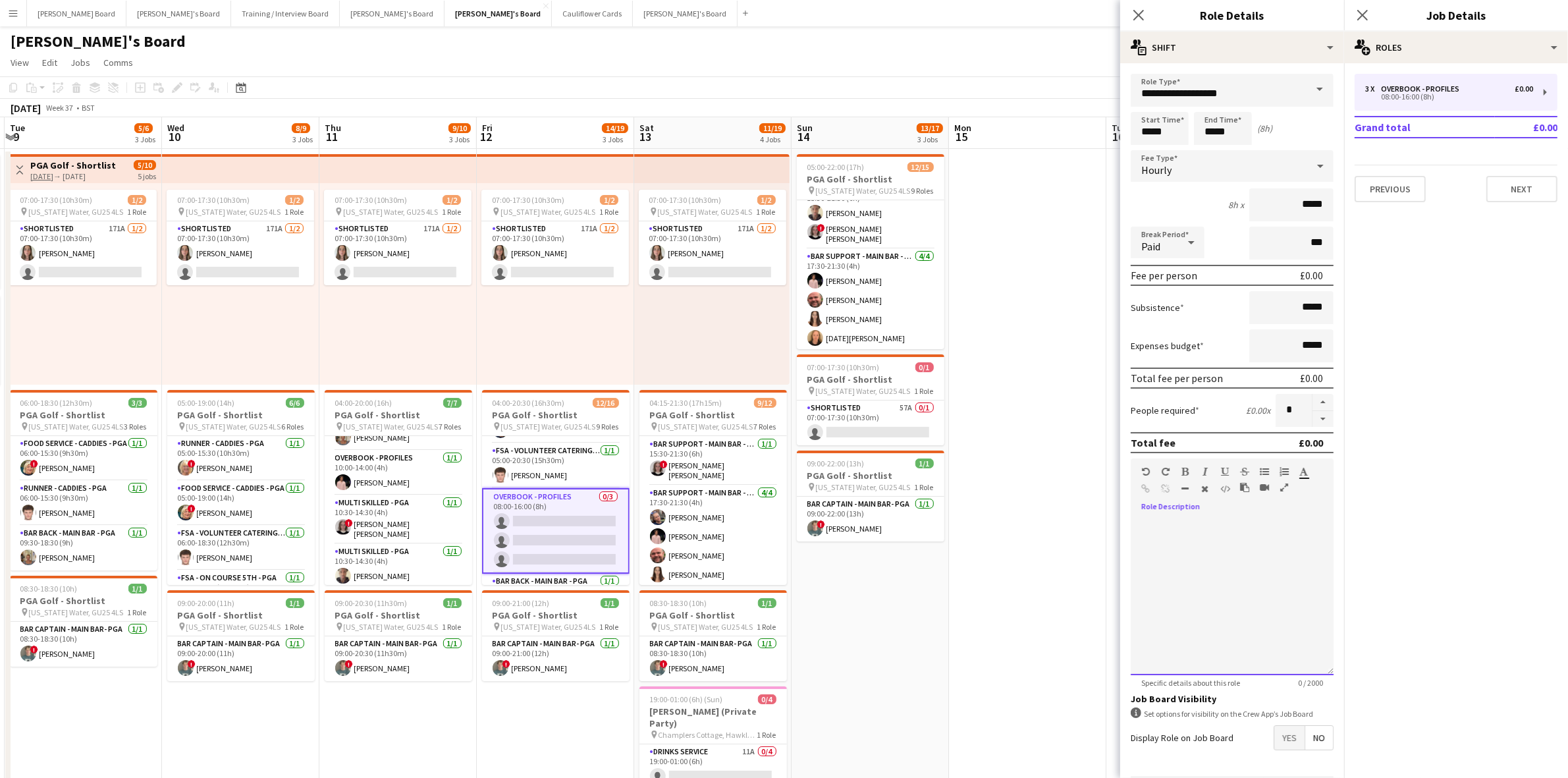
click at [1153, 517] on div at bounding box center [1232, 596] width 203 height 158
paste div
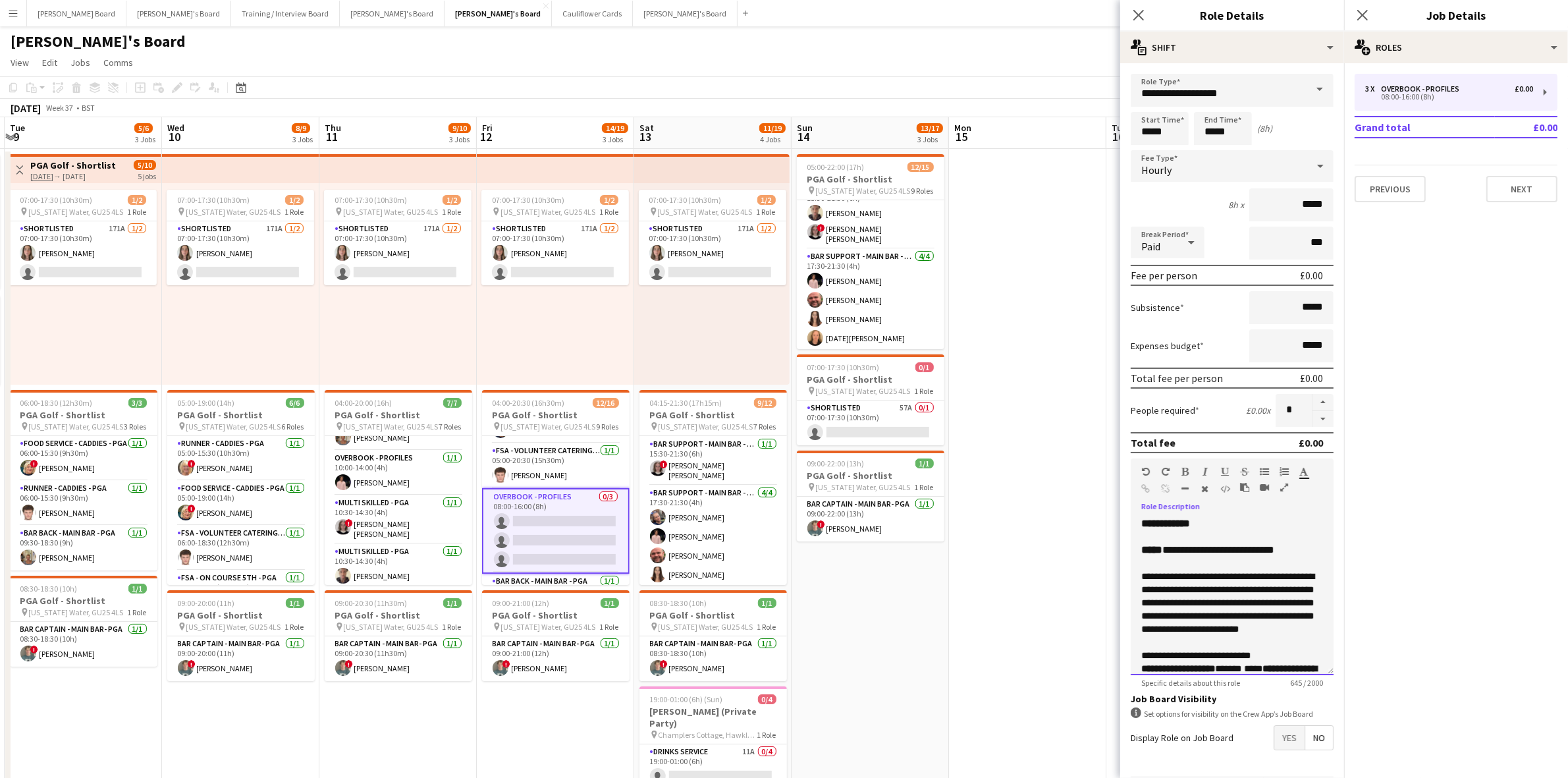
scroll to position [176, 0]
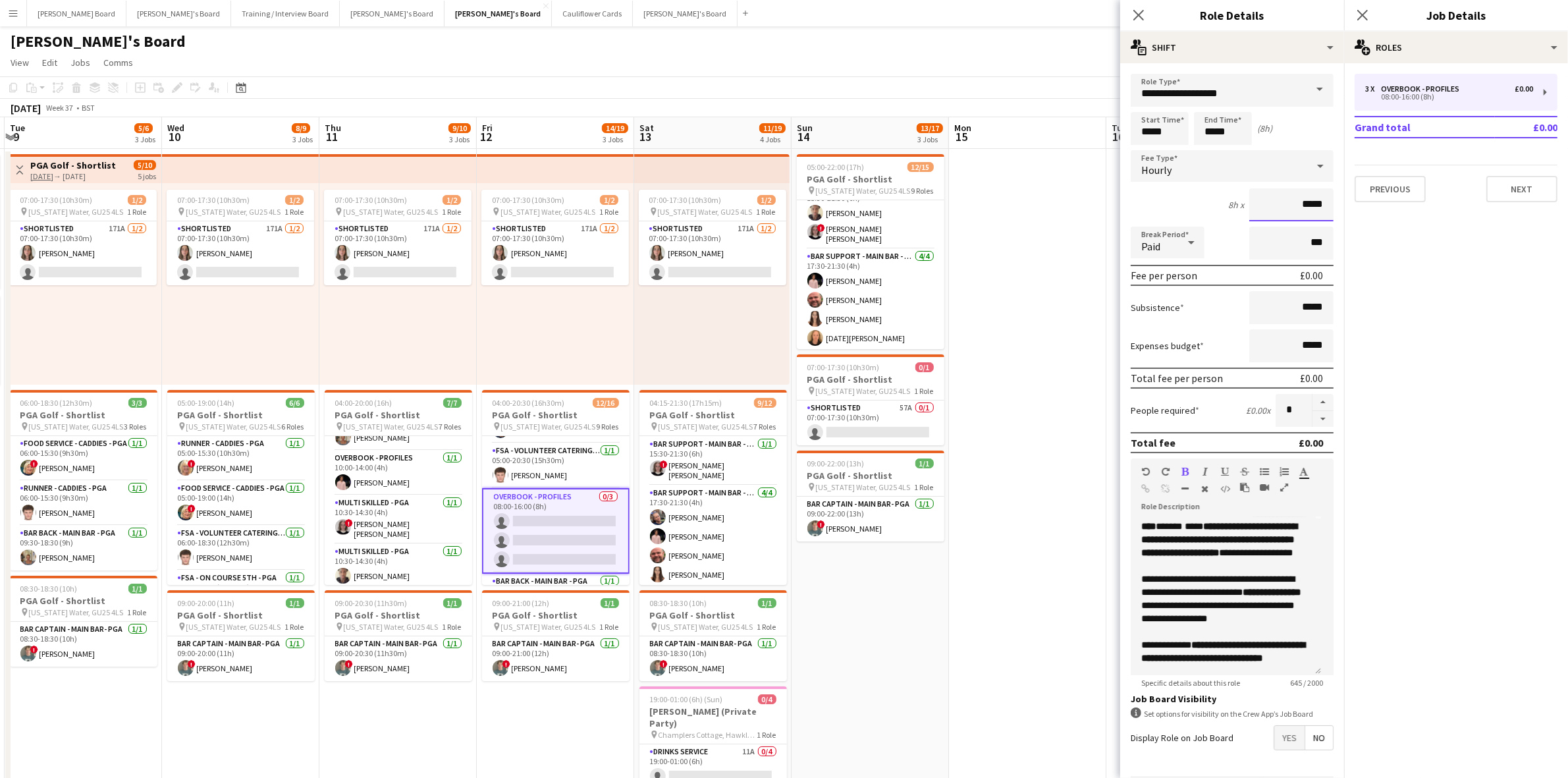
drag, startPoint x: 1295, startPoint y: 204, endPoint x: 1318, endPoint y: 206, distance: 23.1
click at [1318, 206] on input "*****" at bounding box center [1291, 205] width 84 height 33
type input "******"
click at [729, 514] on app-card-role "Bar Support - Main Bar - PGA [DATE] 17:30-21:30 (4h) [PERSON_NAME] [PERSON_NAME…" at bounding box center [714, 536] width 148 height 102
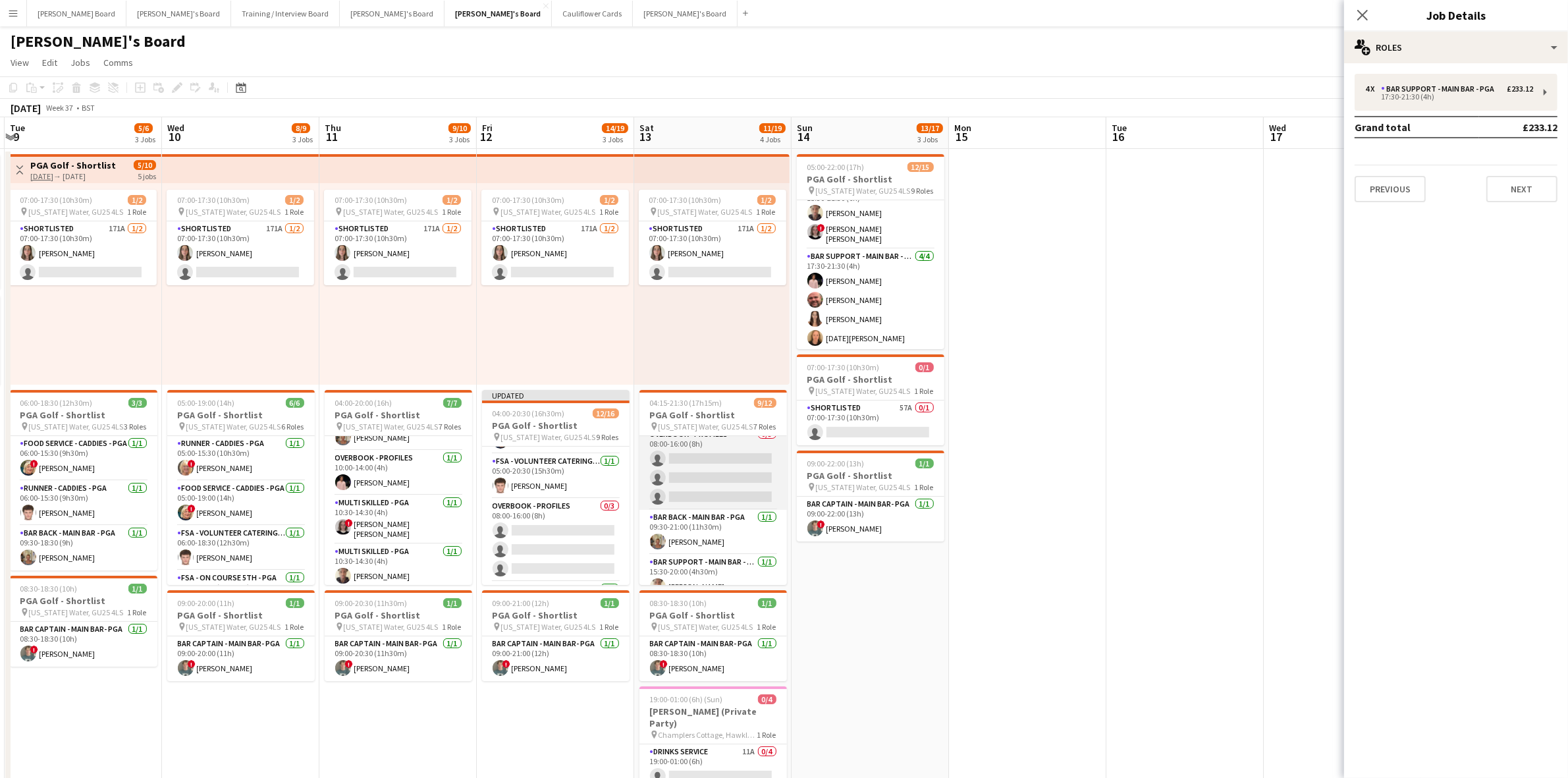
click at [679, 482] on app-card-role "Overbook - Profiles 0/3 08:00-16:00 (8h) single-neutral-actions single-neutral-…" at bounding box center [714, 469] width 148 height 83
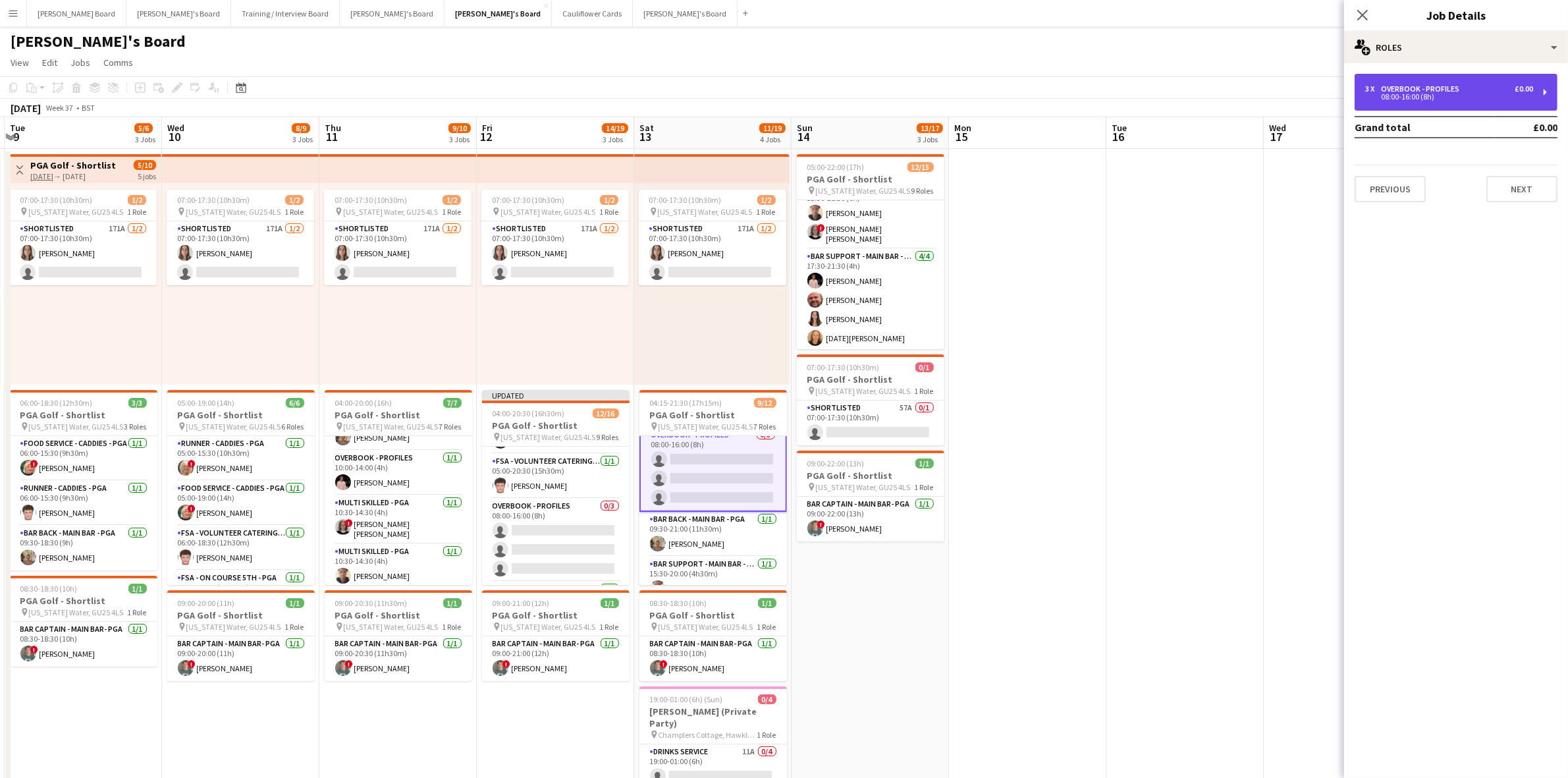
click at [1417, 94] on div "08:00-16:00 (8h)" at bounding box center [1449, 97] width 168 height 7
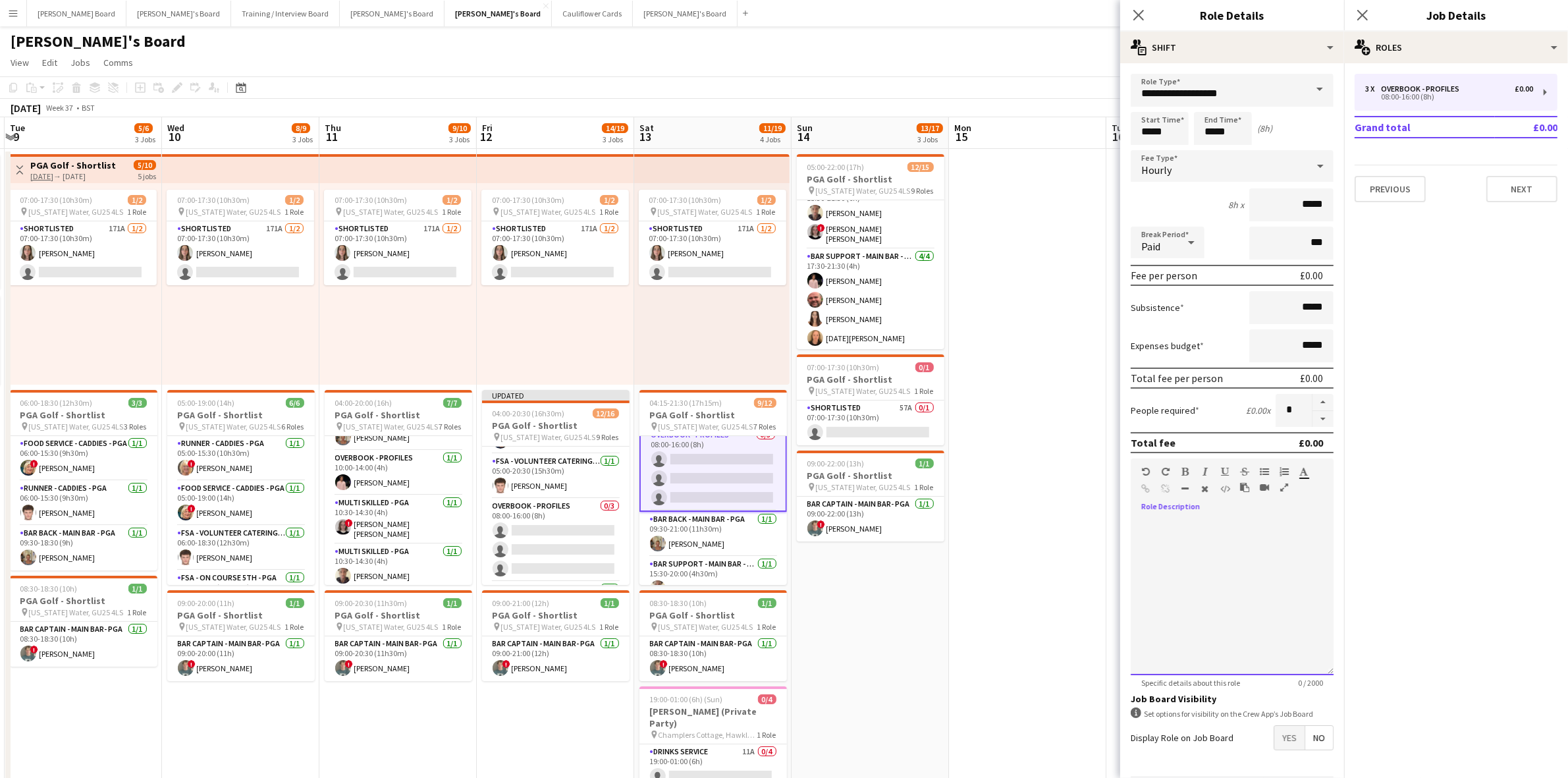
click at [1178, 530] on div at bounding box center [1232, 596] width 203 height 158
paste div
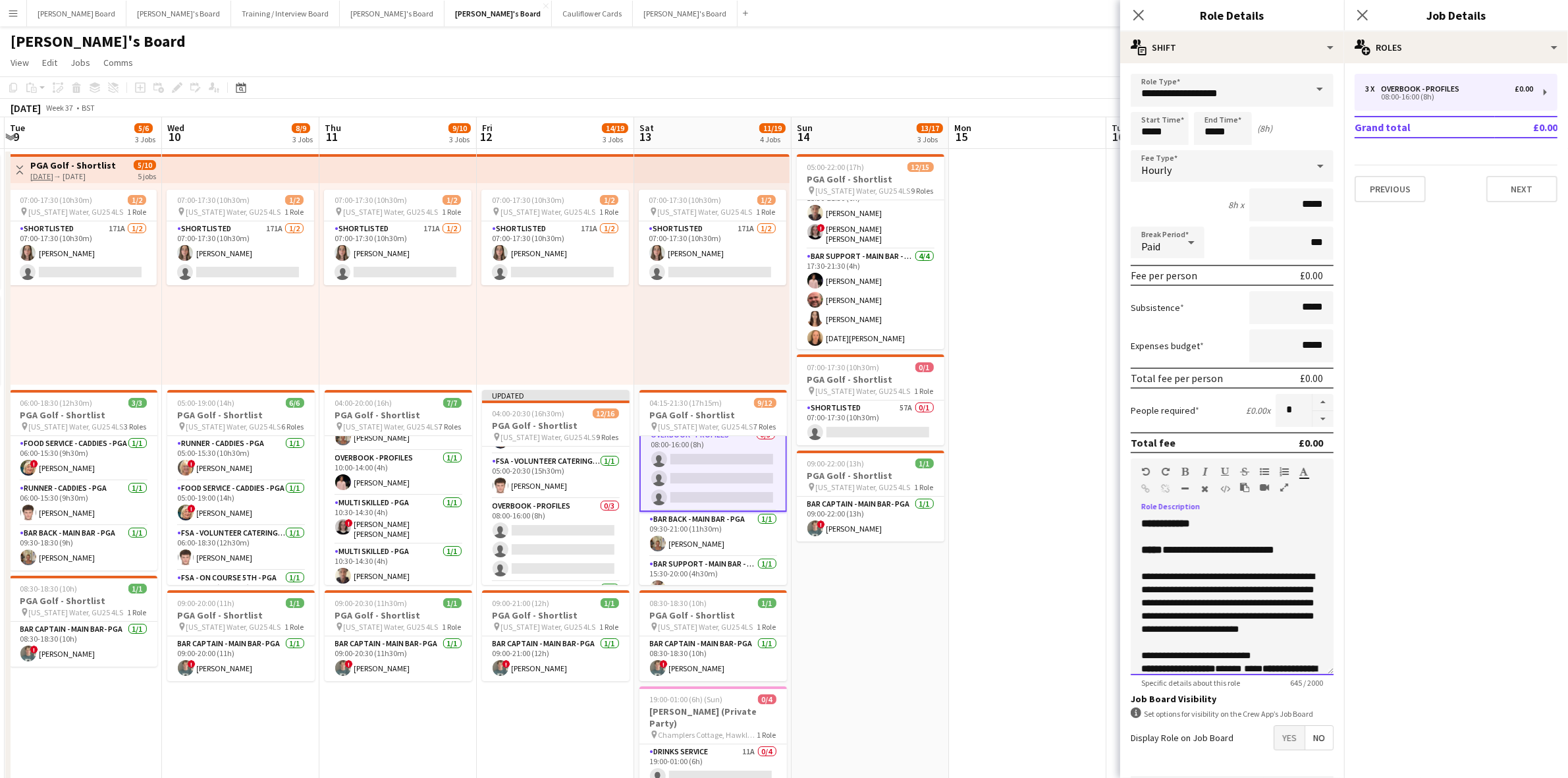
scroll to position [176, 0]
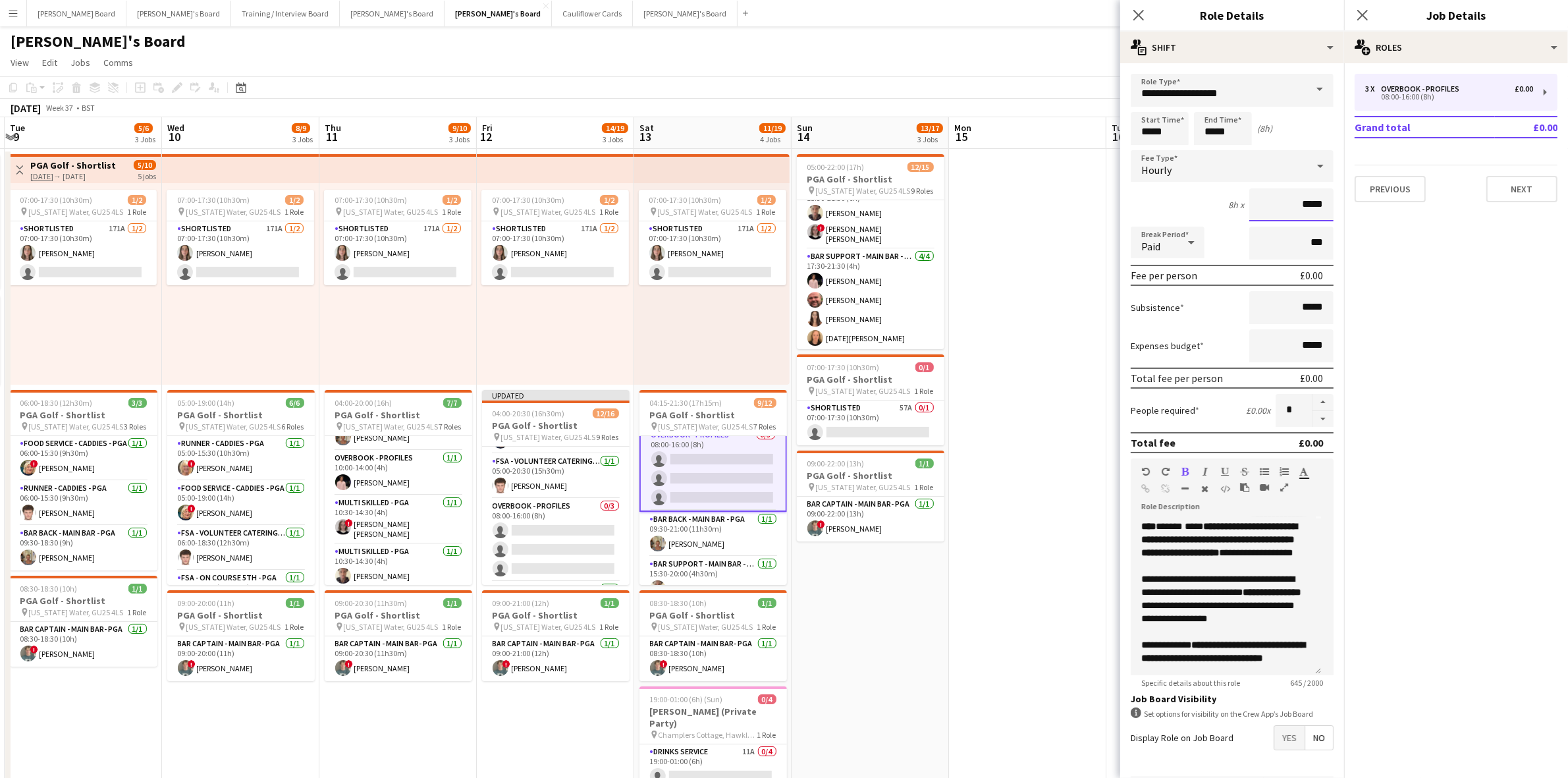
drag, startPoint x: 1294, startPoint y: 204, endPoint x: 1327, endPoint y: 206, distance: 33.1
click at [1327, 206] on form "**********" at bounding box center [1233, 449] width 224 height 751
type input "******"
click at [1056, 413] on app-date-cell at bounding box center [1028, 512] width 158 height 726
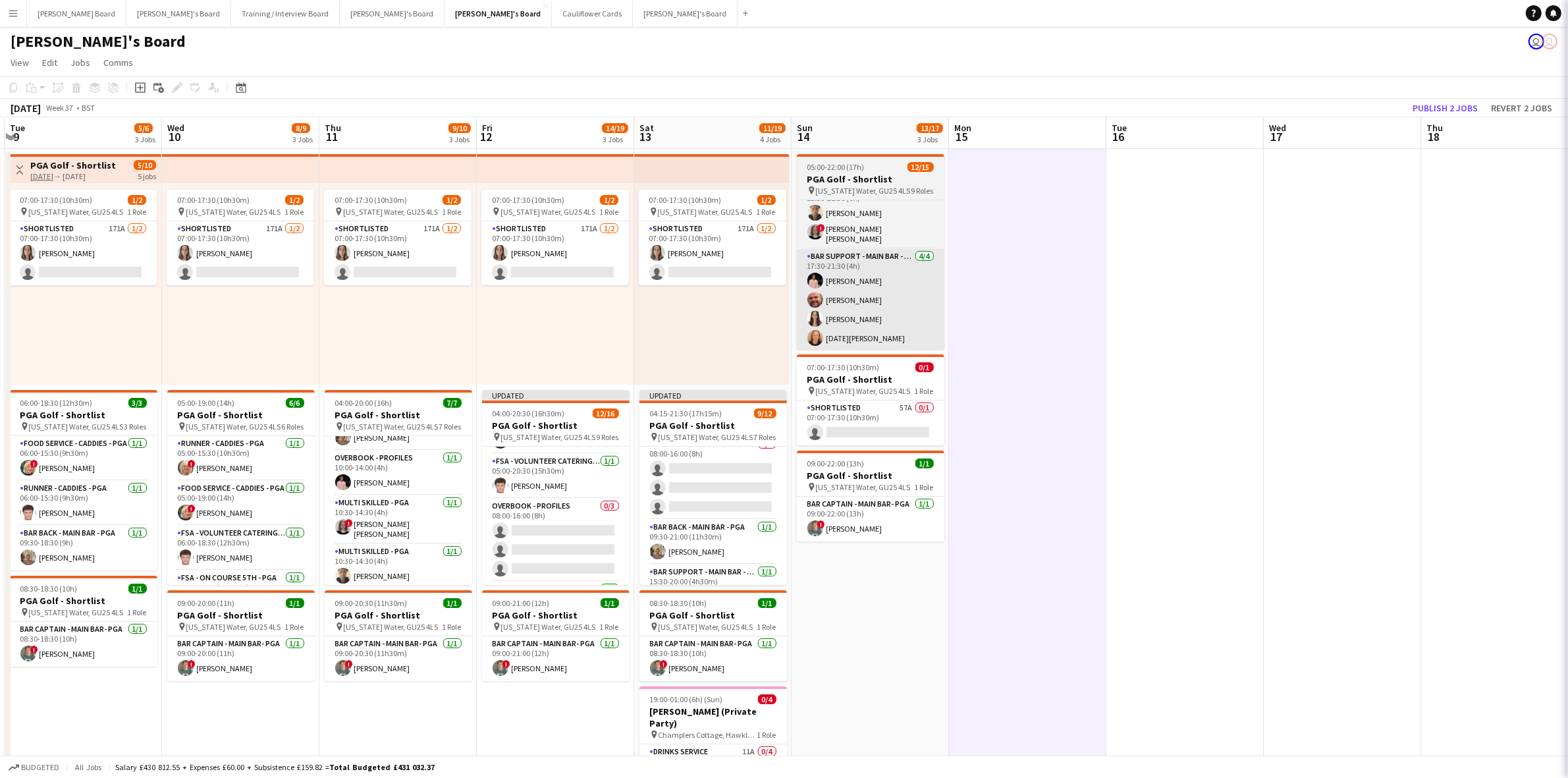
scroll to position [99, 0]
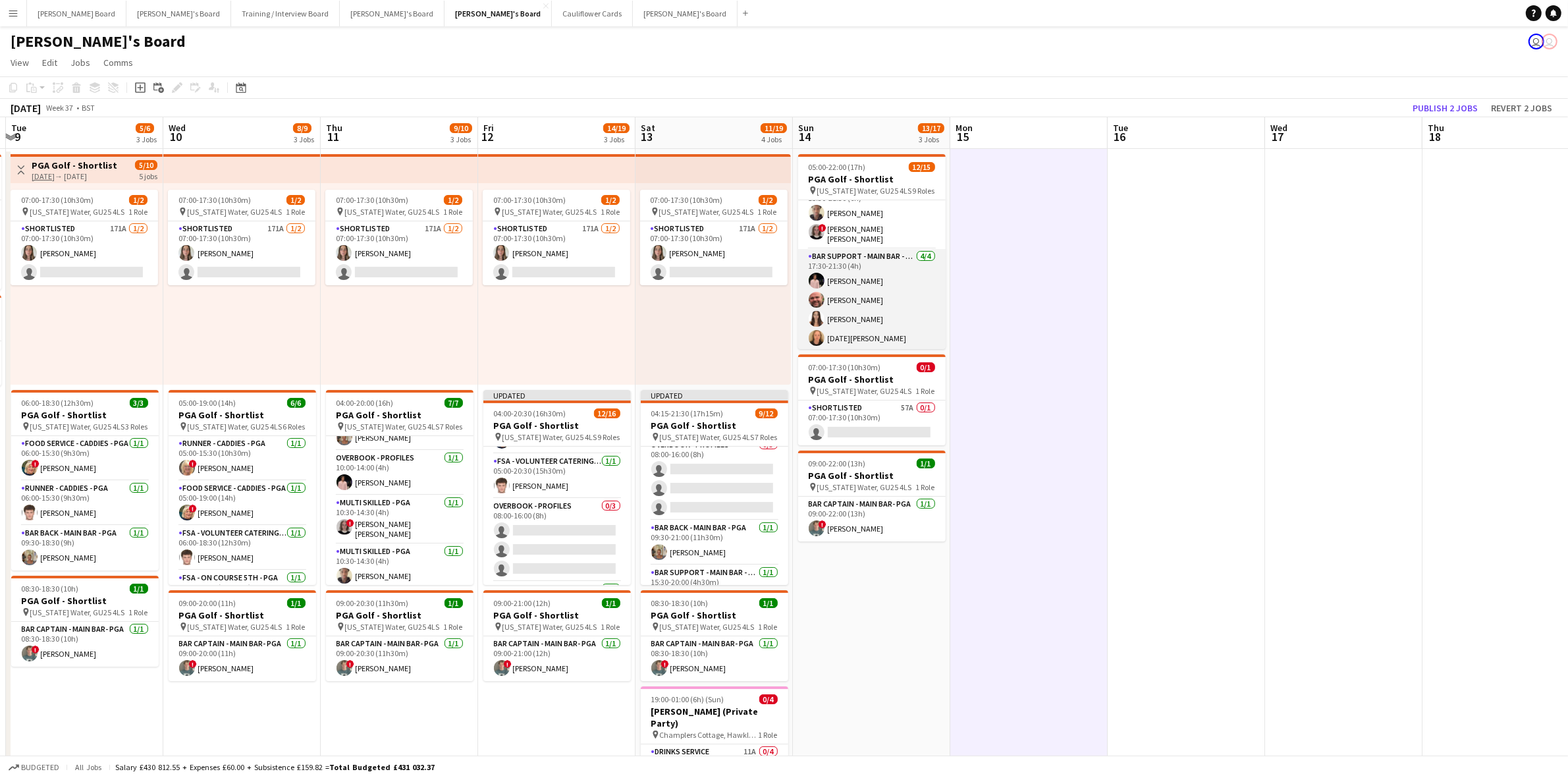
click at [891, 304] on app-card-role "Bar Support - Main Bar - PGA [DATE] 17:30-21:30 (4h) [PERSON_NAME] [PERSON_NAME…" at bounding box center [872, 300] width 148 height 102
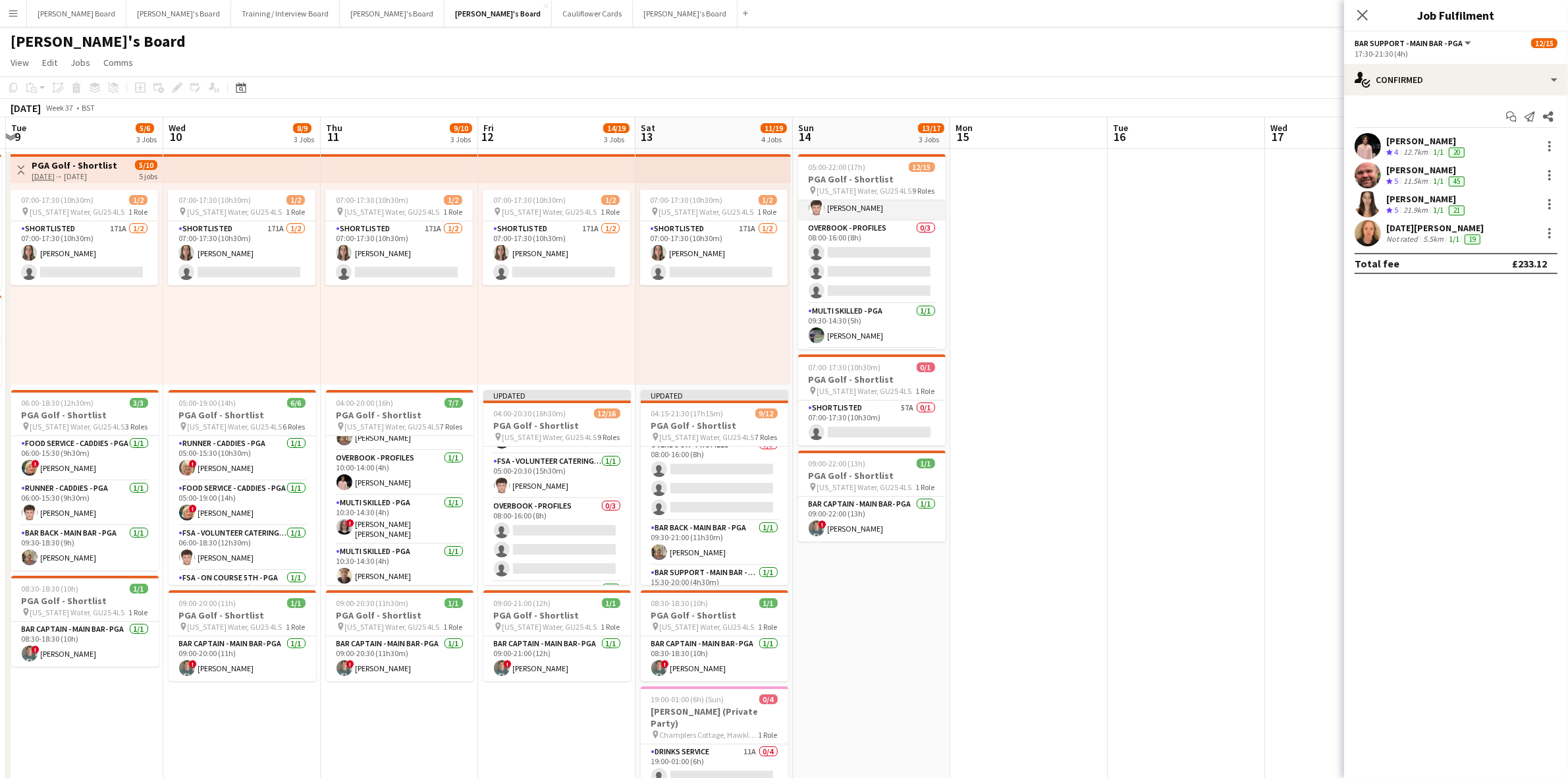
scroll to position [42, 0]
click at [875, 264] on app-card-role "Overbook - Profiles 0/3 08:00-16:00 (8h) single-neutral-actions single-neutral-…" at bounding box center [872, 290] width 148 height 83
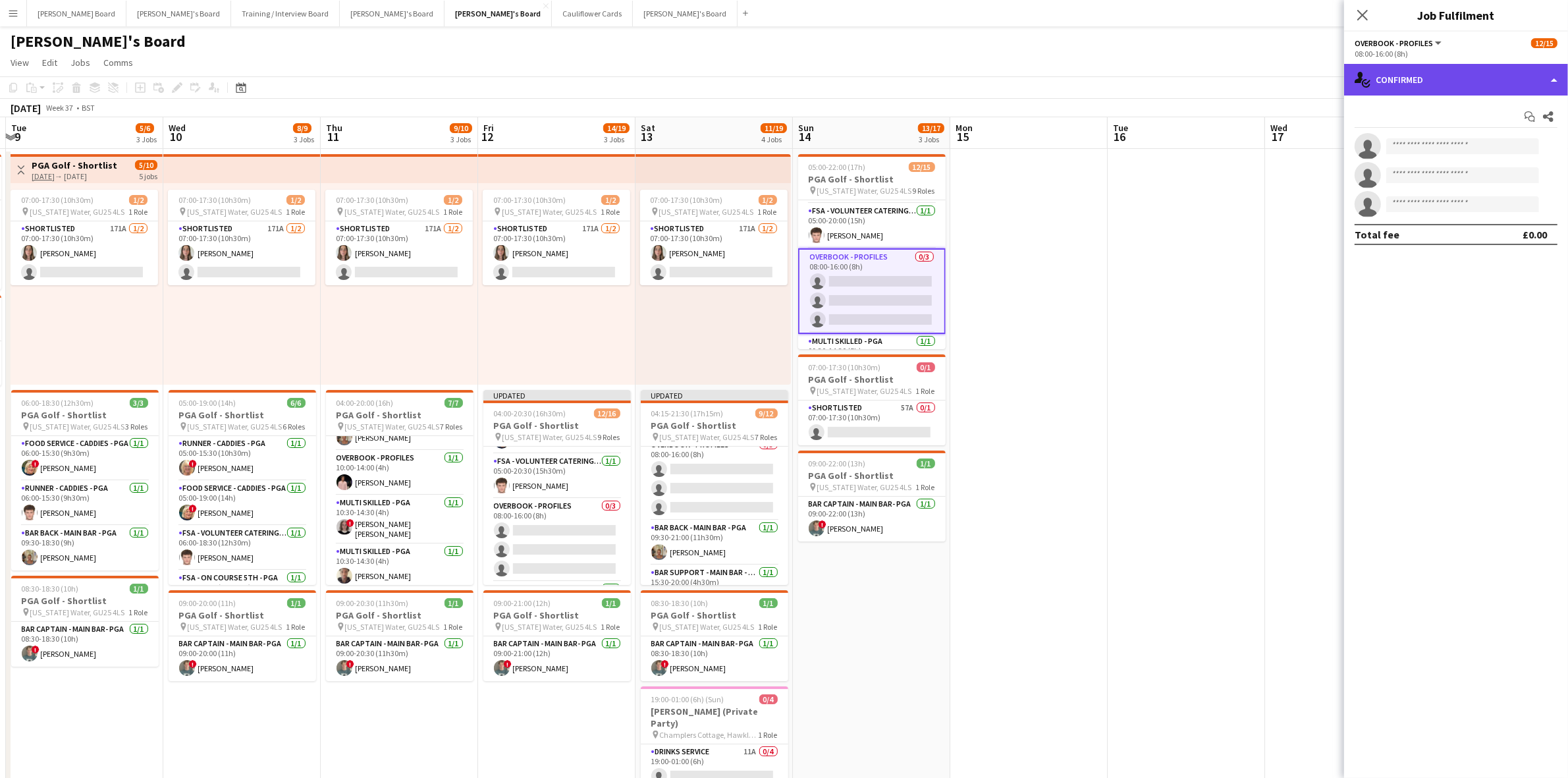
drag, startPoint x: 1428, startPoint y: 87, endPoint x: 1493, endPoint y: 225, distance: 152.5
click at [1429, 89] on div "single-neutral-actions-check-2 Confirmed" at bounding box center [1457, 80] width 224 height 31
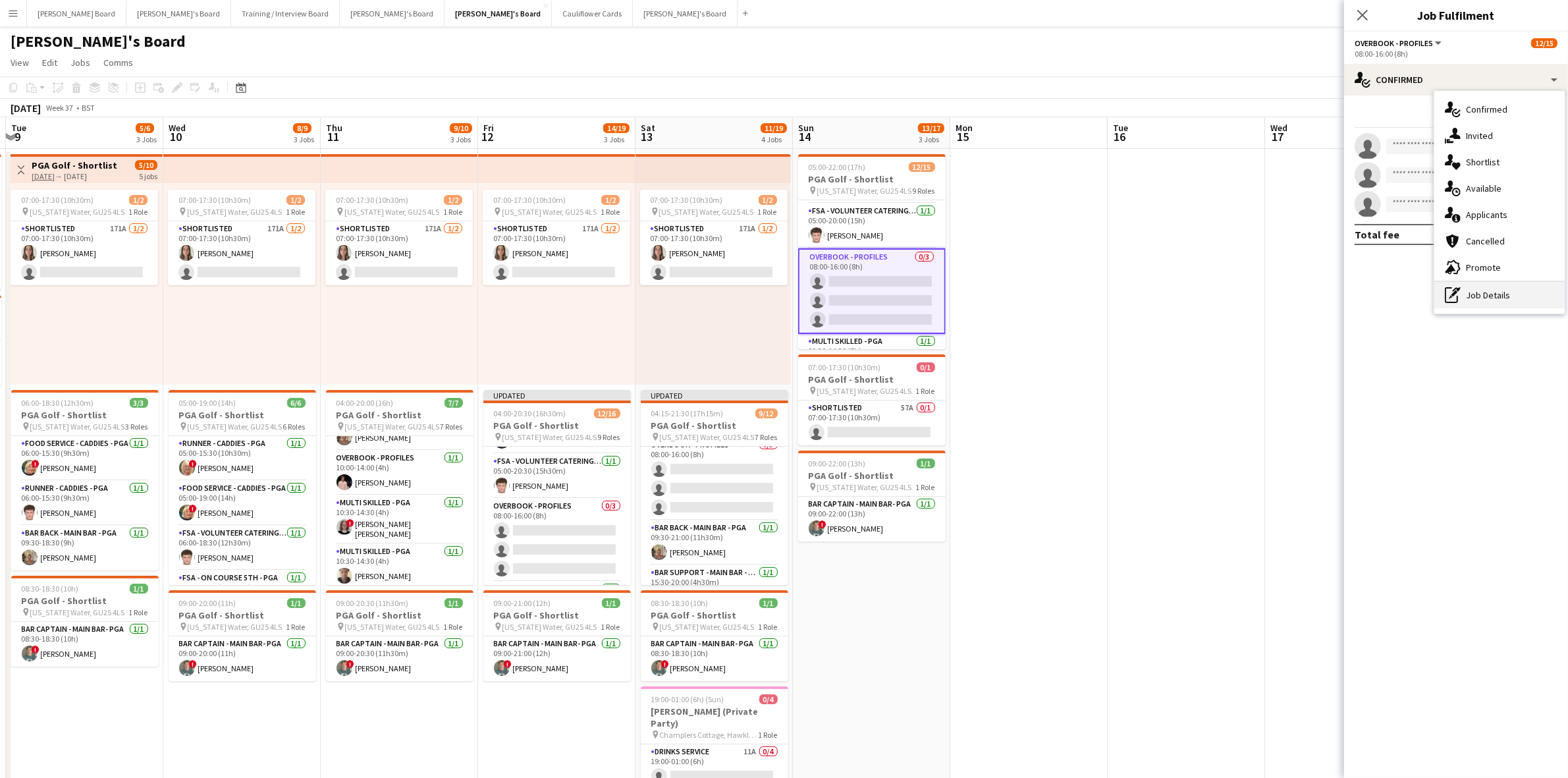
click at [1498, 298] on div "pen-write Job Details" at bounding box center [1500, 295] width 130 height 27
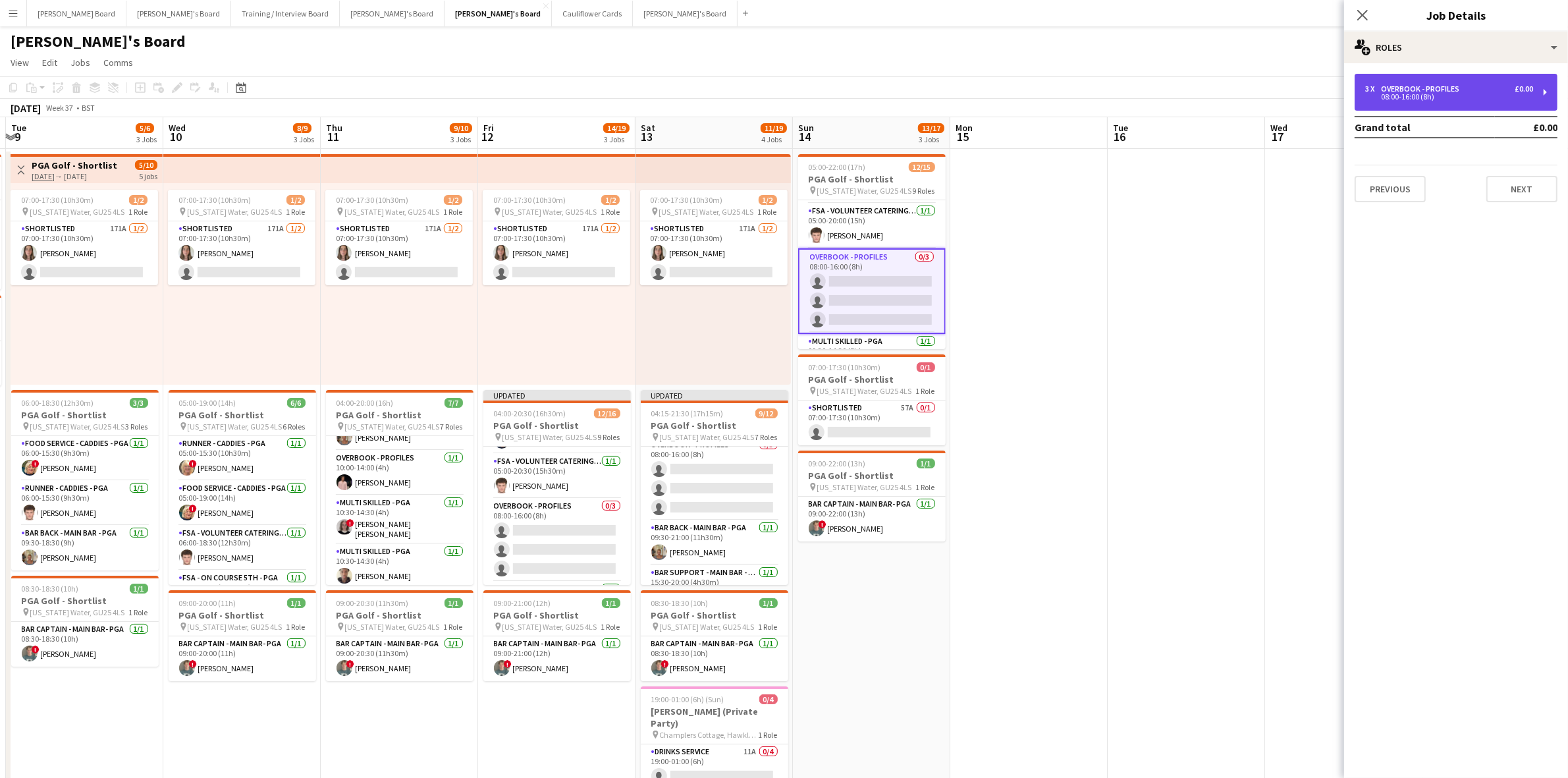
click at [1431, 94] on div "08:00-16:00 (8h)" at bounding box center [1449, 97] width 168 height 7
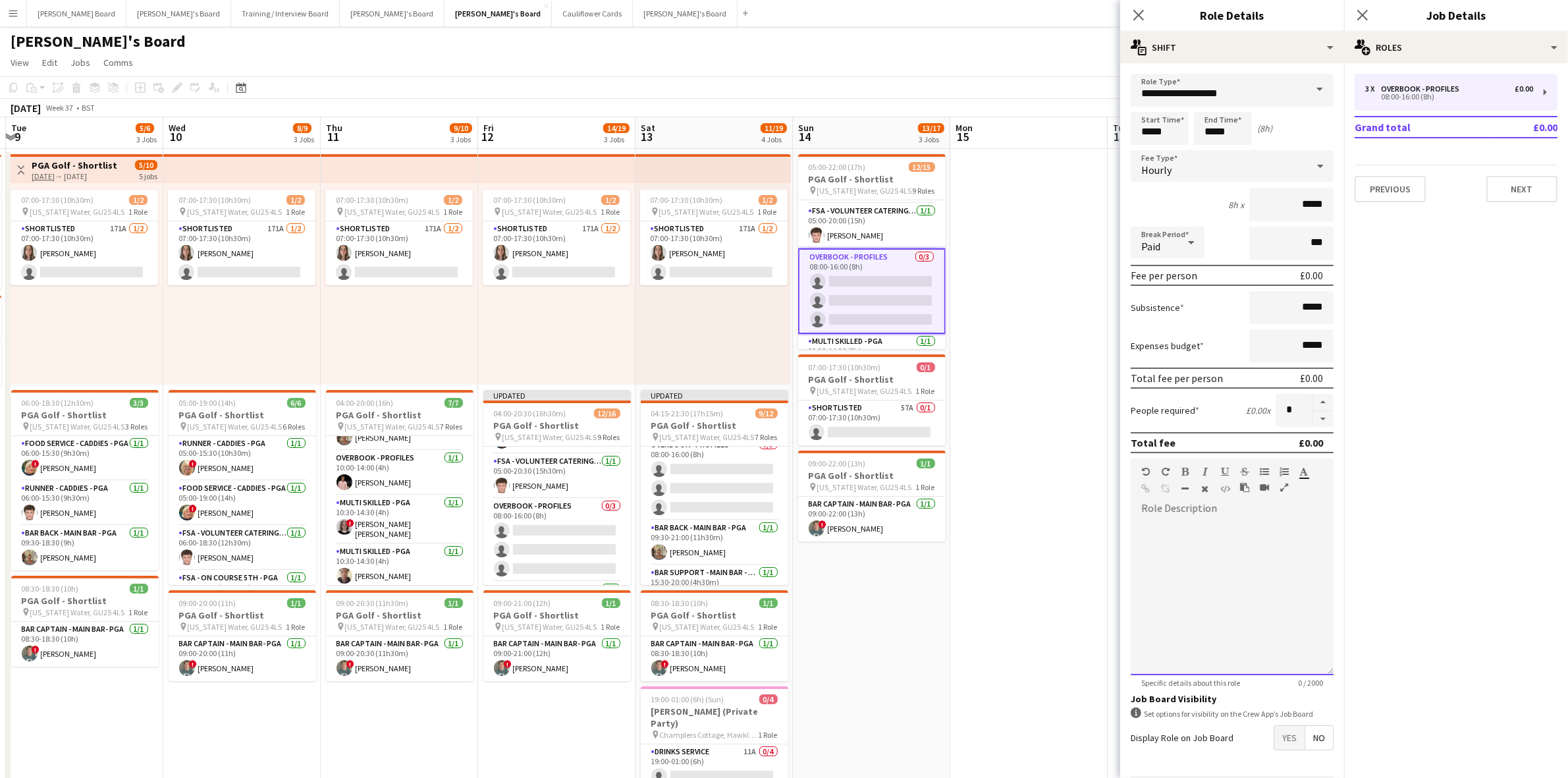
click at [1153, 517] on div at bounding box center [1232, 596] width 203 height 158
paste div
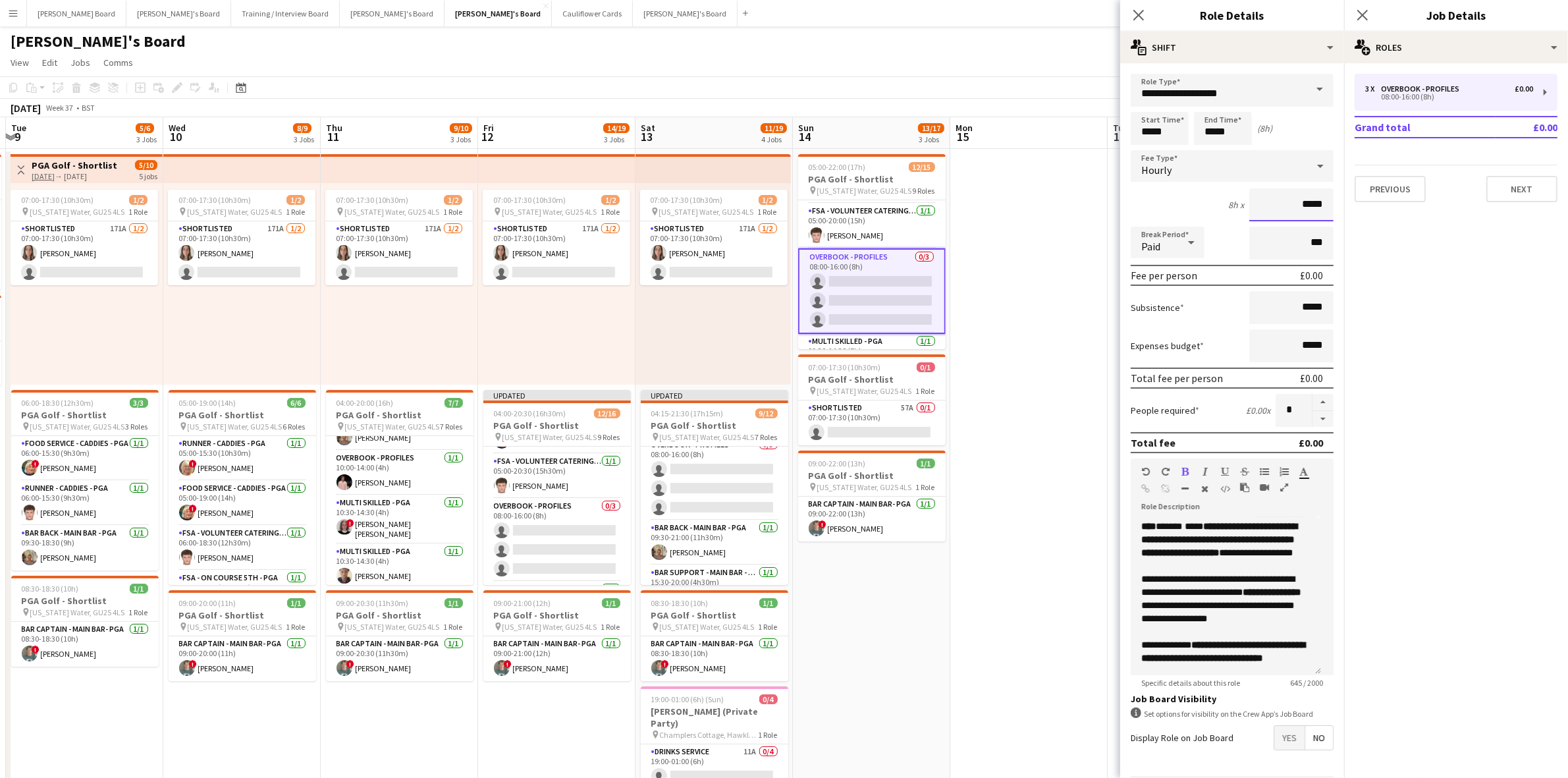
drag, startPoint x: 1294, startPoint y: 203, endPoint x: 1325, endPoint y: 206, distance: 31.1
click at [1325, 206] on form "**********" at bounding box center [1233, 449] width 224 height 751
type input "****"
click at [1168, 135] on input "*****" at bounding box center [1160, 128] width 58 height 33
drag, startPoint x: 1171, startPoint y: 132, endPoint x: 1110, endPoint y: 136, distance: 61.1
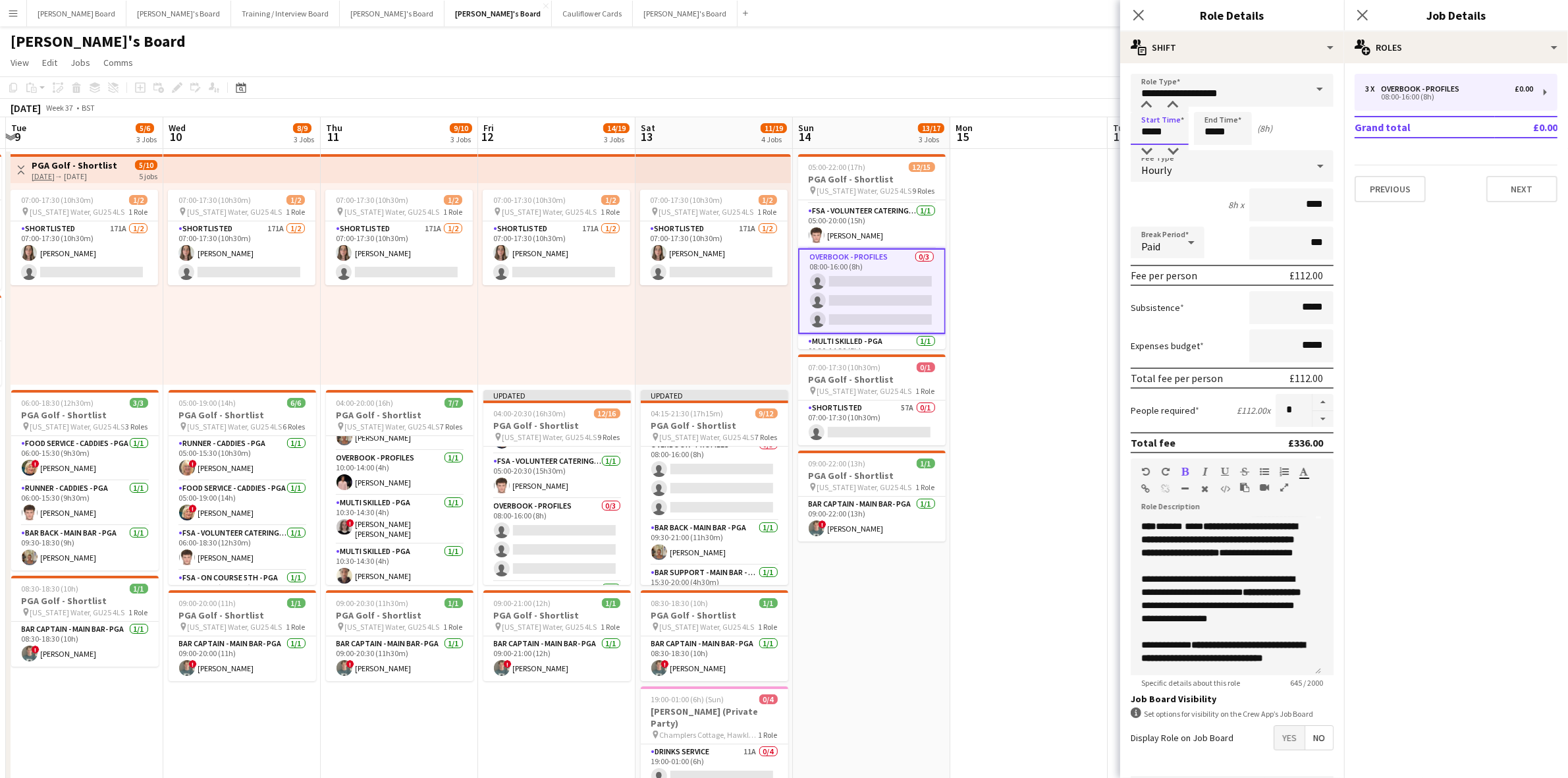
click at [1110, 136] on body "Menu Boards Boards Boards All jobs Status Workforce Workforce My Workforce Recr…" at bounding box center [784, 617] width 1568 height 1236
type input "*****"
click at [1015, 288] on app-date-cell at bounding box center [1029, 512] width 158 height 726
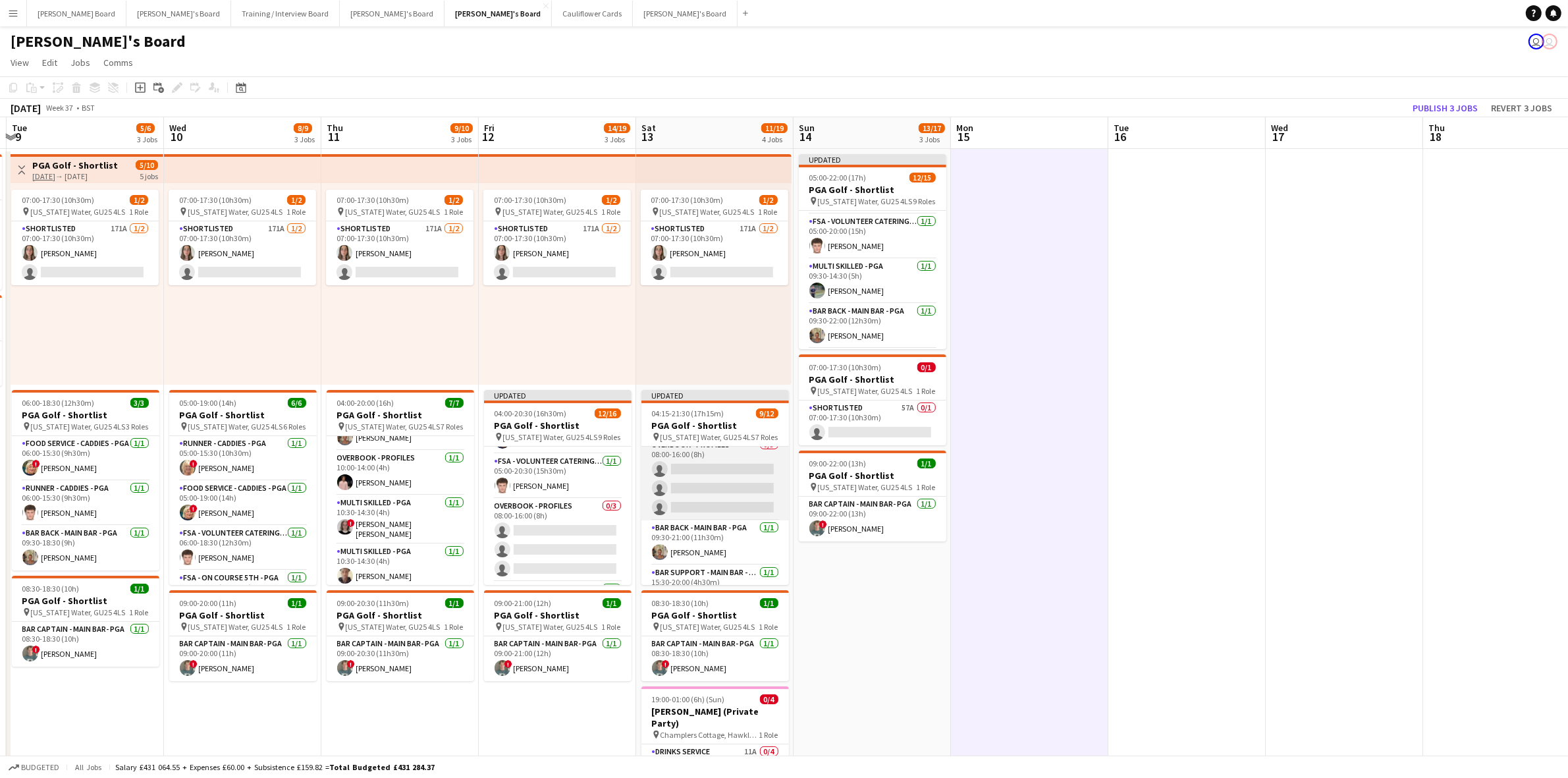
click at [674, 508] on app-card-role "Overbook - Profiles 0/3 08:00-16:00 (8h) single-neutral-actions single-neutral-…" at bounding box center [715, 479] width 148 height 83
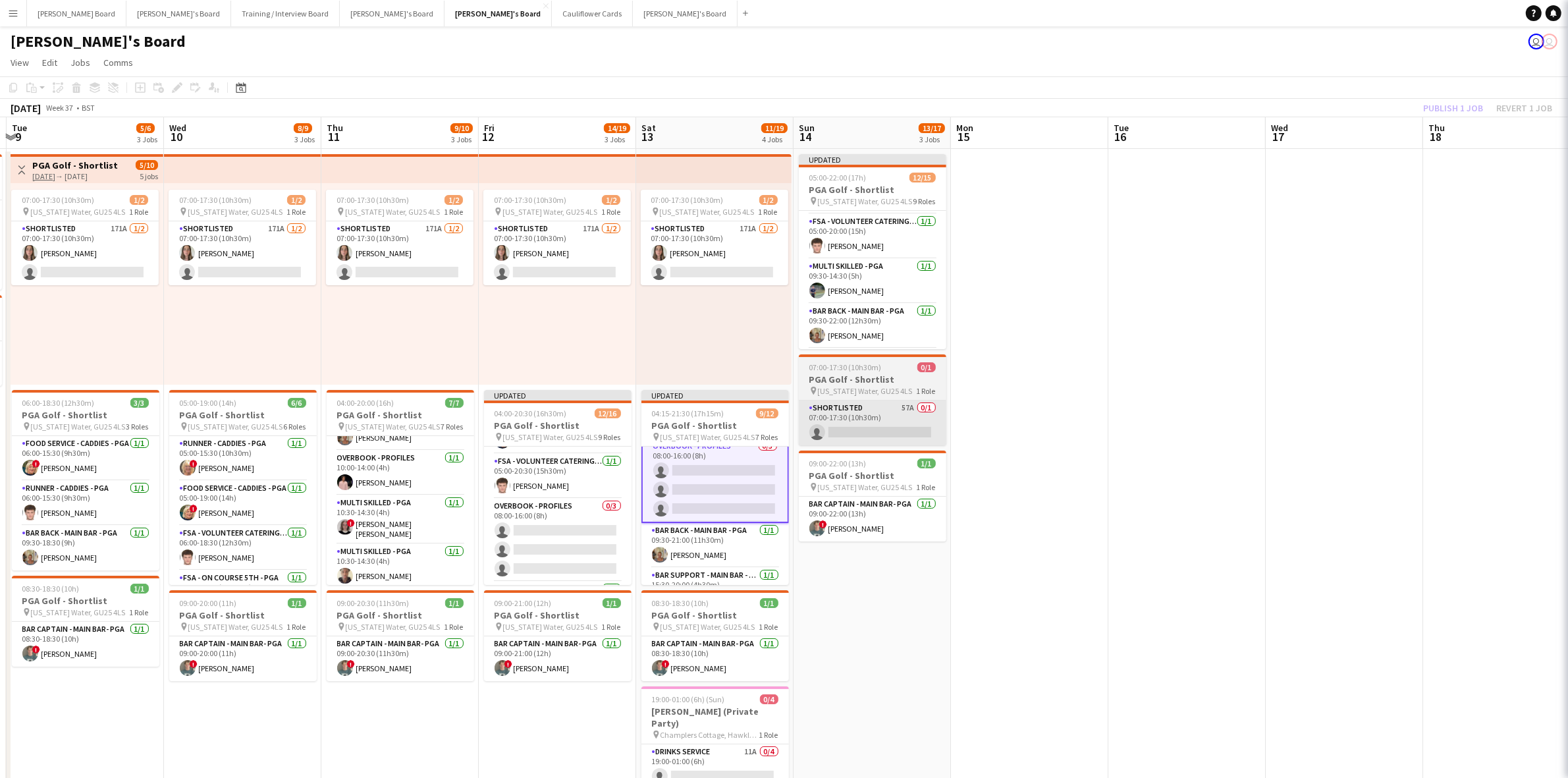
scroll to position [100, 0]
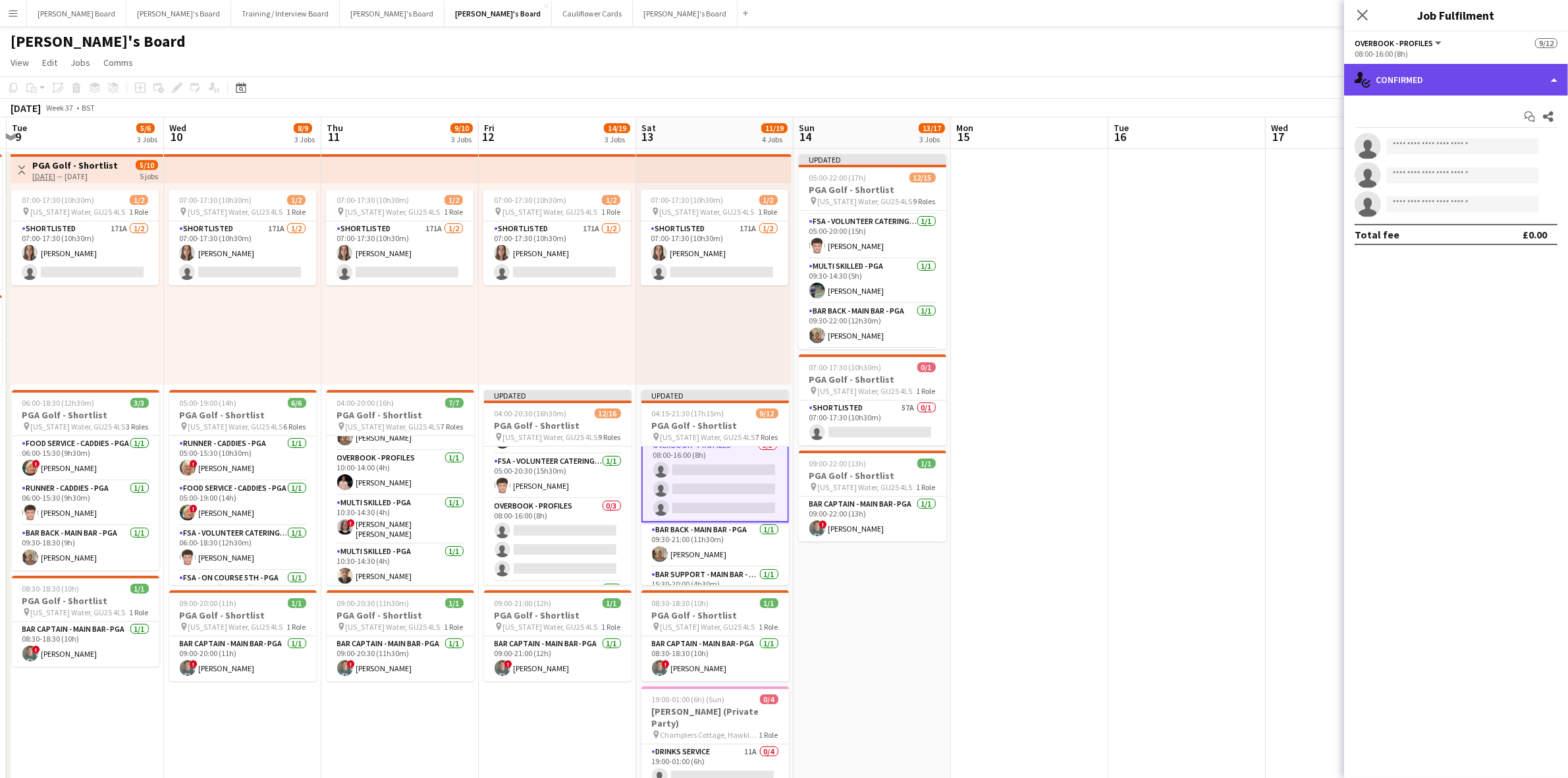
click at [1401, 78] on div "single-neutral-actions-check-2 Confirmed" at bounding box center [1457, 80] width 224 height 31
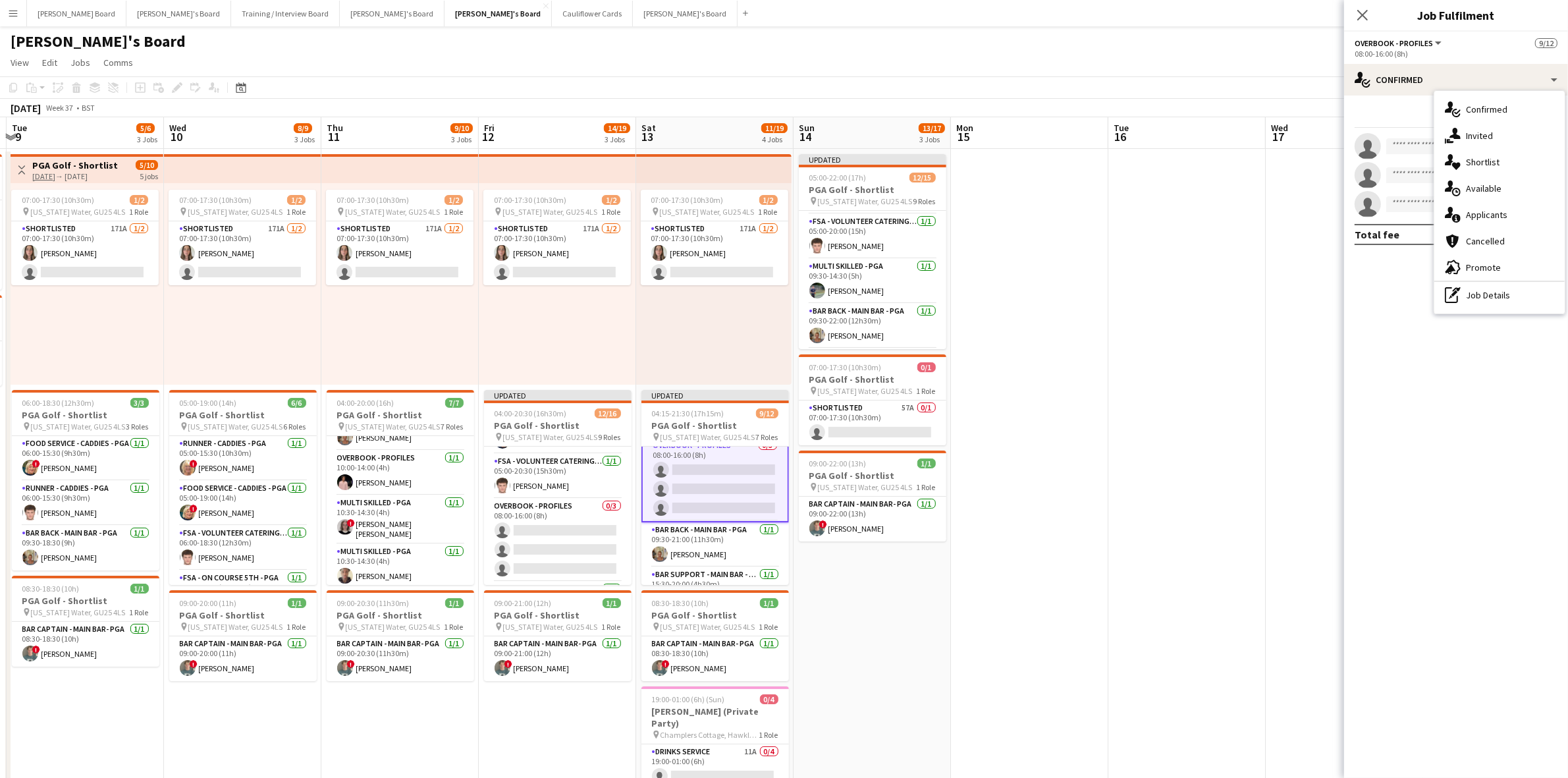
click at [1459, 294] on icon "pen-write" at bounding box center [1453, 295] width 16 height 16
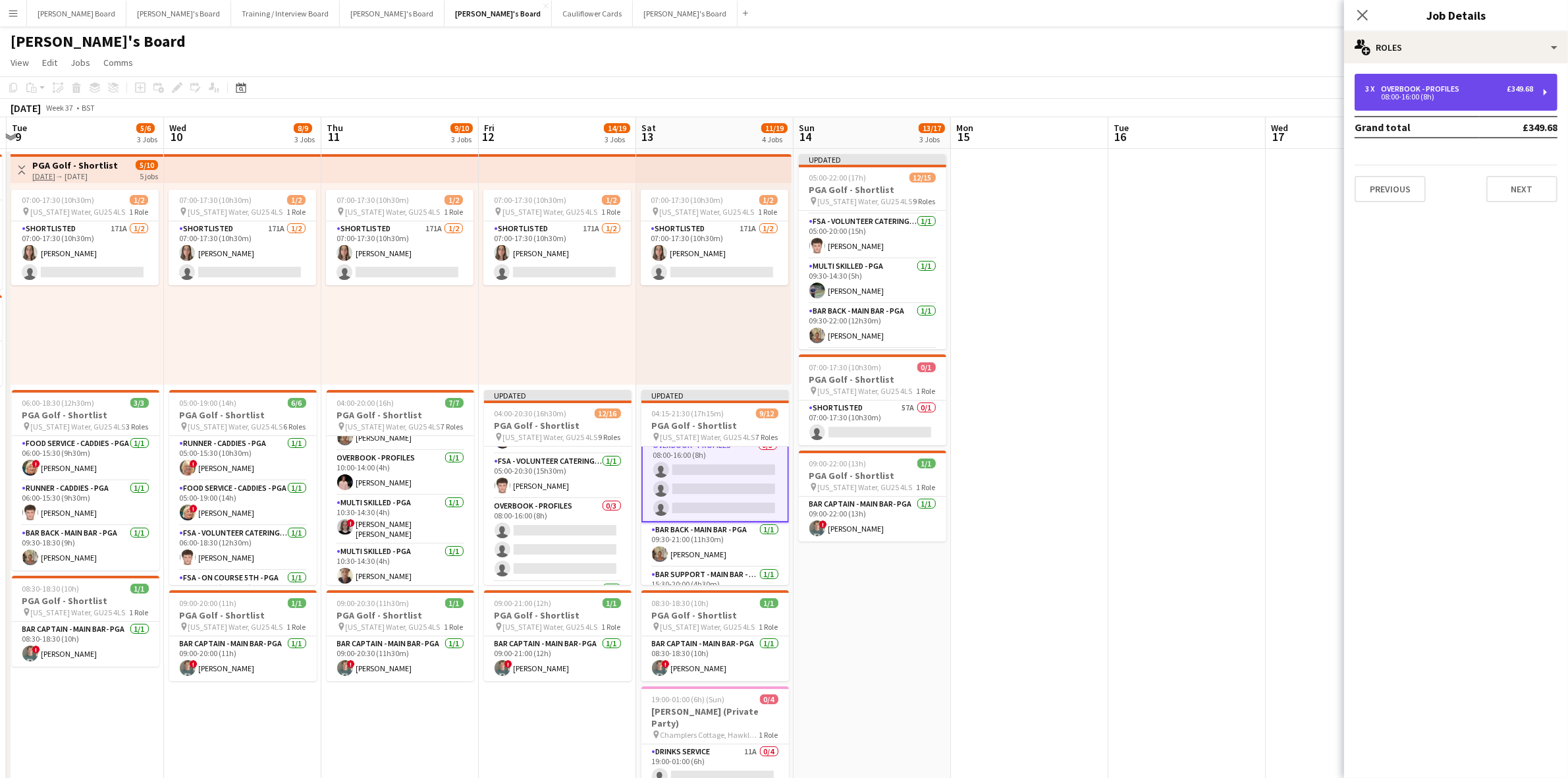
click at [1400, 89] on div "Overbook - Profiles" at bounding box center [1423, 89] width 83 height 10
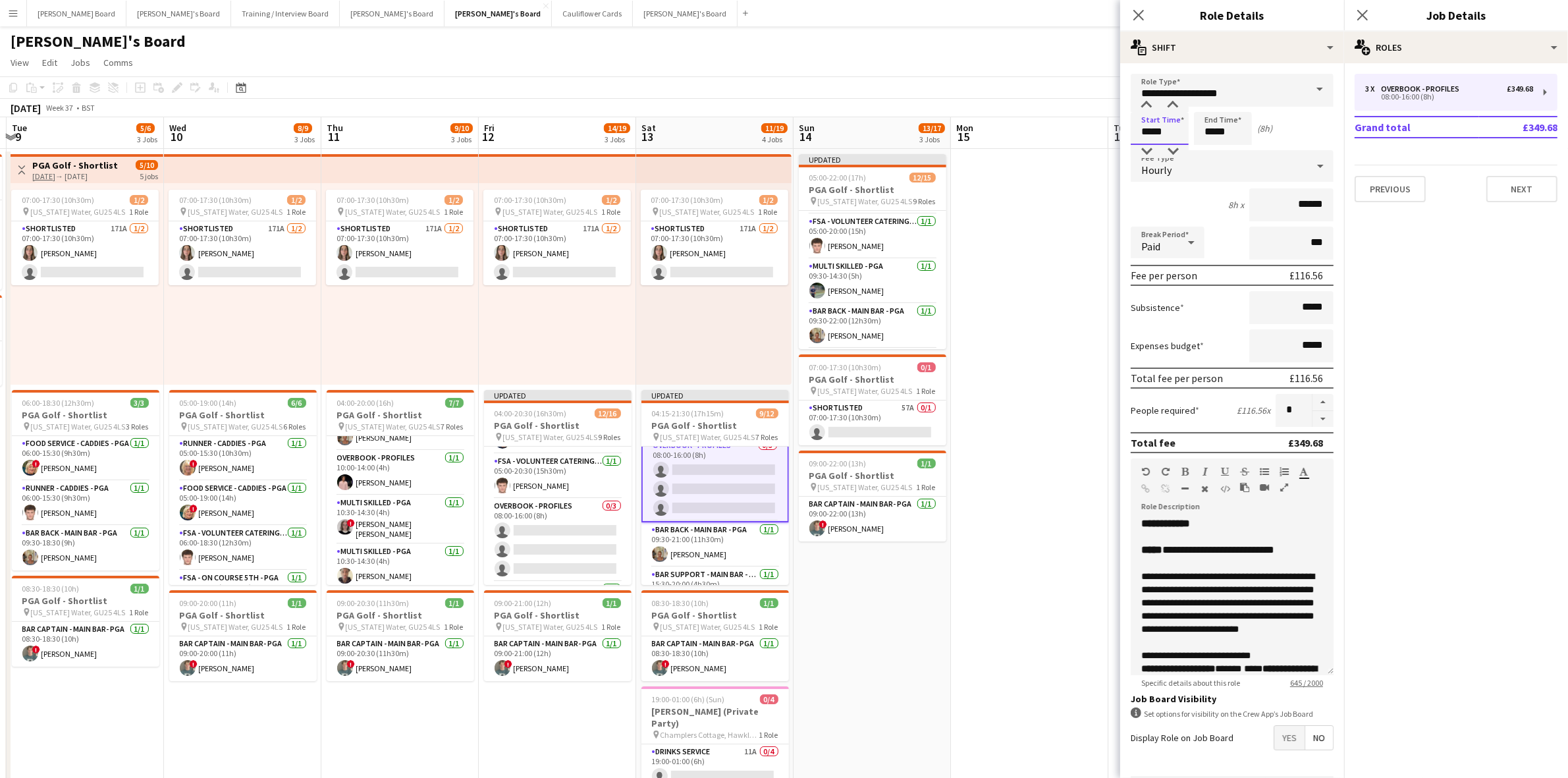
drag, startPoint x: 1170, startPoint y: 128, endPoint x: 1042, endPoint y: 133, distance: 128.1
click at [1042, 133] on body "Menu Boards Boards Boards All jobs Status Workforce Workforce My Workforce Recr…" at bounding box center [784, 617] width 1568 height 1236
type input "*****"
drag, startPoint x: 552, startPoint y: 526, endPoint x: 565, endPoint y: 518, distance: 15.3
click at [552, 525] on app-card-role "Overbook - Profiles 0/3 08:00-16:00 (8h) single-neutral-actions single-neutral-…" at bounding box center [558, 540] width 148 height 83
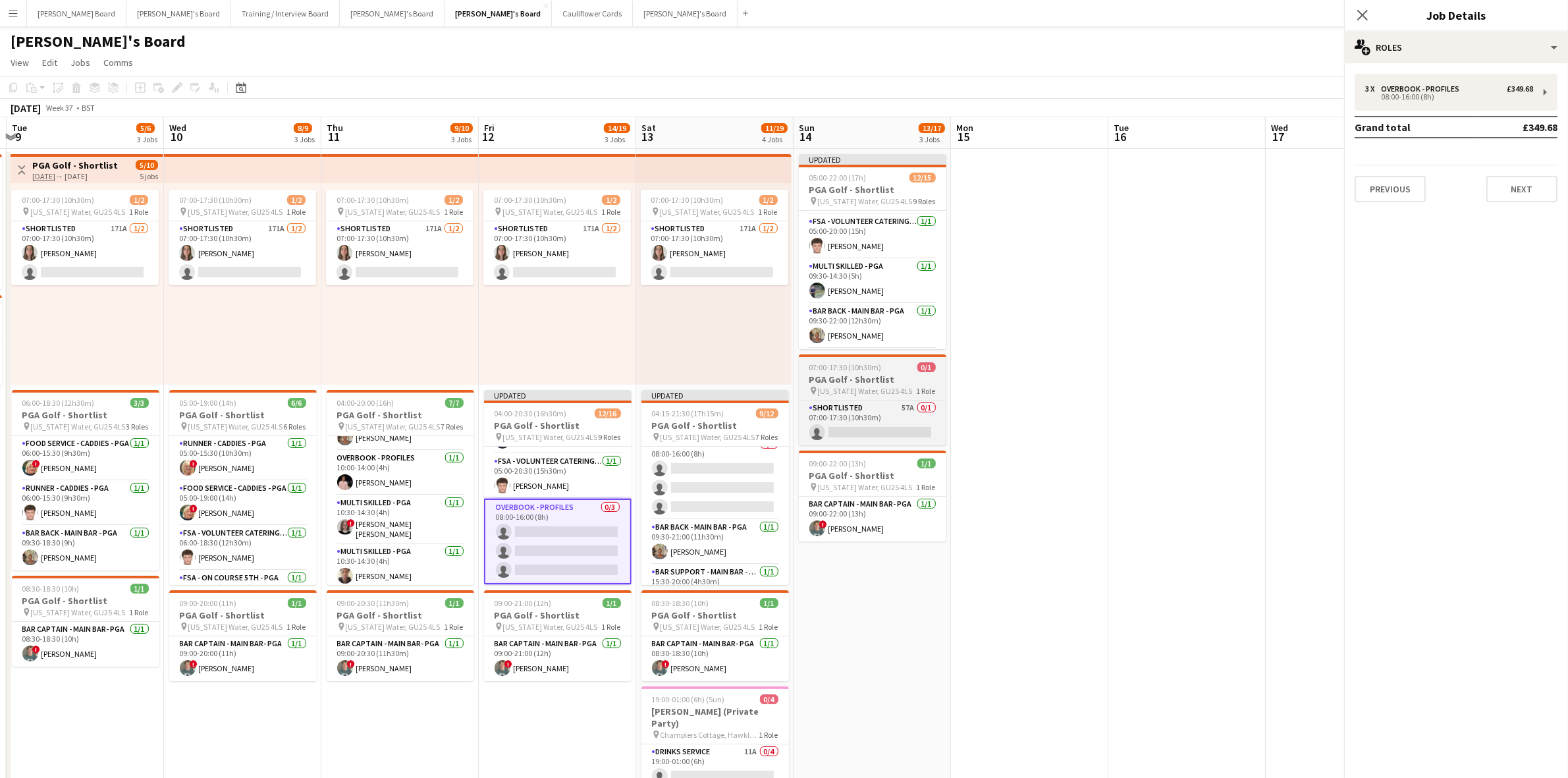
scroll to position [143, 0]
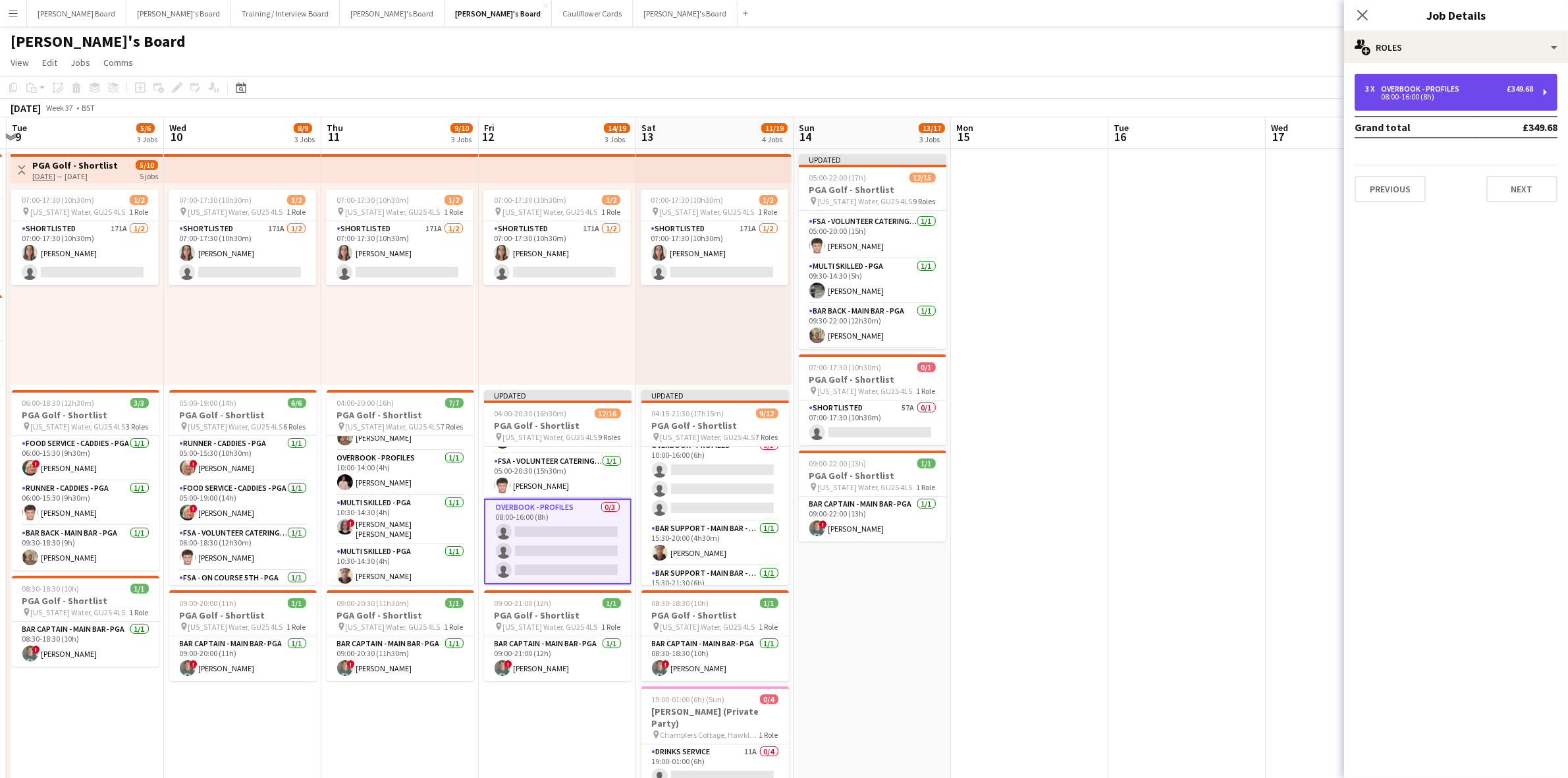
drag, startPoint x: 1450, startPoint y: 86, endPoint x: 1414, endPoint y: 137, distance: 62.4
click at [1449, 86] on div "Overbook - Profiles" at bounding box center [1423, 89] width 83 height 10
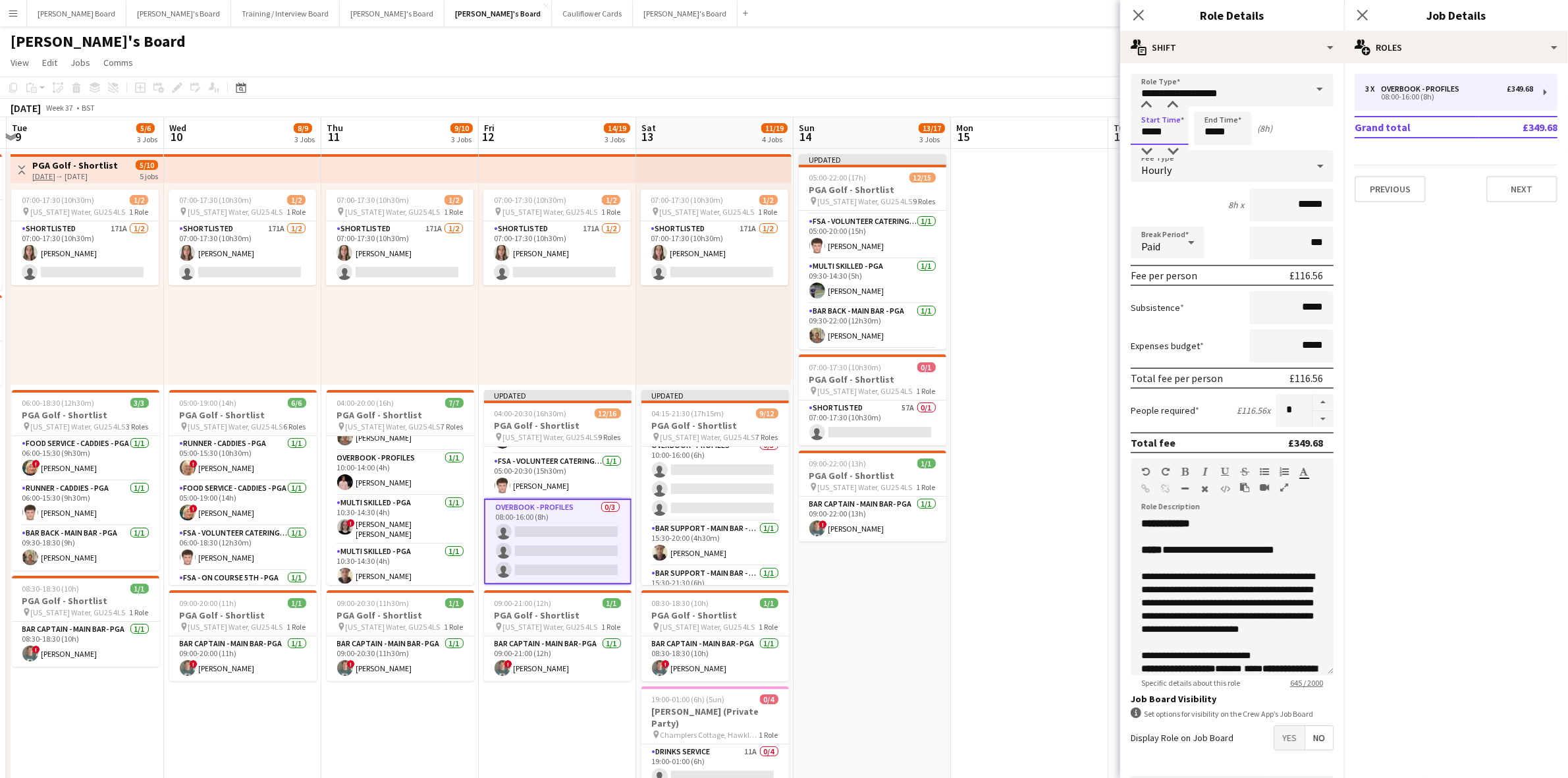
drag, startPoint x: 1161, startPoint y: 126, endPoint x: 1097, endPoint y: 139, distance: 65.3
click at [1097, 139] on body "Menu Boards Boards Boards All jobs Status Workforce Workforce My Workforce Recr…" at bounding box center [784, 617] width 1568 height 1236
type input "*****"
click at [709, 561] on app-card-role "Bar Support - Main Bar - PGA [DATE] 15:30-20:00 (4h30m) Oji Adoh" at bounding box center [715, 544] width 148 height 45
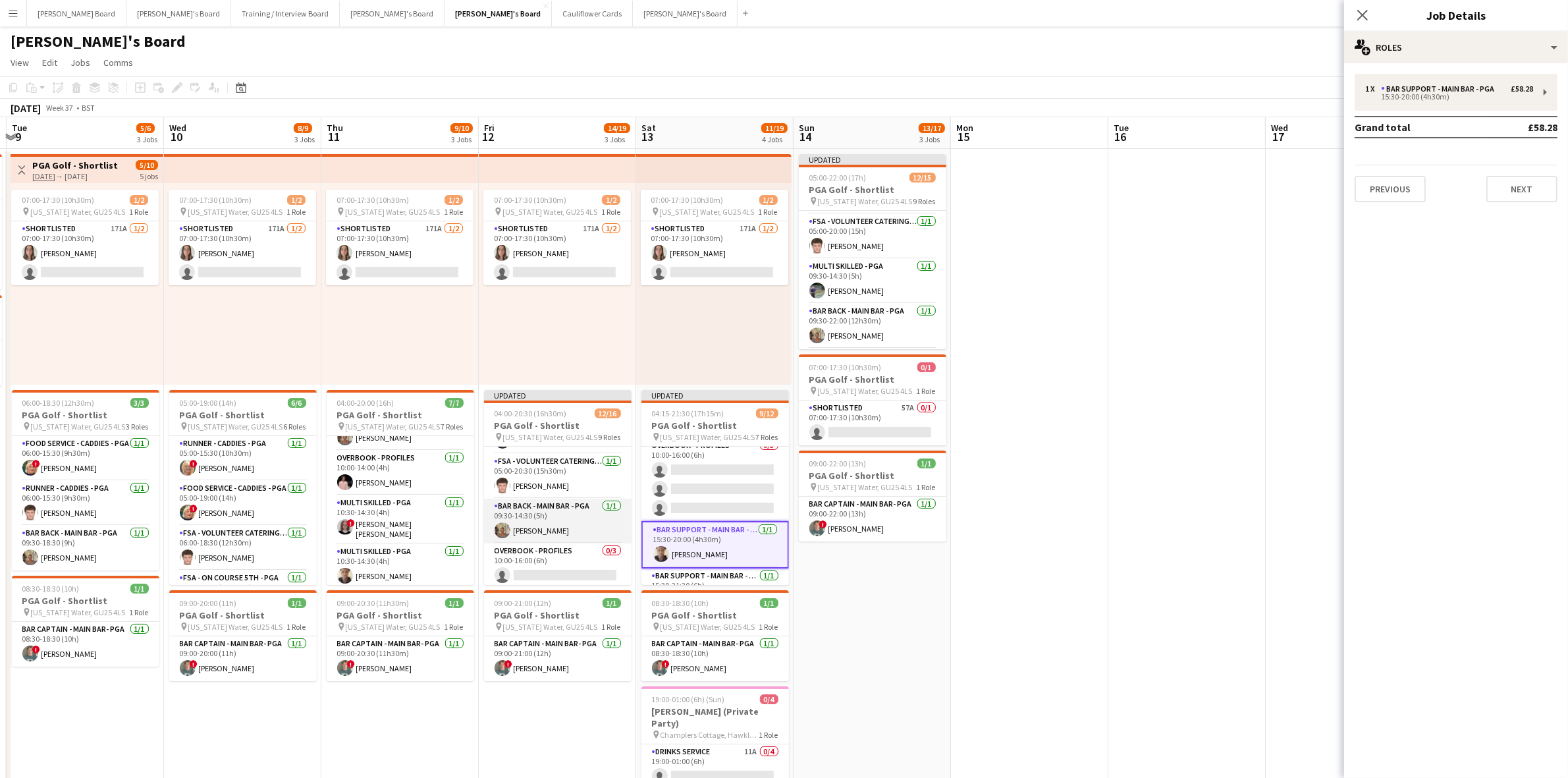
drag, startPoint x: 531, startPoint y: 528, endPoint x: 547, endPoint y: 522, distance: 17.1
click at [531, 527] on app-card-role "Bar Back - Main Bar - PGA [DATE] 09:30-14:30 (5h) [PERSON_NAME]" at bounding box center [558, 521] width 148 height 45
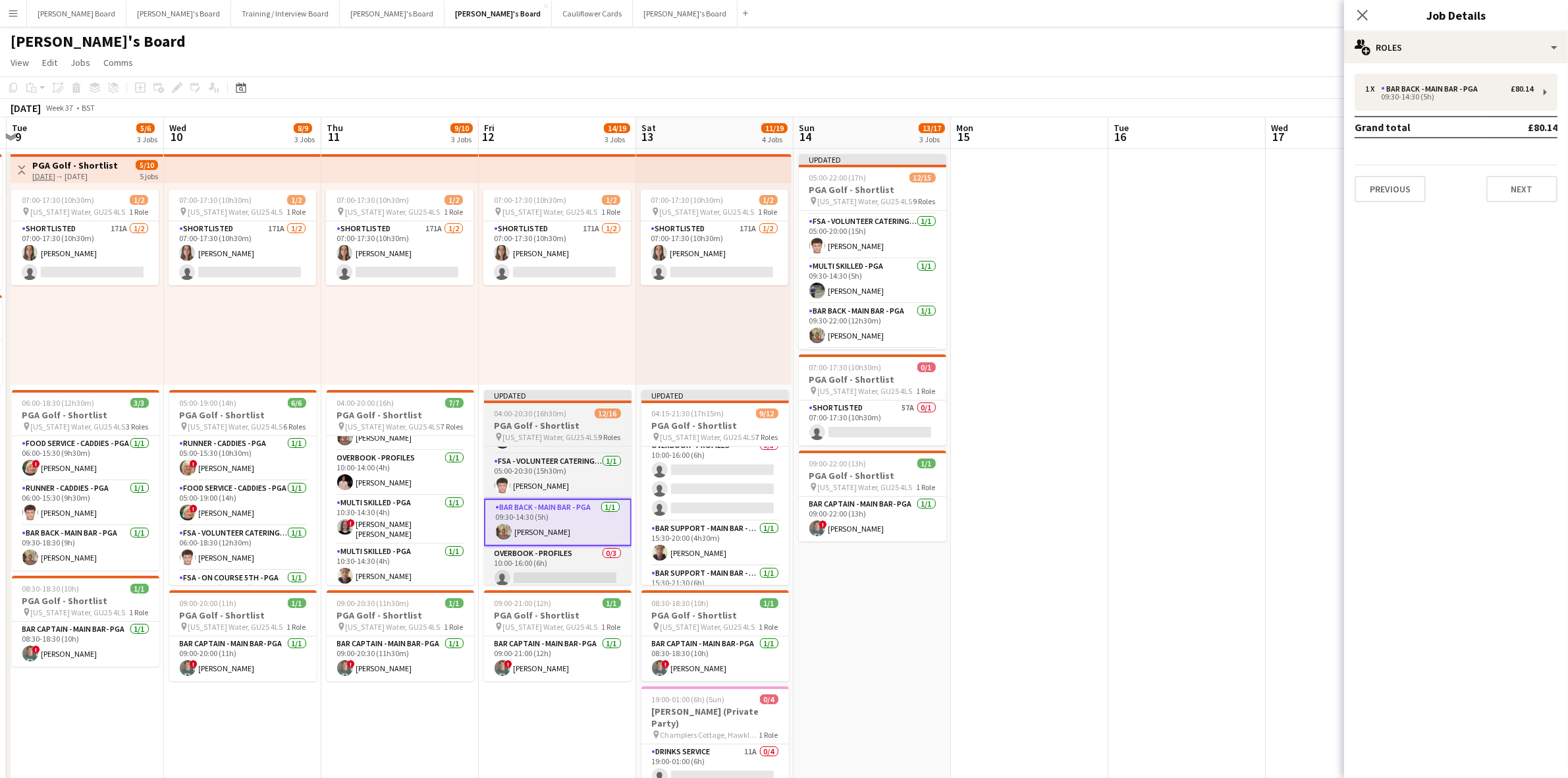
click at [539, 405] on app-job-card "Updated 04:00-20:30 (16h30m) 12/16 PGA Golf - Shortlist pin [US_STATE] Water, G…" at bounding box center [558, 487] width 148 height 195
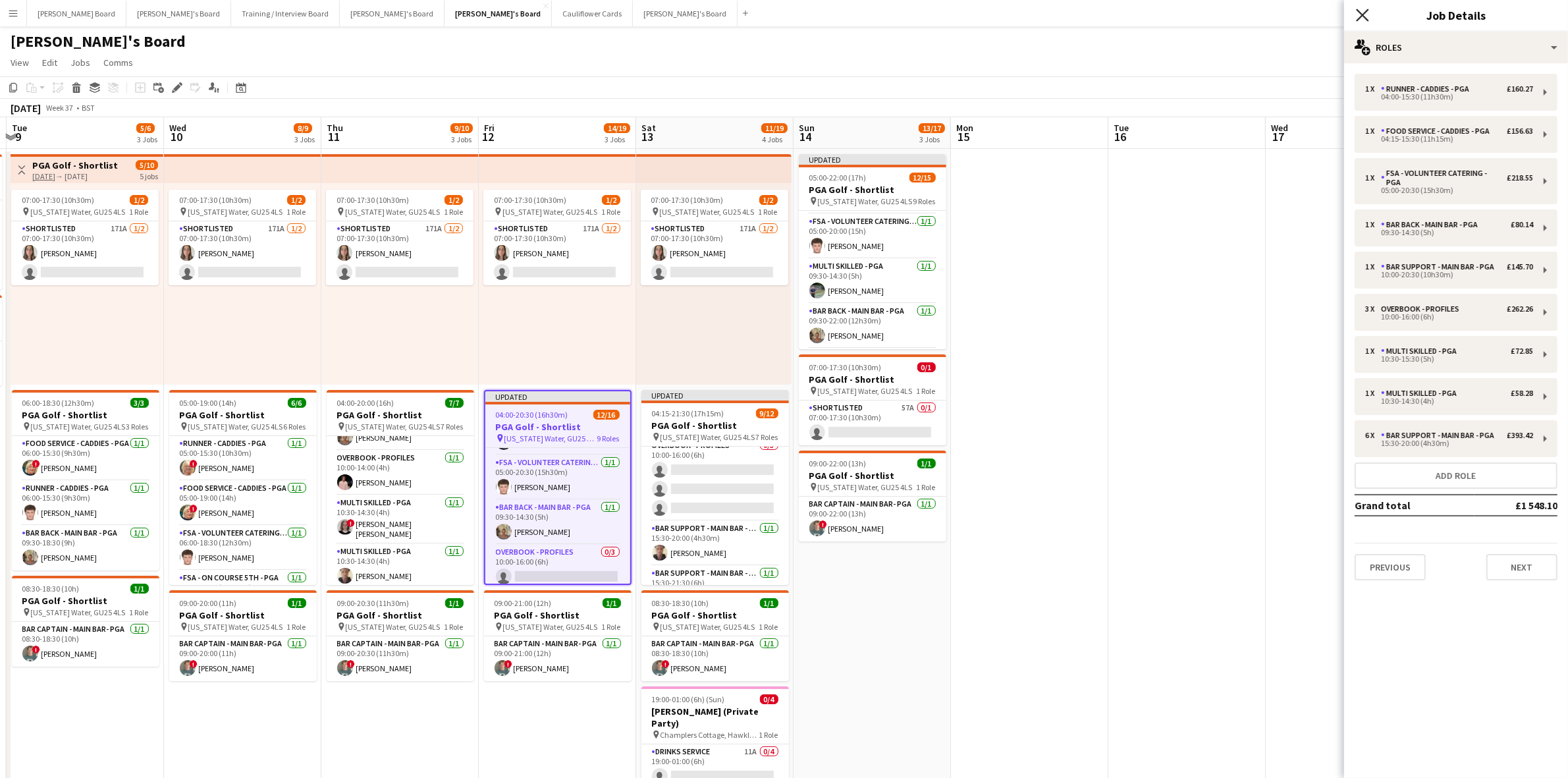
click at [1358, 10] on icon "Close pop-in" at bounding box center [1362, 15] width 12 height 12
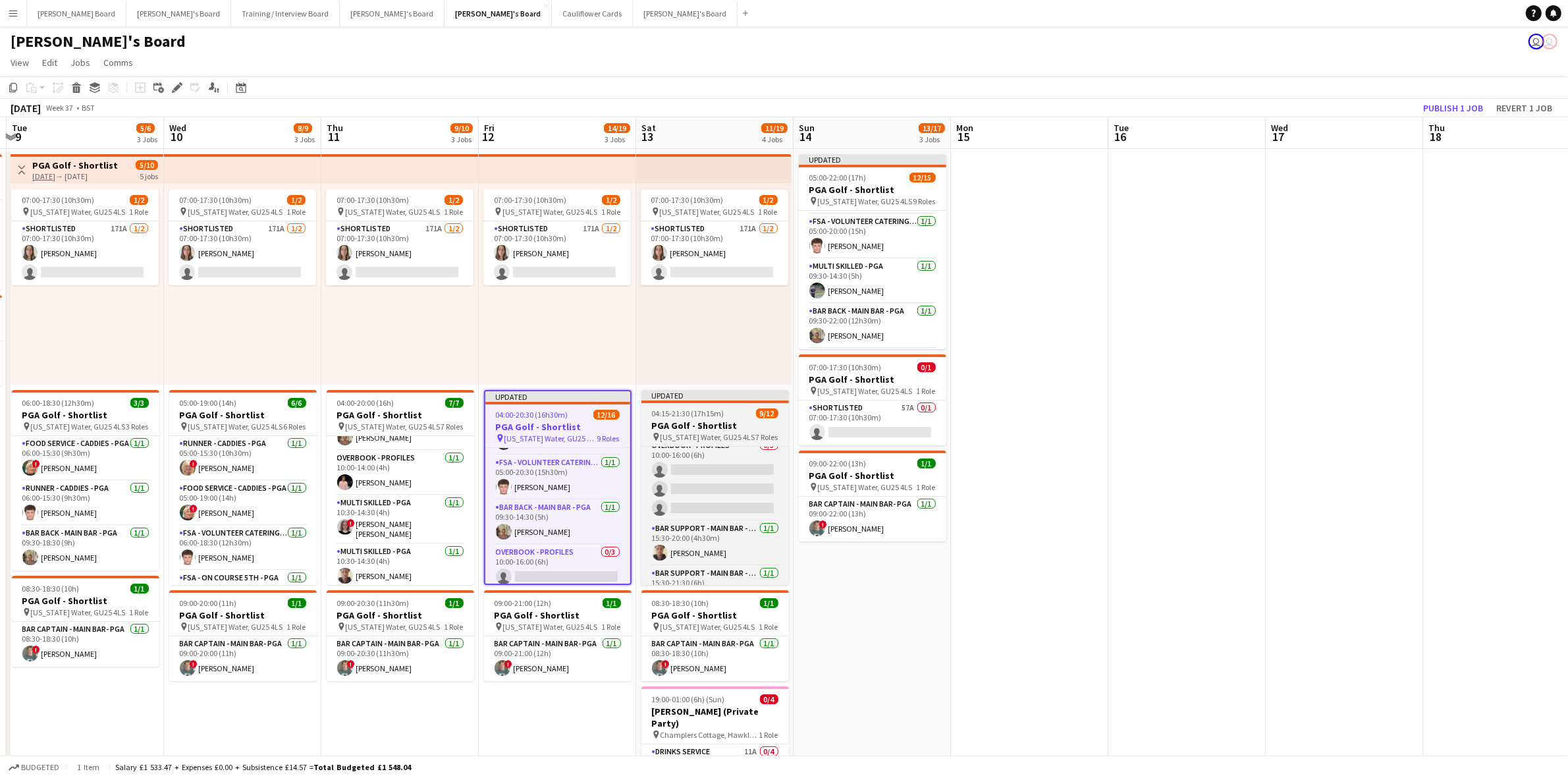
click at [690, 396] on div "Updated" at bounding box center [715, 395] width 148 height 10
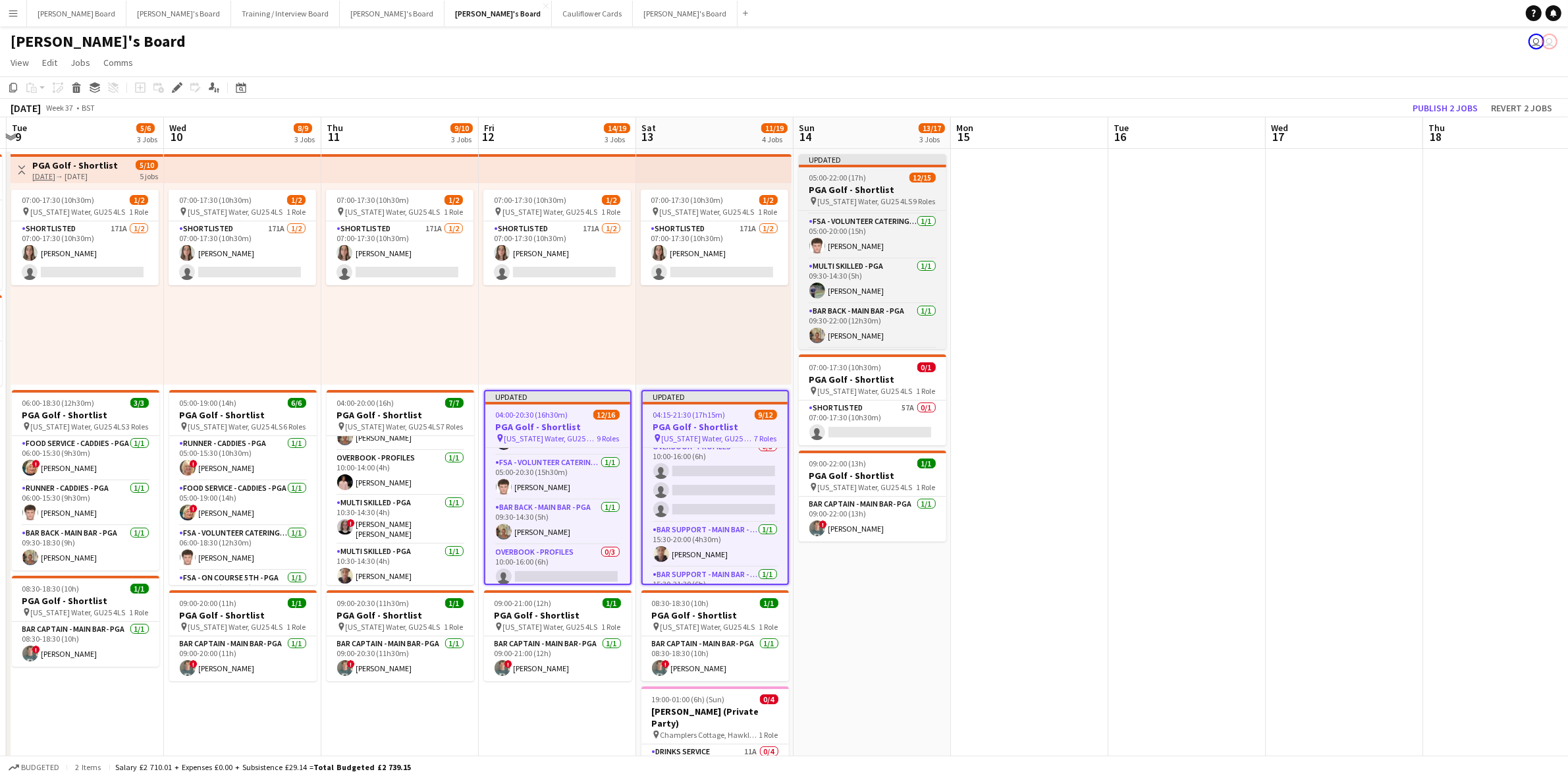
click at [871, 168] on app-job-card "Updated 05:00-22:00 (17h) 12/15 PGA Golf - Shortlist pin [US_STATE] Water, GU25…" at bounding box center [873, 251] width 148 height 195
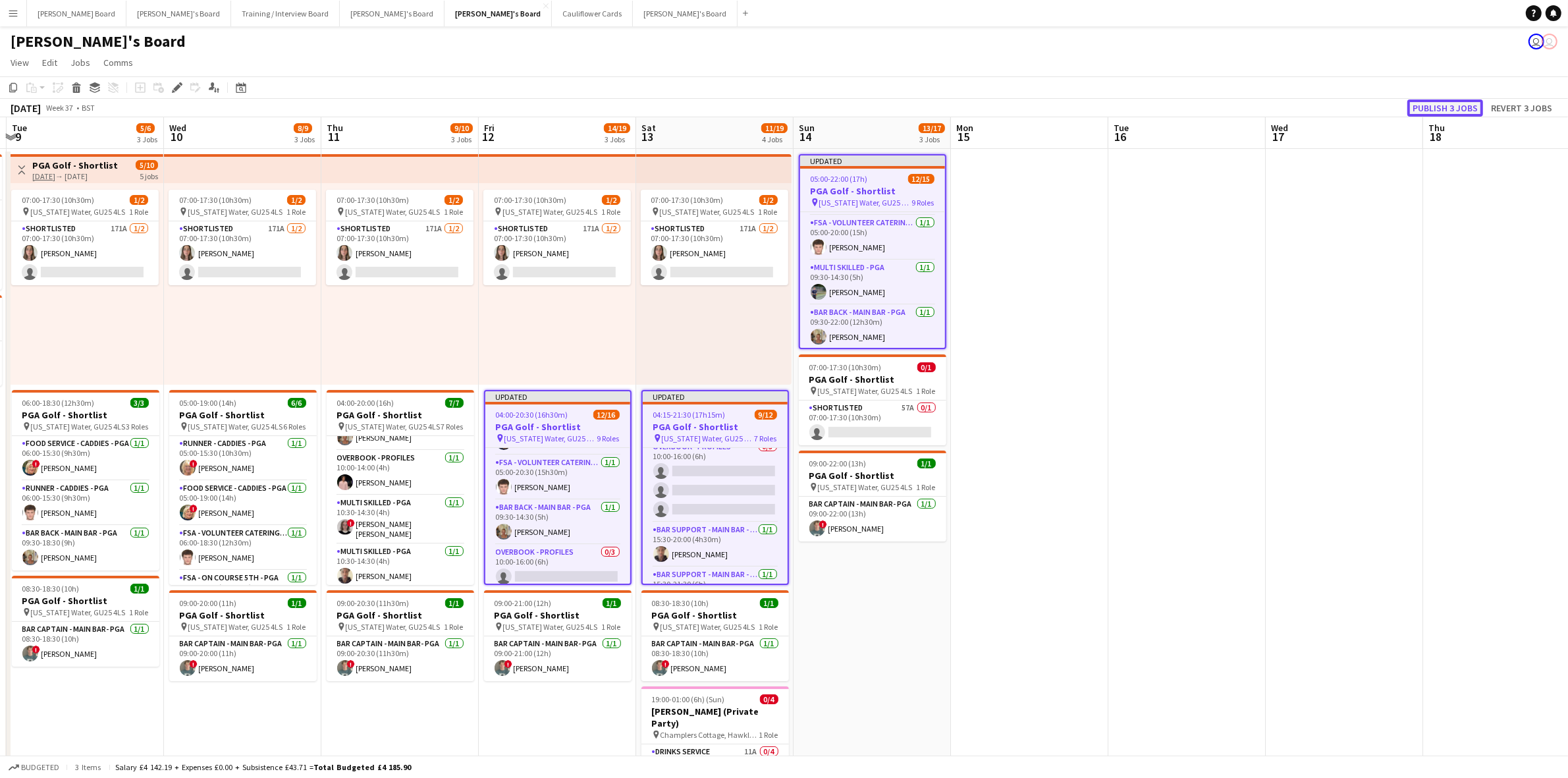
click at [1456, 100] on button "Publish 3 jobs" at bounding box center [1445, 108] width 76 height 17
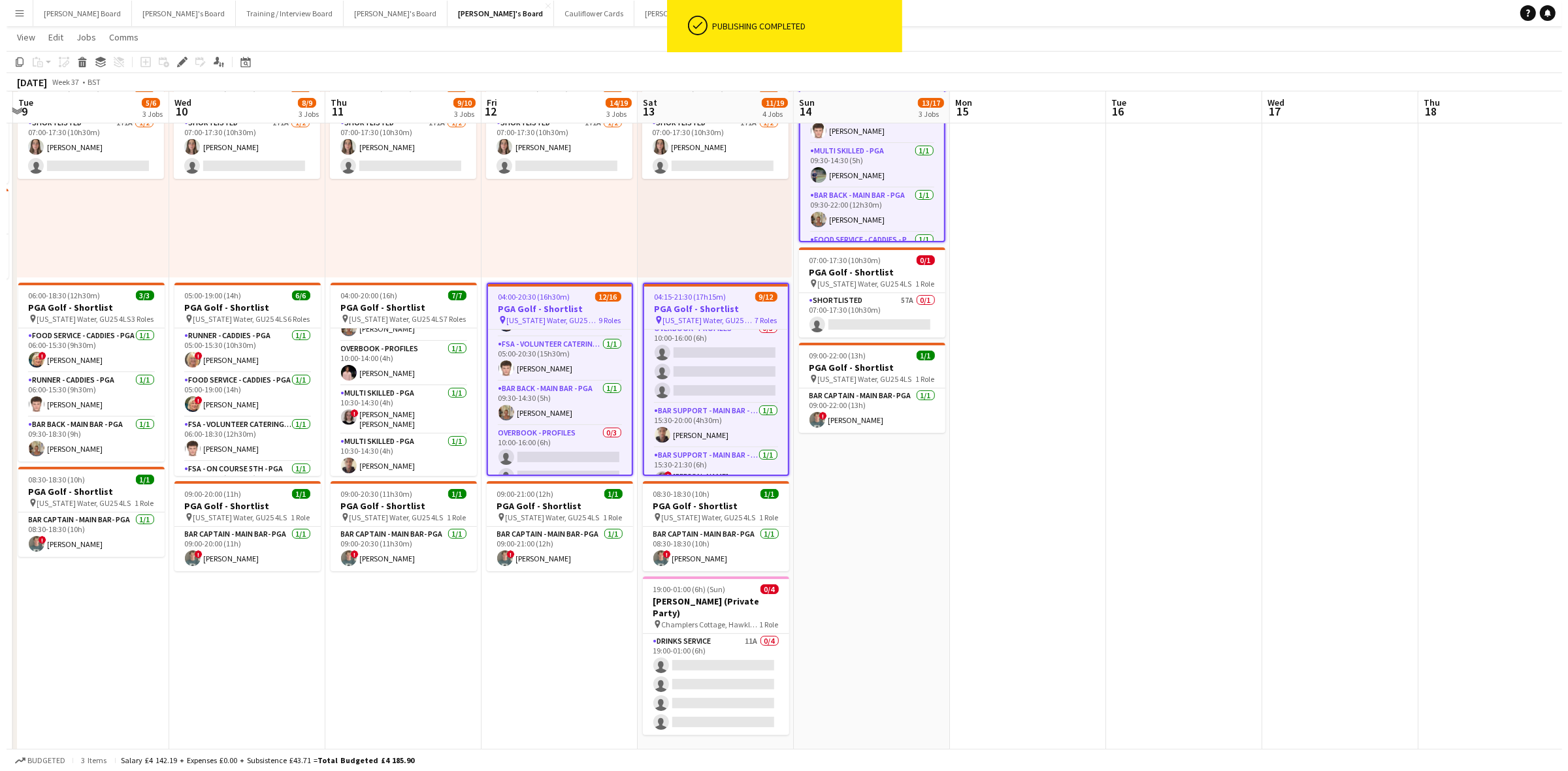
scroll to position [0, 0]
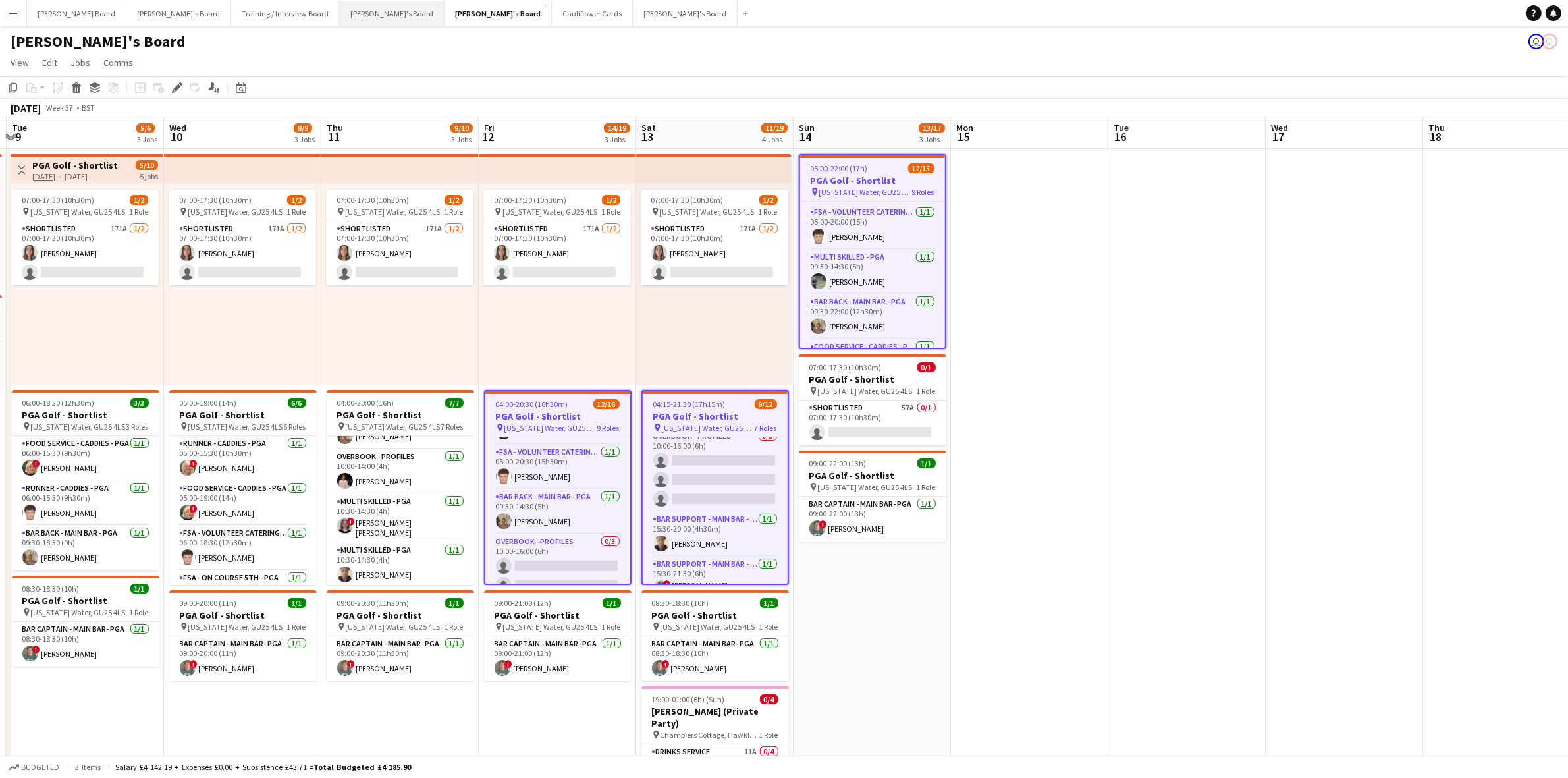
click at [340, 14] on button "[PERSON_NAME]'s Board Close" at bounding box center [392, 14] width 104 height 26
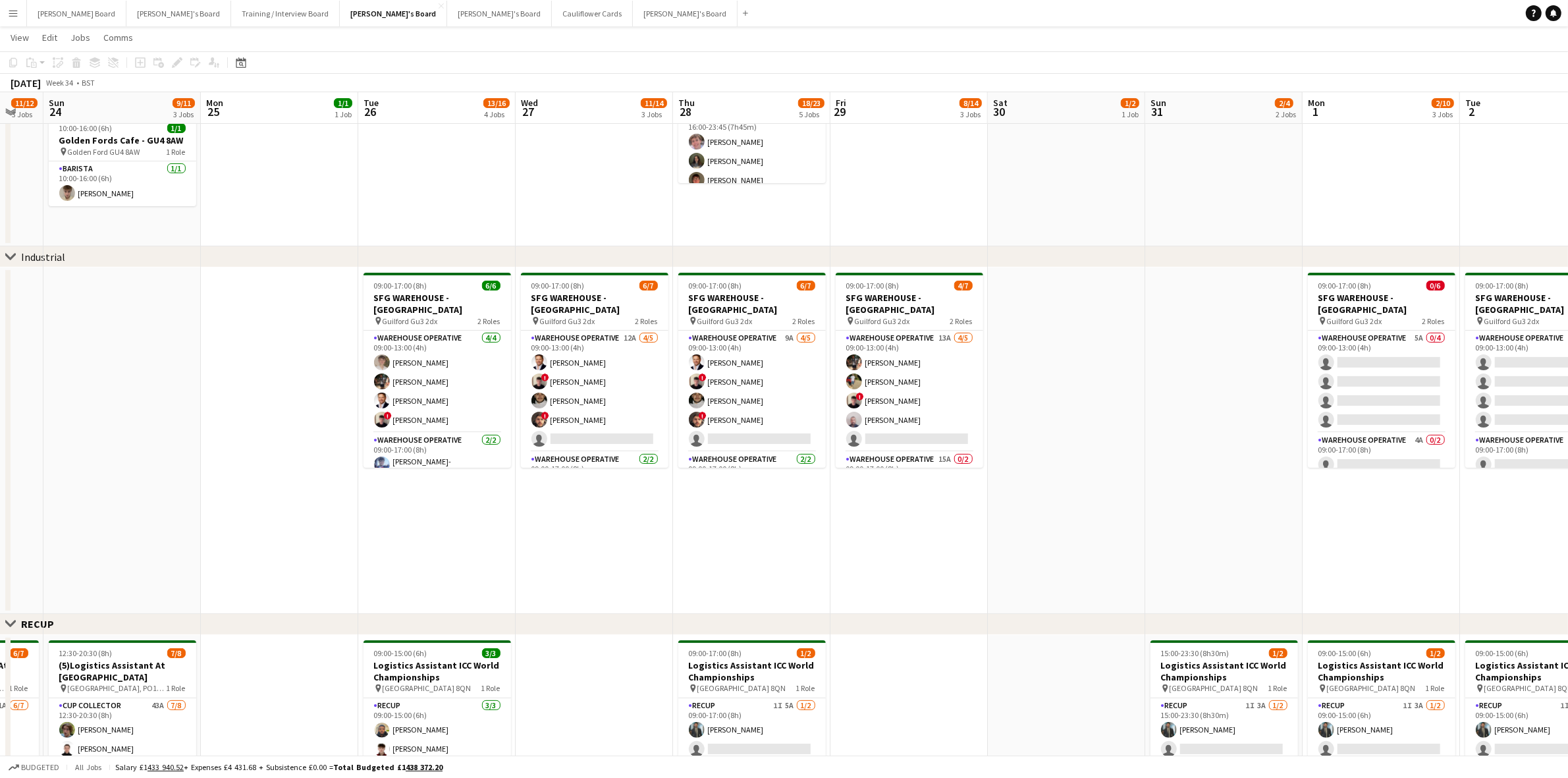
scroll to position [0, 397]
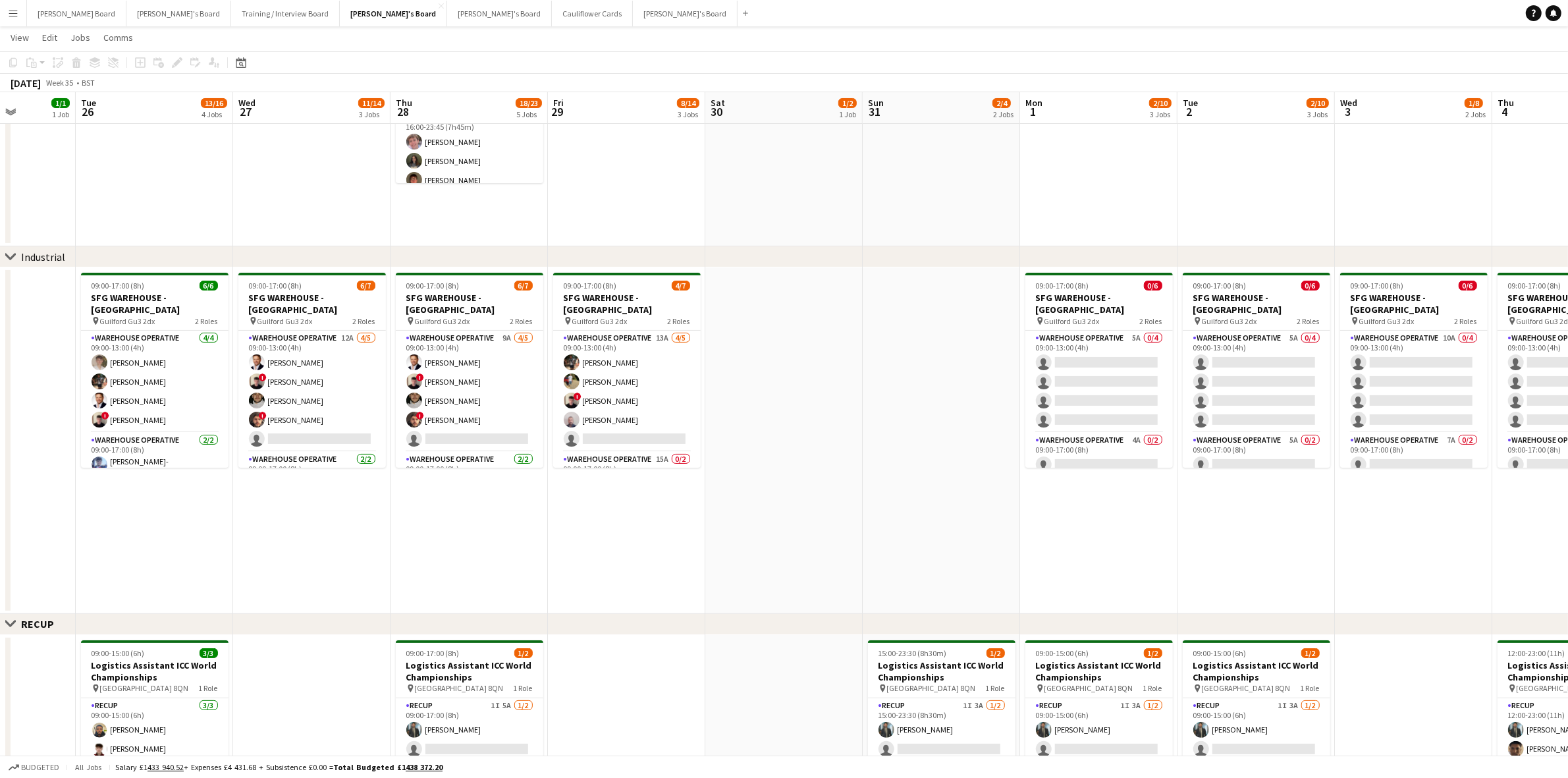
drag, startPoint x: 1476, startPoint y: 471, endPoint x: 798, endPoint y: 477, distance: 678.0
click at [798, 477] on app-calendar-viewport "Sat 23 11/12 3 Jobs Sun 24 9/11 3 Jobs Mon 25 1/1 1 Job Tue 26 13/16 4 Jobs Wed…" at bounding box center [784, 688] width 1568 height 1602
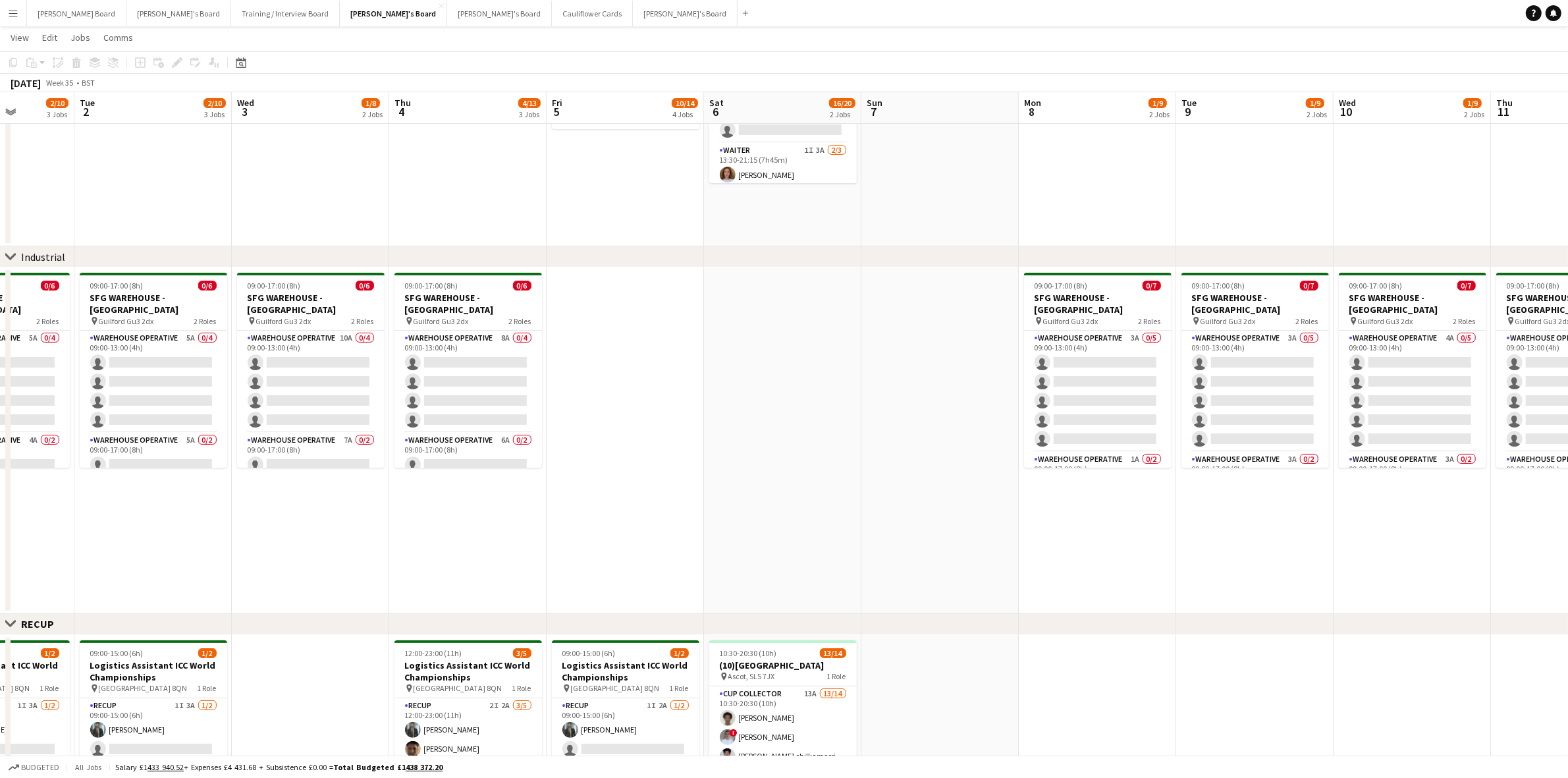
scroll to position [0, 499]
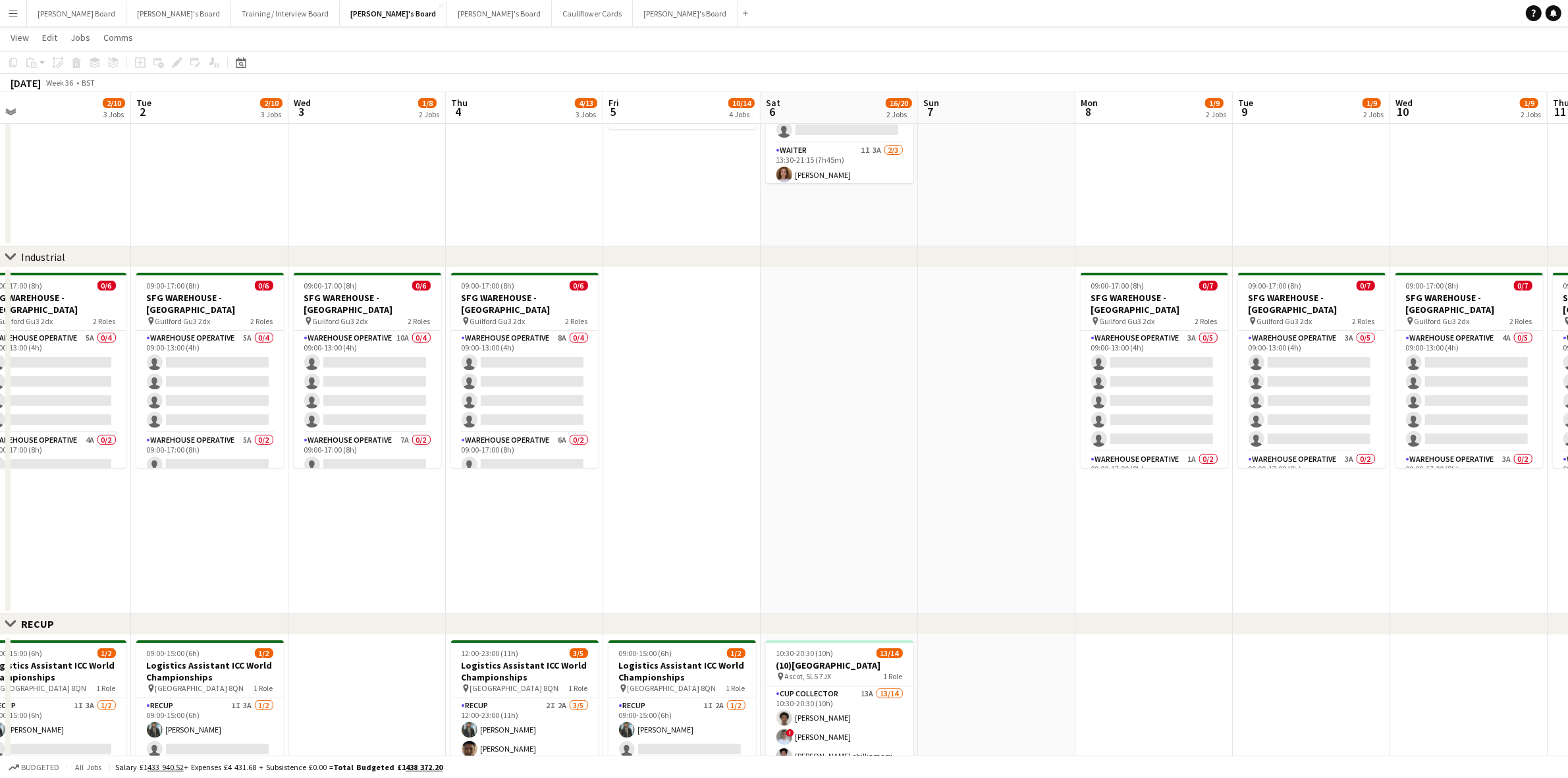
drag, startPoint x: 1098, startPoint y: 533, endPoint x: 51, endPoint y: 536, distance: 1047.0
click at [51, 536] on app-calendar-viewport "Fri 29 8/14 3 Jobs Sat 30 1/2 1 Job Sun 31 2/4 2 Jobs Mon 1 2/10 3 Jobs Tue 2 2…" at bounding box center [784, 688] width 1568 height 1602
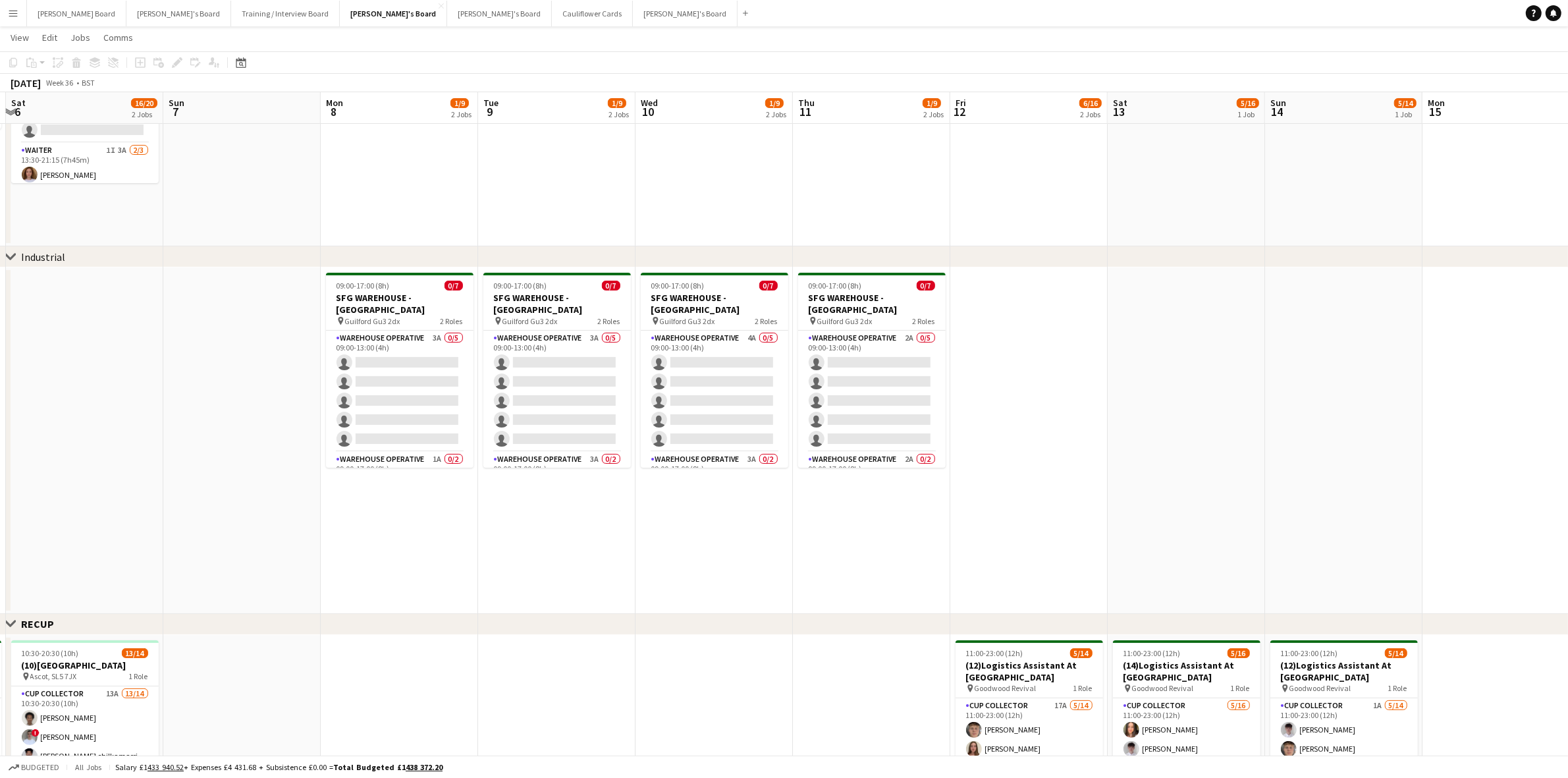
scroll to position [0, 485]
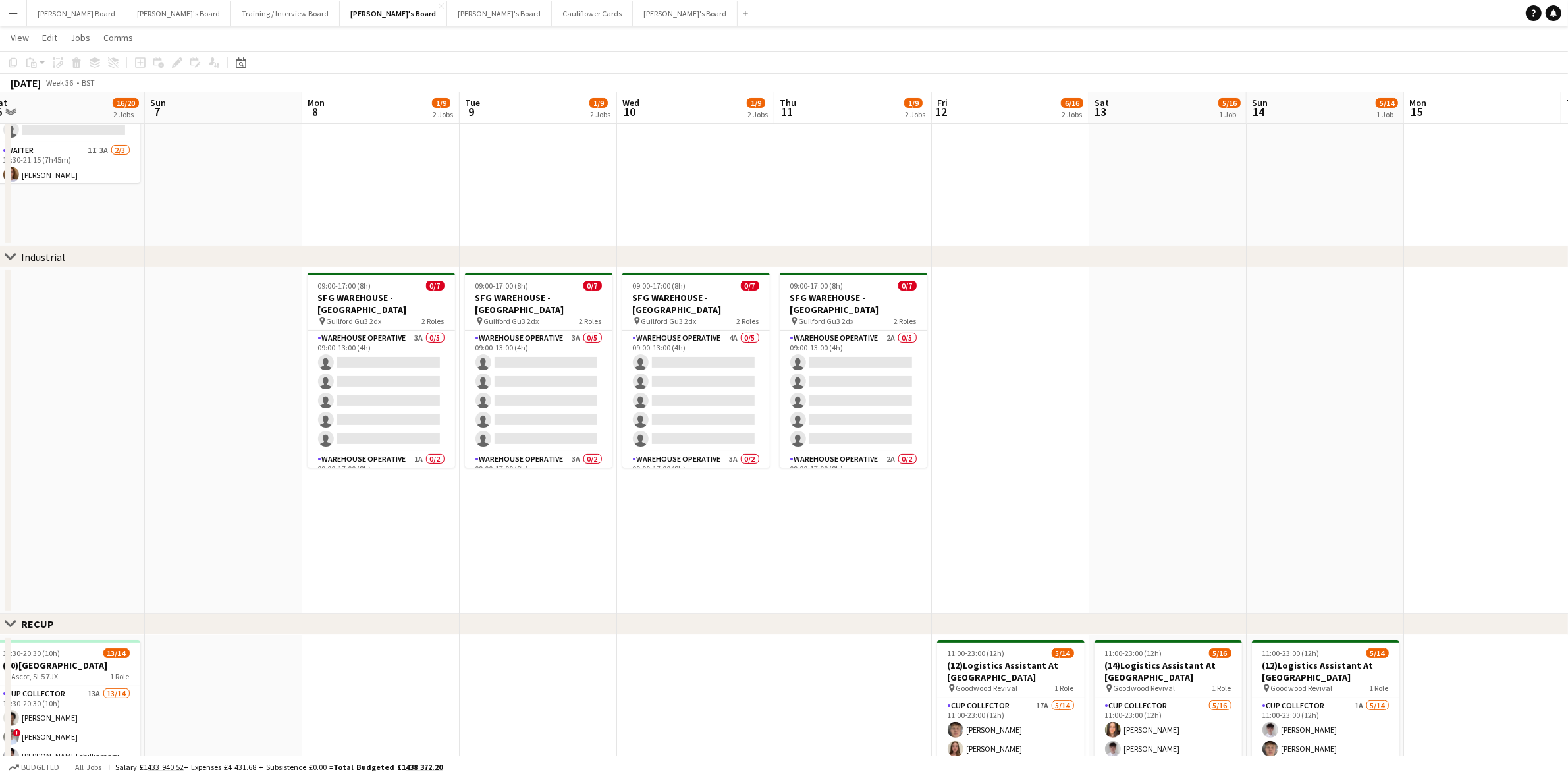
drag, startPoint x: 933, startPoint y: 469, endPoint x: 159, endPoint y: 504, distance: 774.8
click at [159, 504] on app-calendar-viewport "Wed 3 1/8 2 Jobs Thu 4 4/13 3 Jobs Fri 5 10/14 4 Jobs Sat 6 16/20 2 Jobs Sun 7 …" at bounding box center [784, 688] width 1568 height 1602
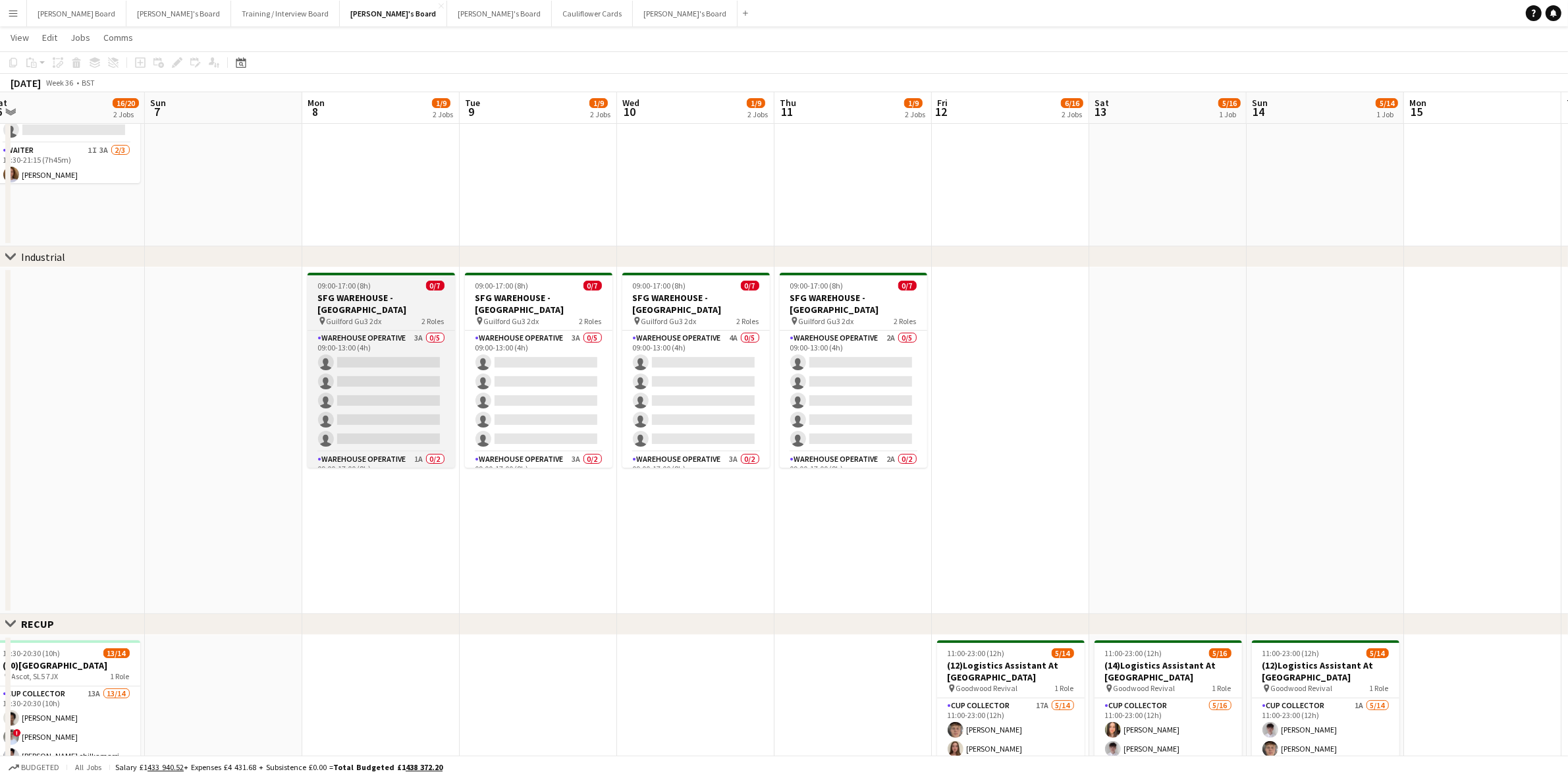
click at [386, 285] on div "09:00-17:00 (8h) 0/7" at bounding box center [381, 286] width 148 height 10
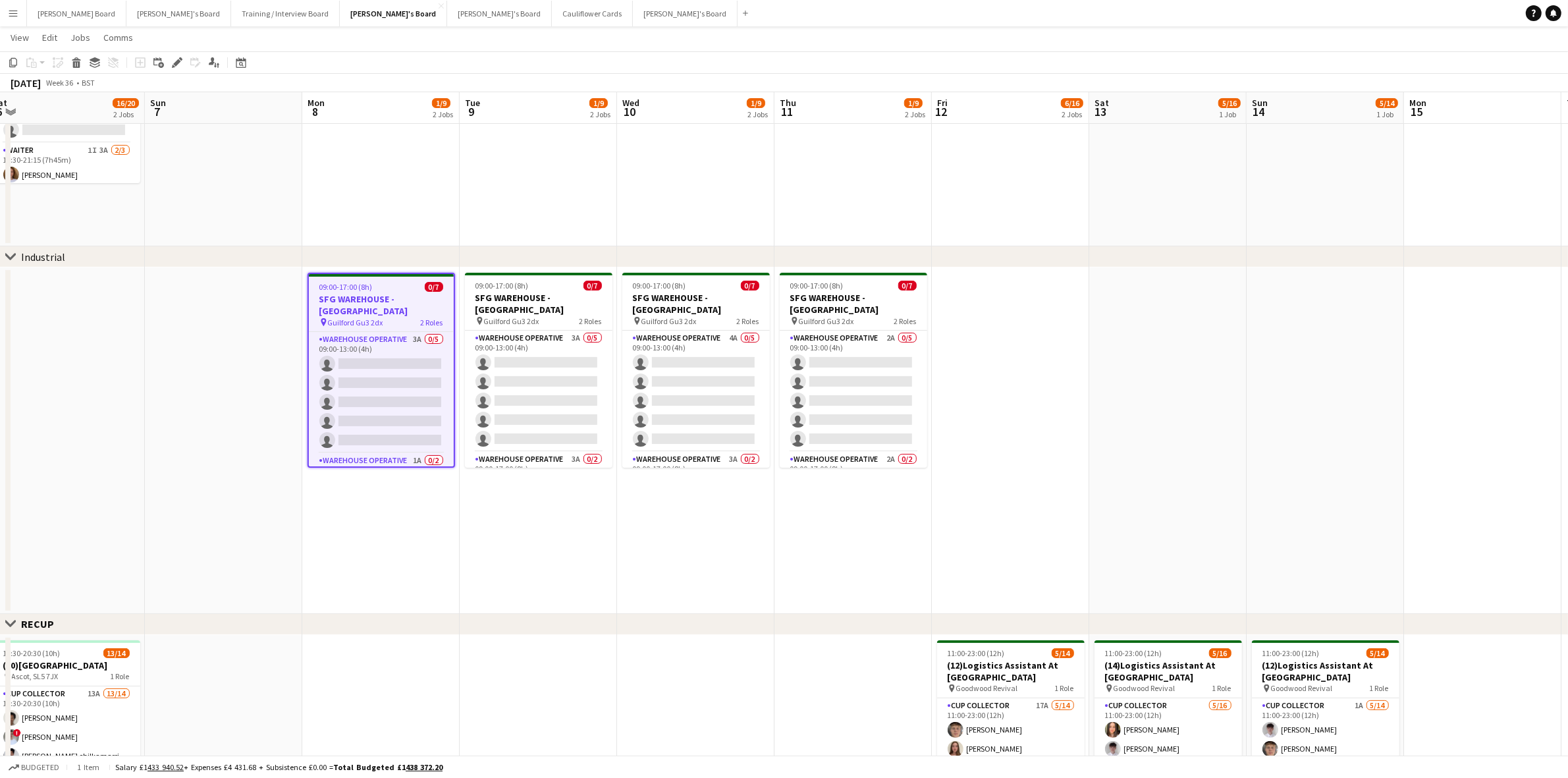
click at [481, 553] on app-date-cell "09:00-17:00 (8h) 0/7 SFG WAREHOUSE - [GEOGRAPHIC_DATA] pin Guilford Gu3 2dx 2 R…" at bounding box center [538, 441] width 158 height 346
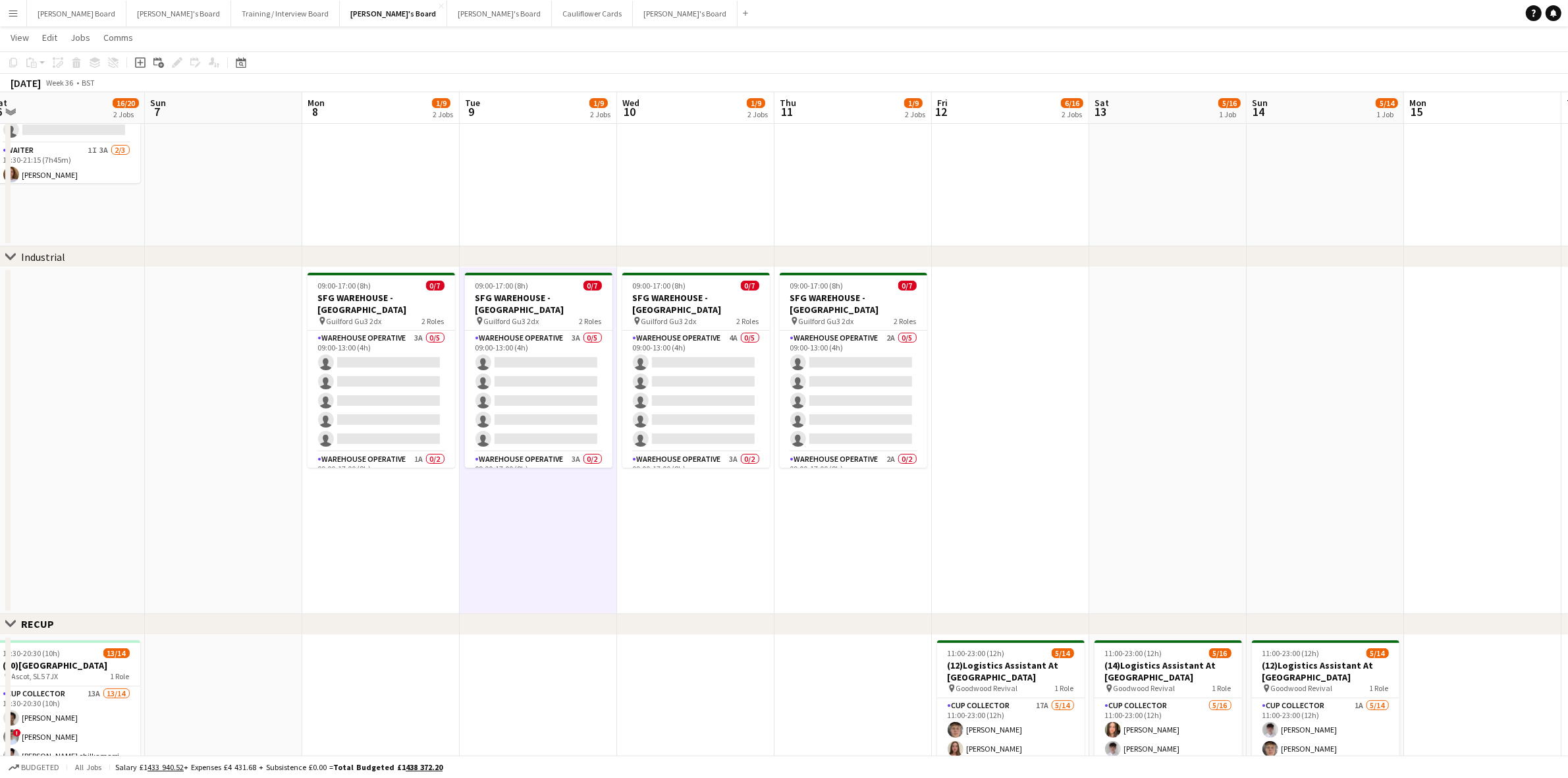
click at [399, 545] on app-date-cell "09:00-17:00 (8h) 0/7 SFG WAREHOUSE - [GEOGRAPHIC_DATA] pin Guilford Gu3 2dx 2 R…" at bounding box center [381, 441] width 158 height 346
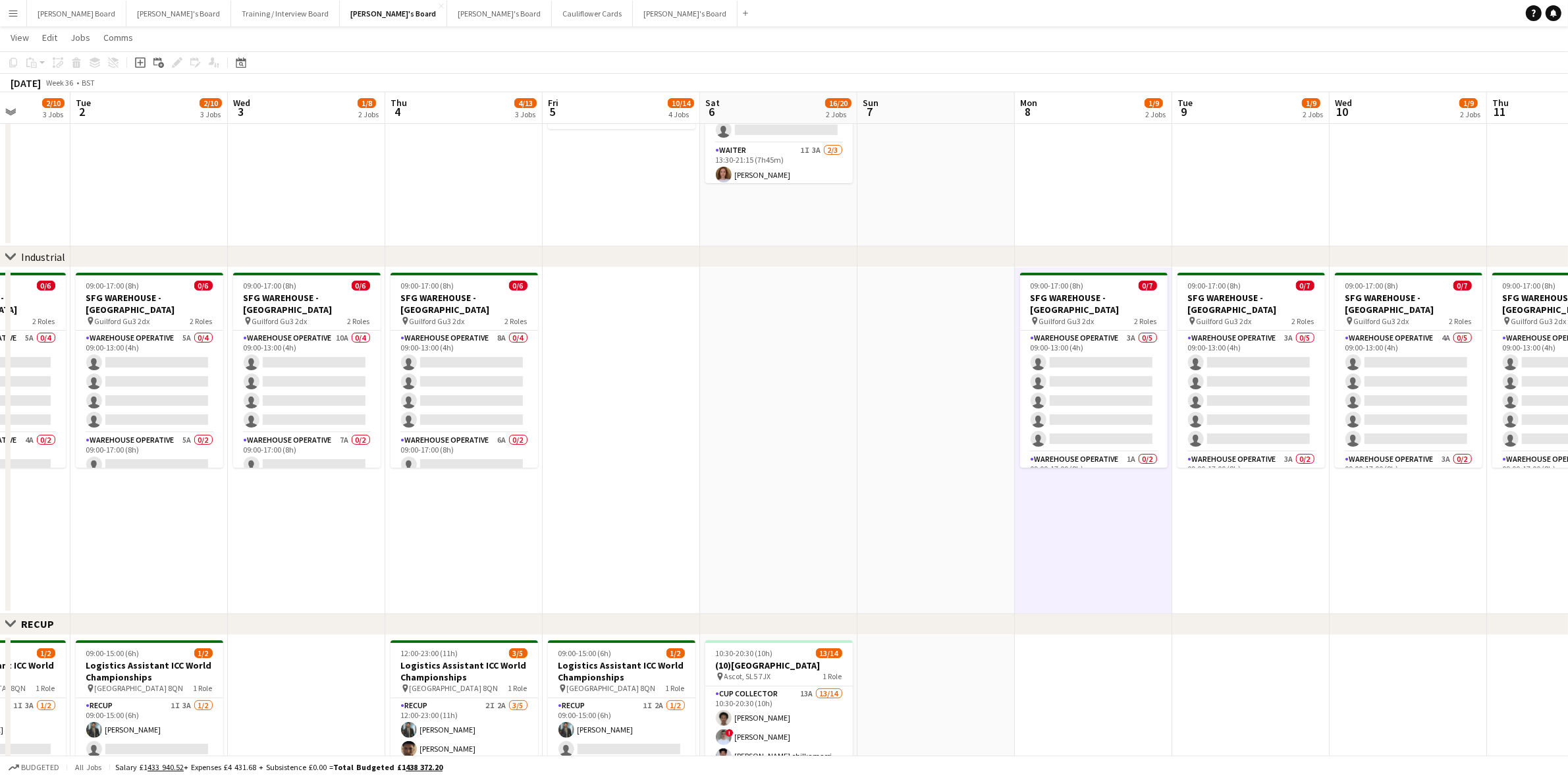
drag, startPoint x: 65, startPoint y: 423, endPoint x: 777, endPoint y: 423, distance: 712.0
click at [777, 423] on app-calendar-viewport "Sat 30 1/2 1 Job Sun 31 2/4 2 Jobs Mon 1 2/10 3 Jobs Tue 2 2/10 3 Jobs Wed 3 1/…" at bounding box center [784, 688] width 1568 height 1602
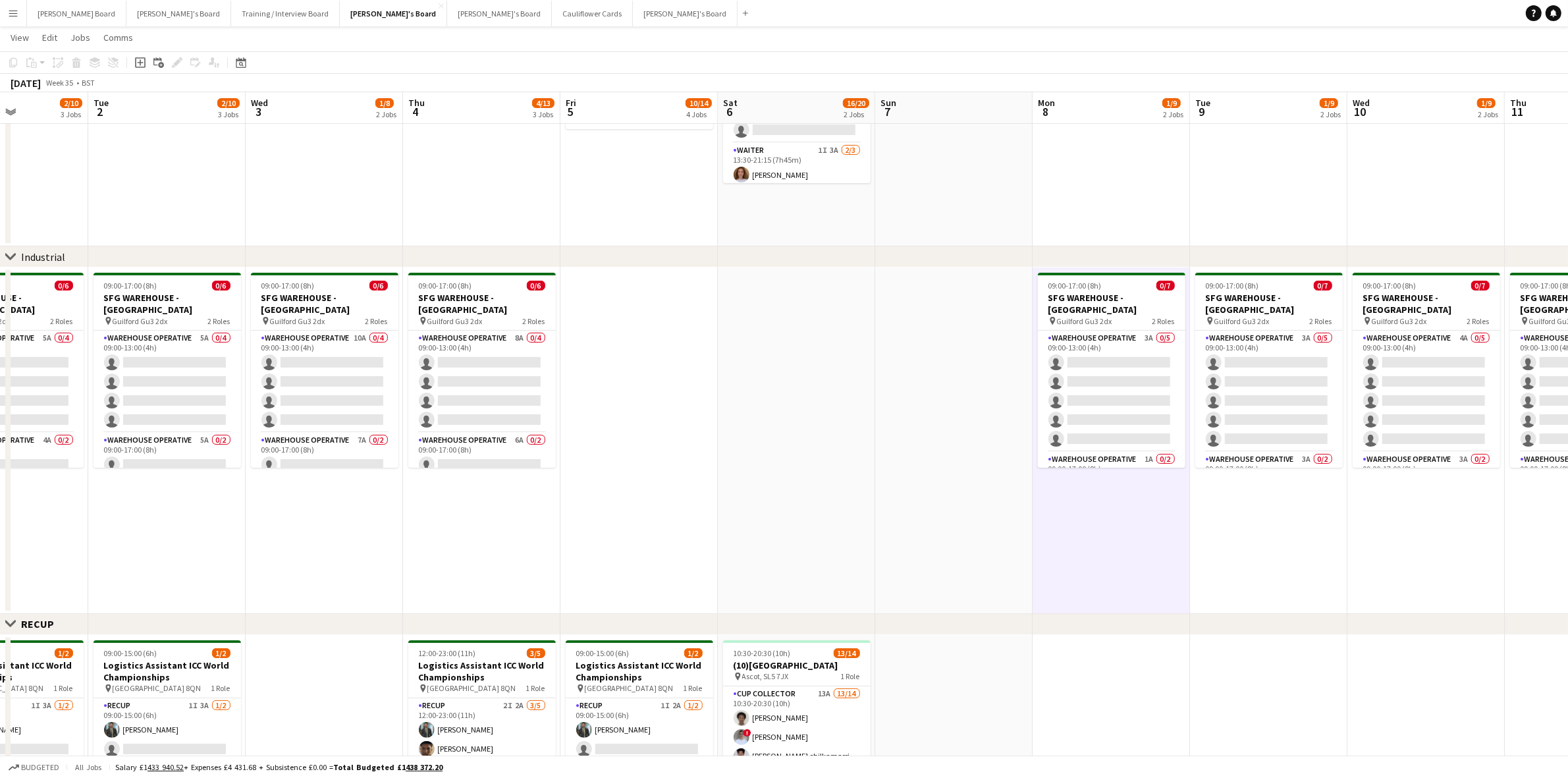
scroll to position [0, 442]
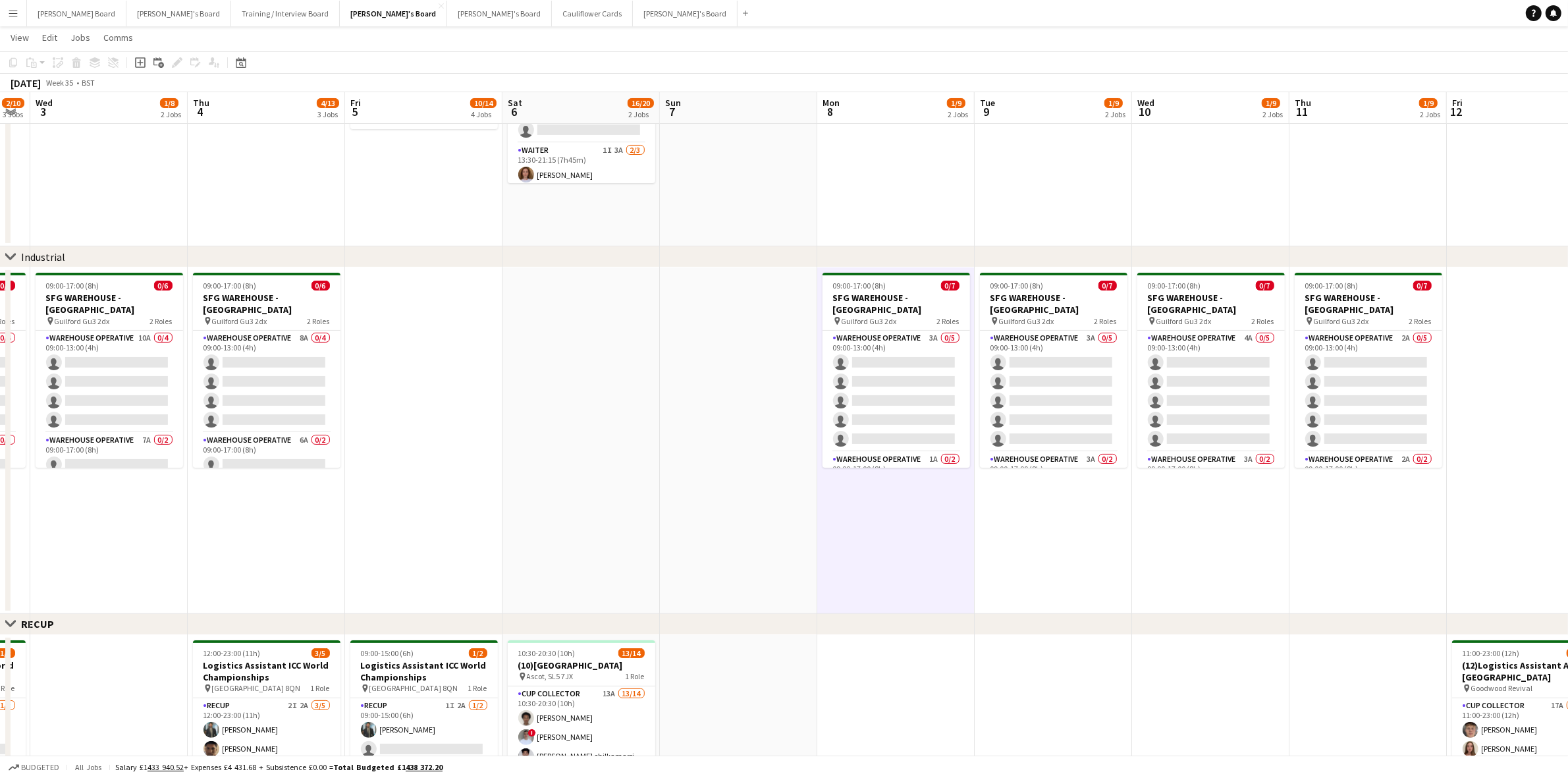
drag, startPoint x: 260, startPoint y: 544, endPoint x: 63, endPoint y: 527, distance: 197.7
click at [63, 527] on app-calendar-viewport "Sun 31 2/4 2 Jobs Mon 1 2/10 3 Jobs Tue 2 2/10 3 Jobs Wed 3 1/8 2 Jobs Thu 4 4/…" at bounding box center [784, 688] width 1568 height 1602
